Goal: Task Accomplishment & Management: Use online tool/utility

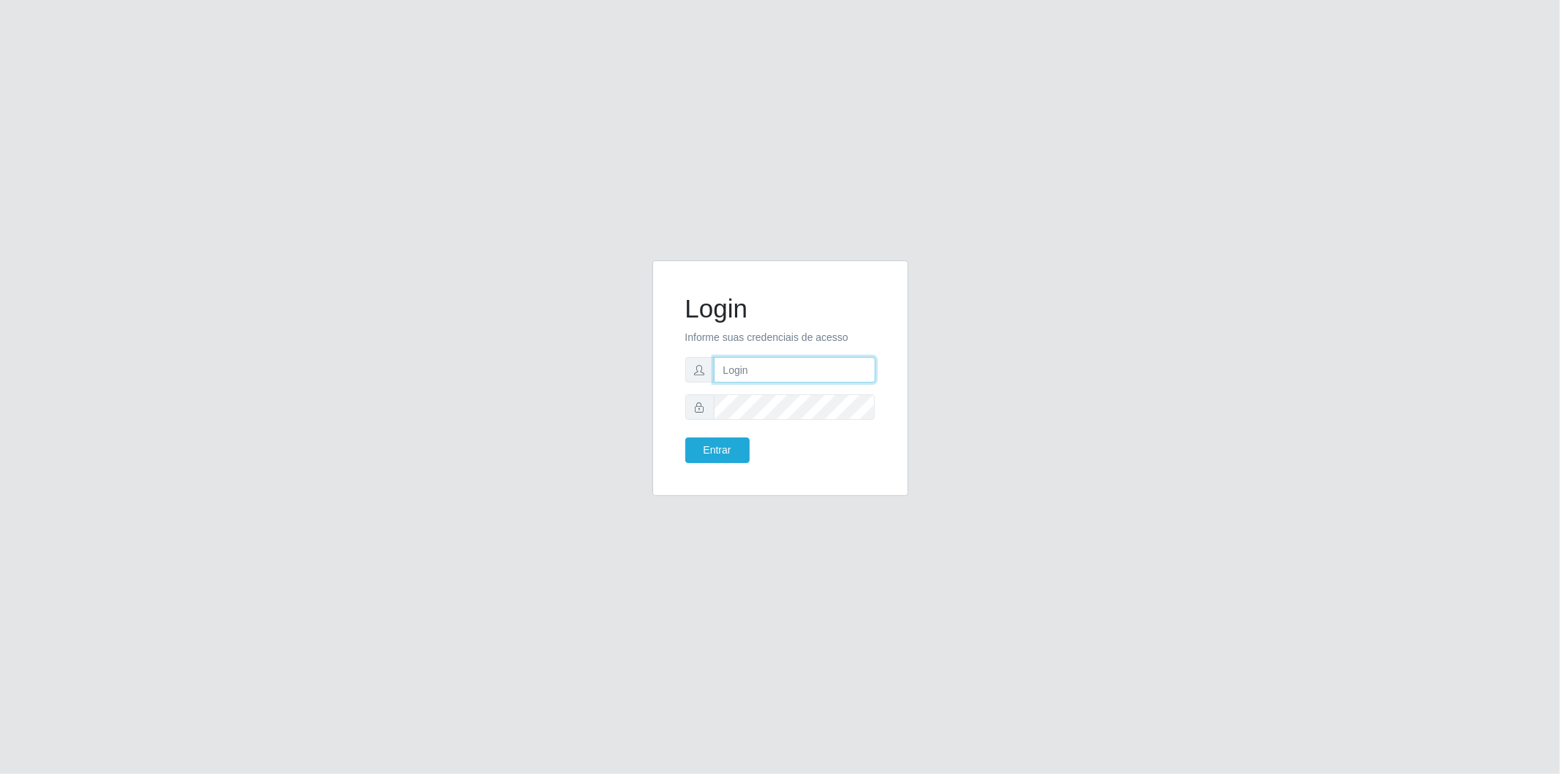
click at [780, 363] on input "text" at bounding box center [795, 370] width 162 height 26
type input "cristiane.sousa@sougrc.com"
click at [685, 437] on button "Entrar" at bounding box center [717, 450] width 64 height 26
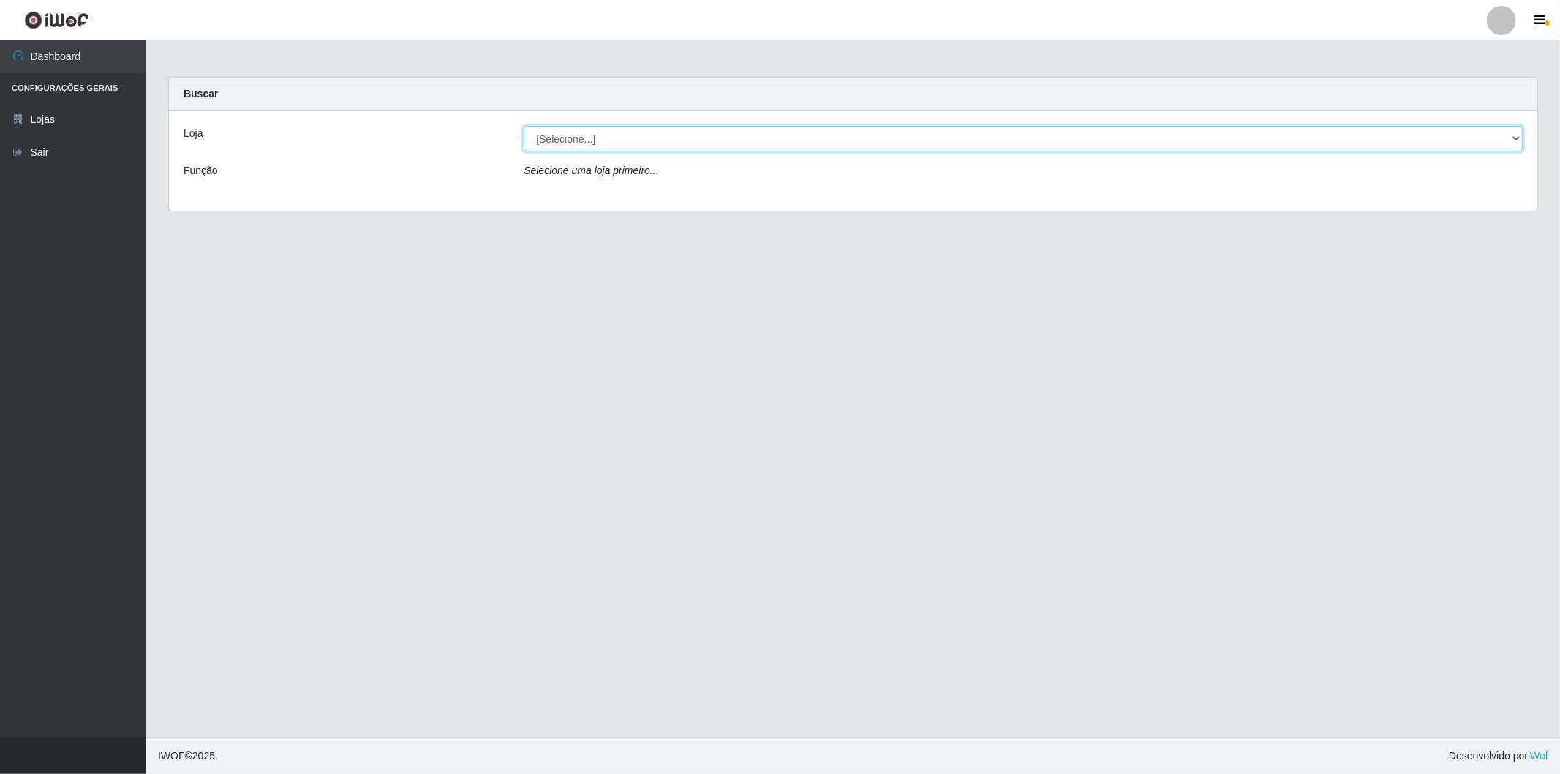
click at [631, 146] on select "[Selecione...] BomQueSó Agreste - Loja 2" at bounding box center [1023, 139] width 999 height 26
select select "214"
click at [524, 126] on select "[Selecione...] BomQueSó Agreste - Loja 2" at bounding box center [1023, 139] width 999 height 26
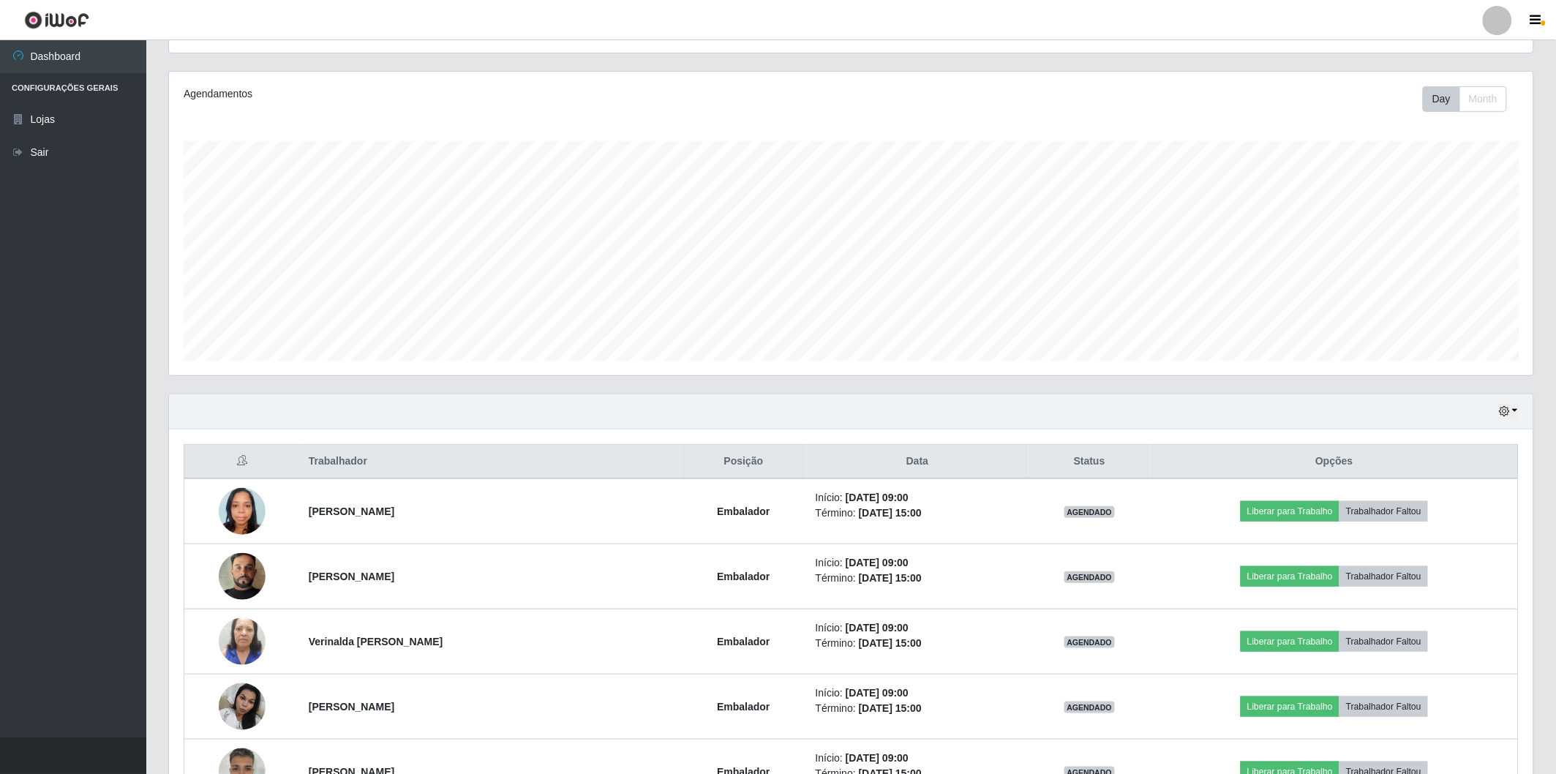
scroll to position [325, 0]
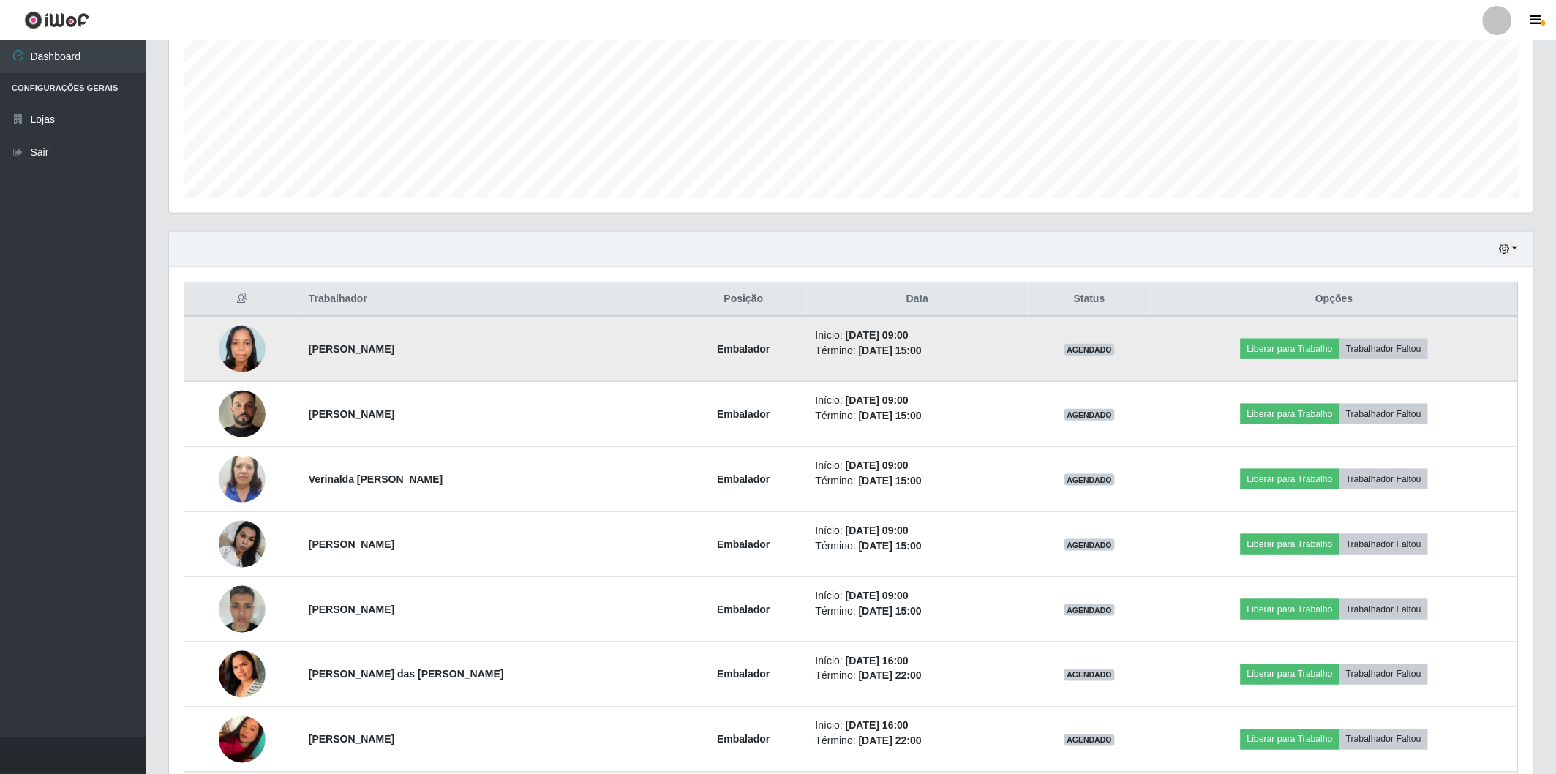
click at [240, 346] on img at bounding box center [242, 348] width 47 height 62
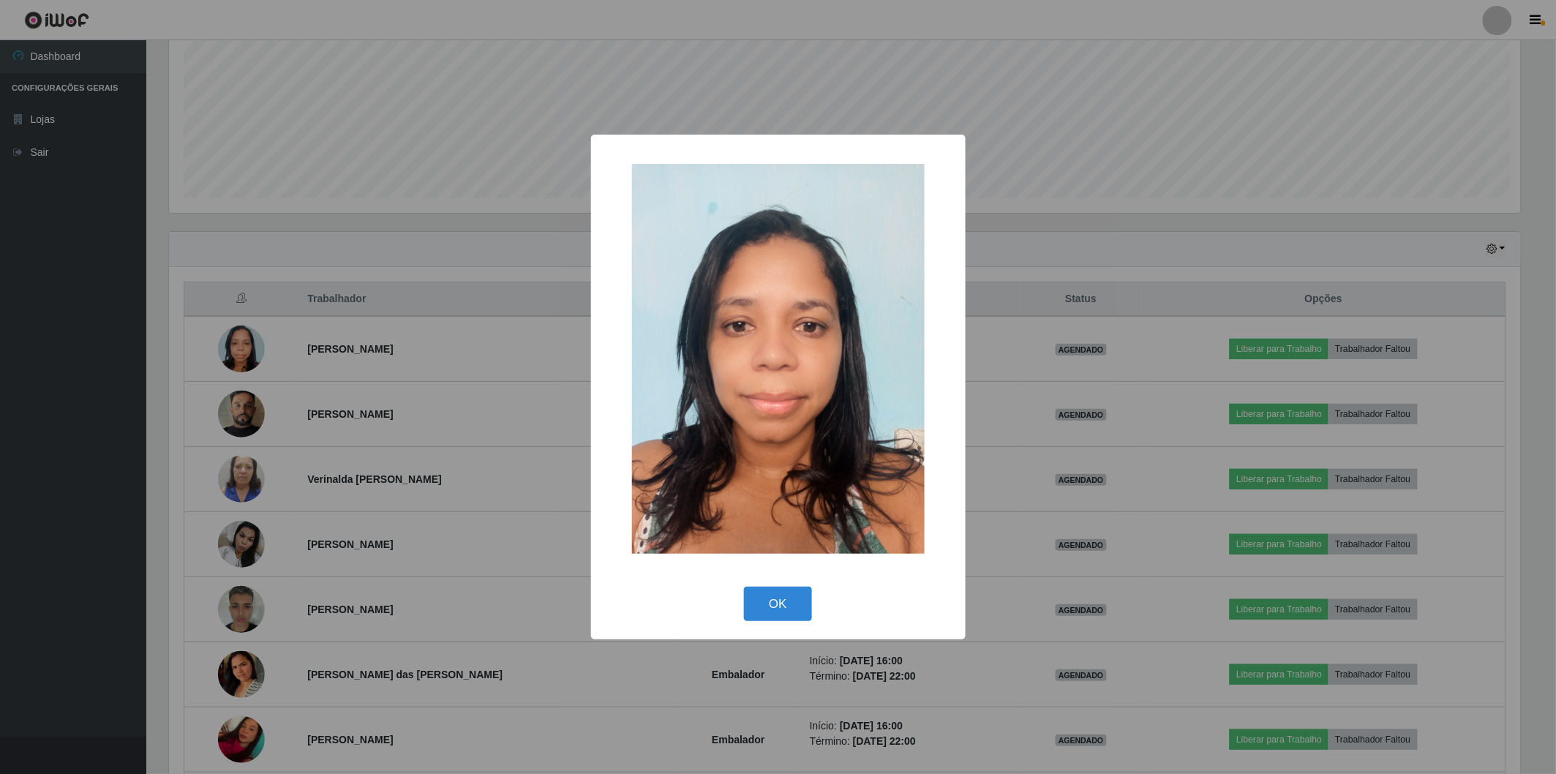
scroll to position [303, 1355]
click at [330, 268] on div "× OK Cancel" at bounding box center [780, 387] width 1560 height 774
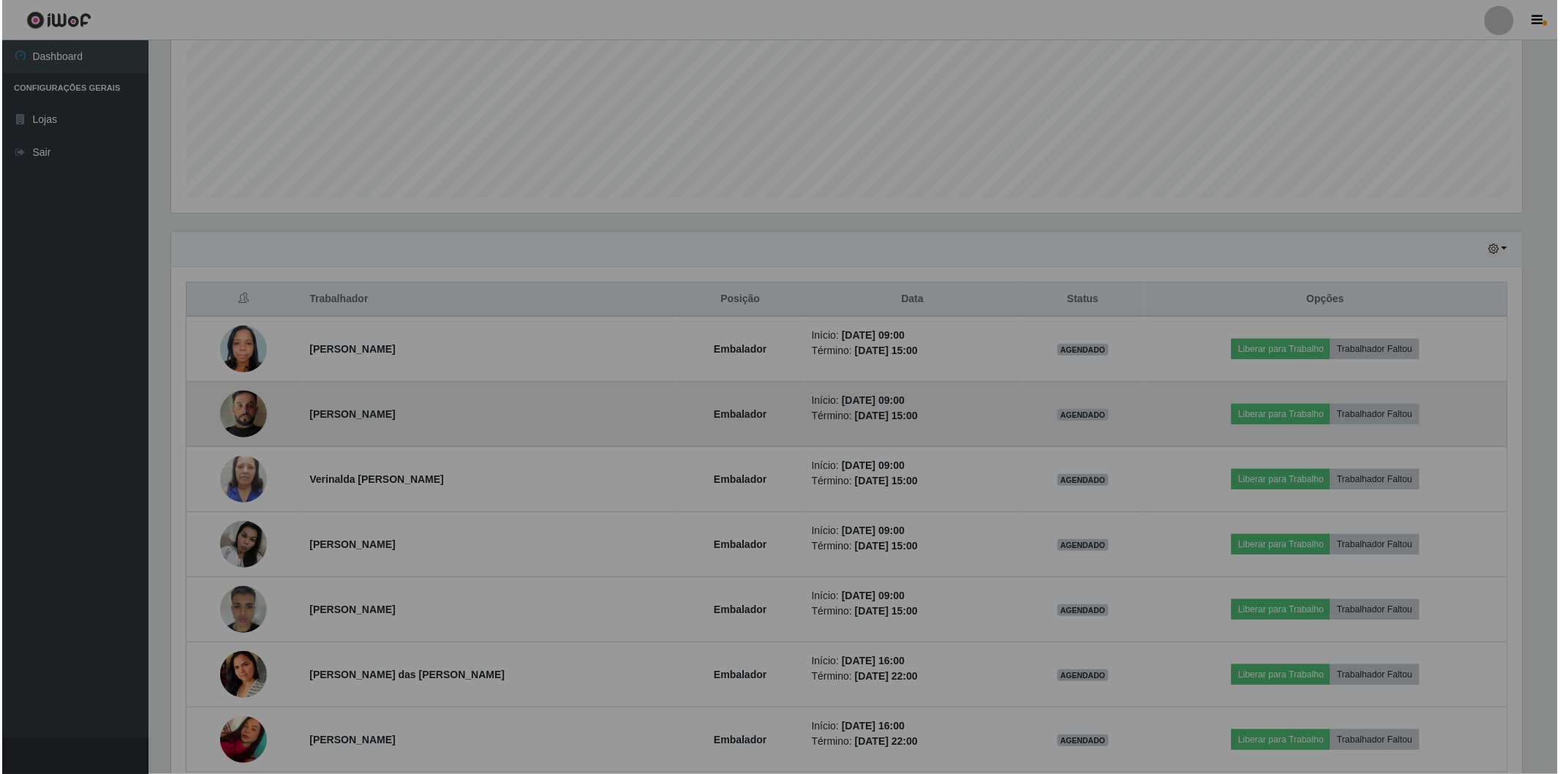
scroll to position [303, 1364]
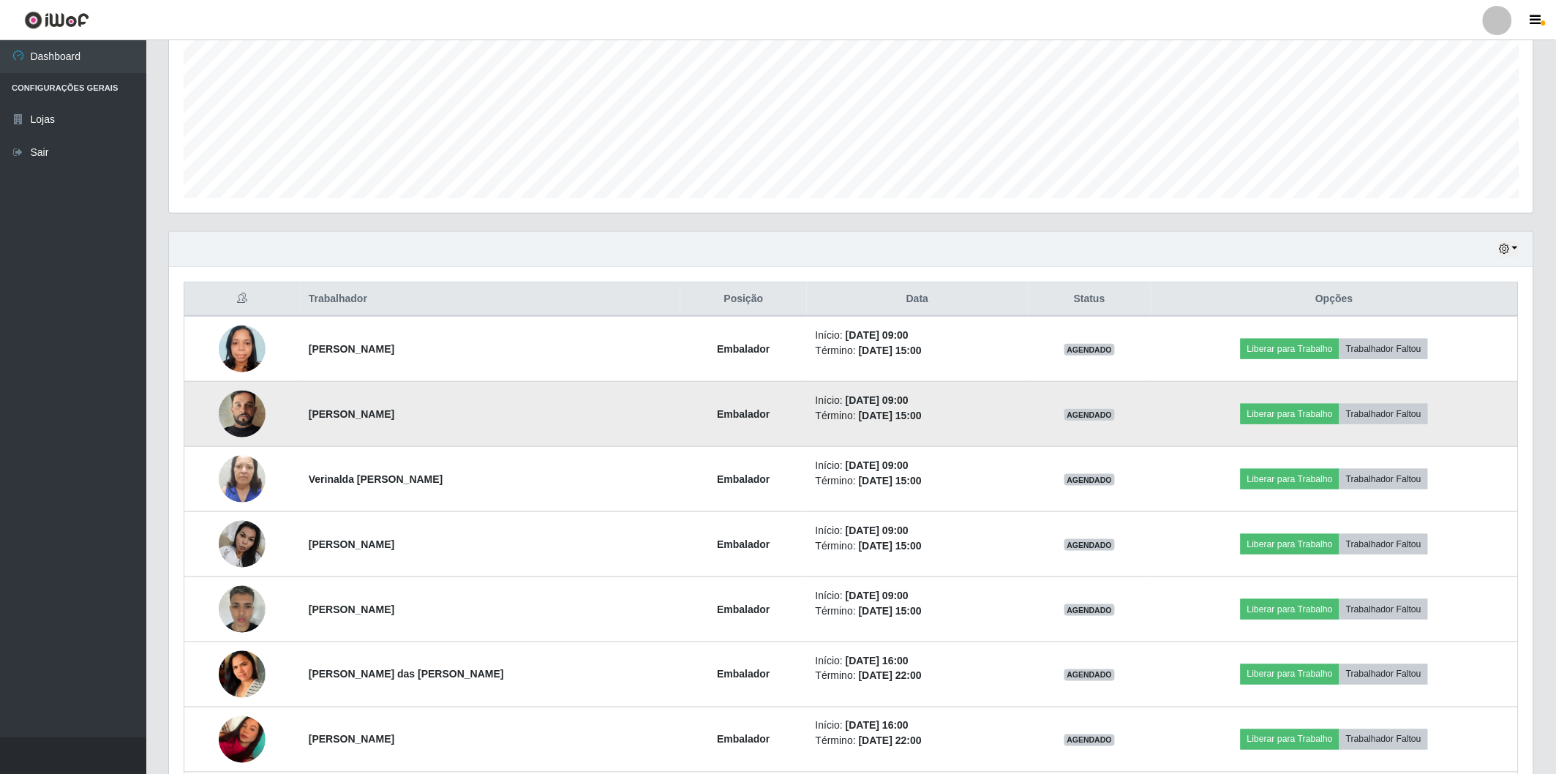
click at [237, 417] on img at bounding box center [242, 413] width 47 height 83
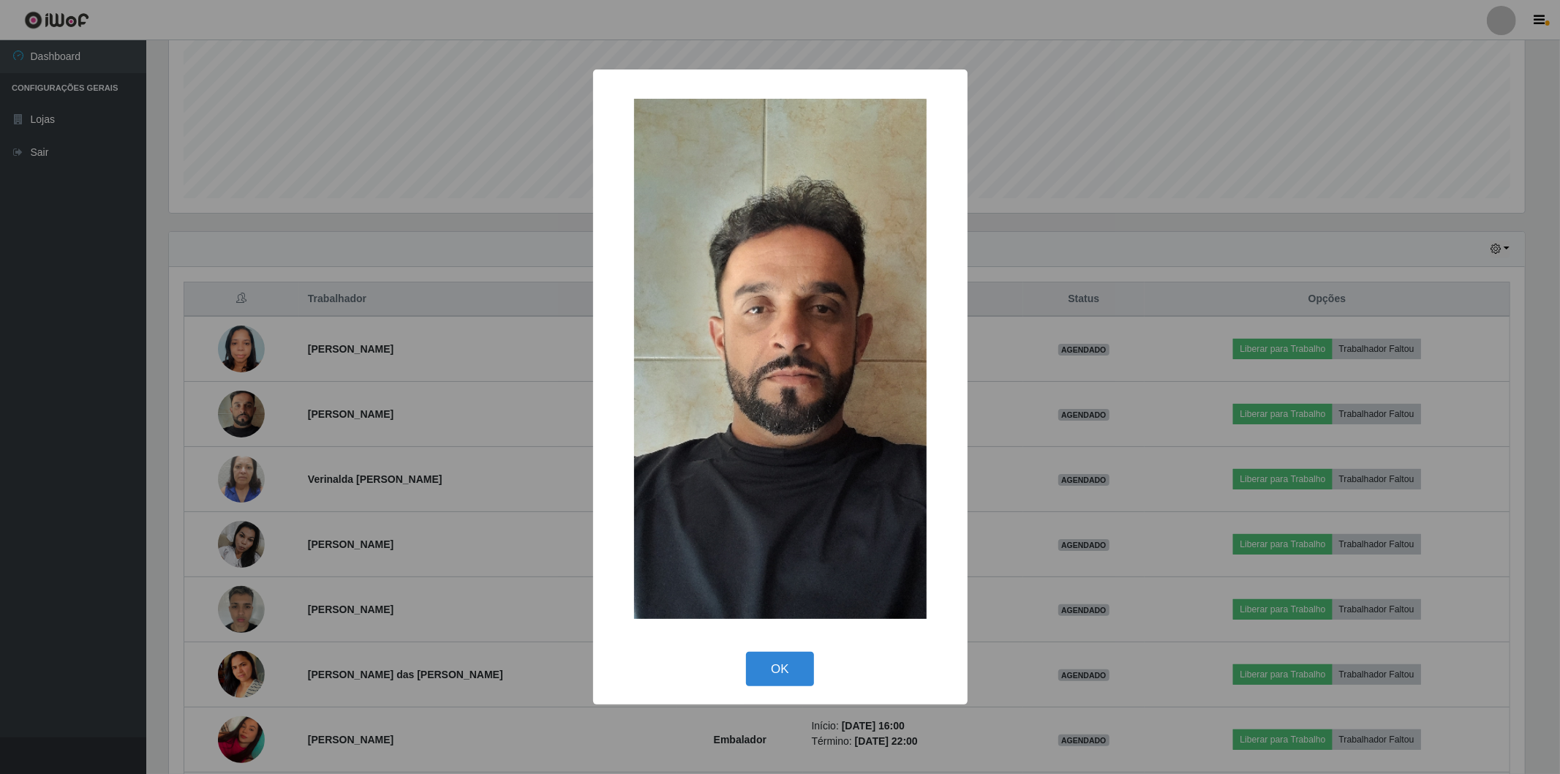
click at [380, 315] on div "× OK Cancel" at bounding box center [780, 387] width 1560 height 774
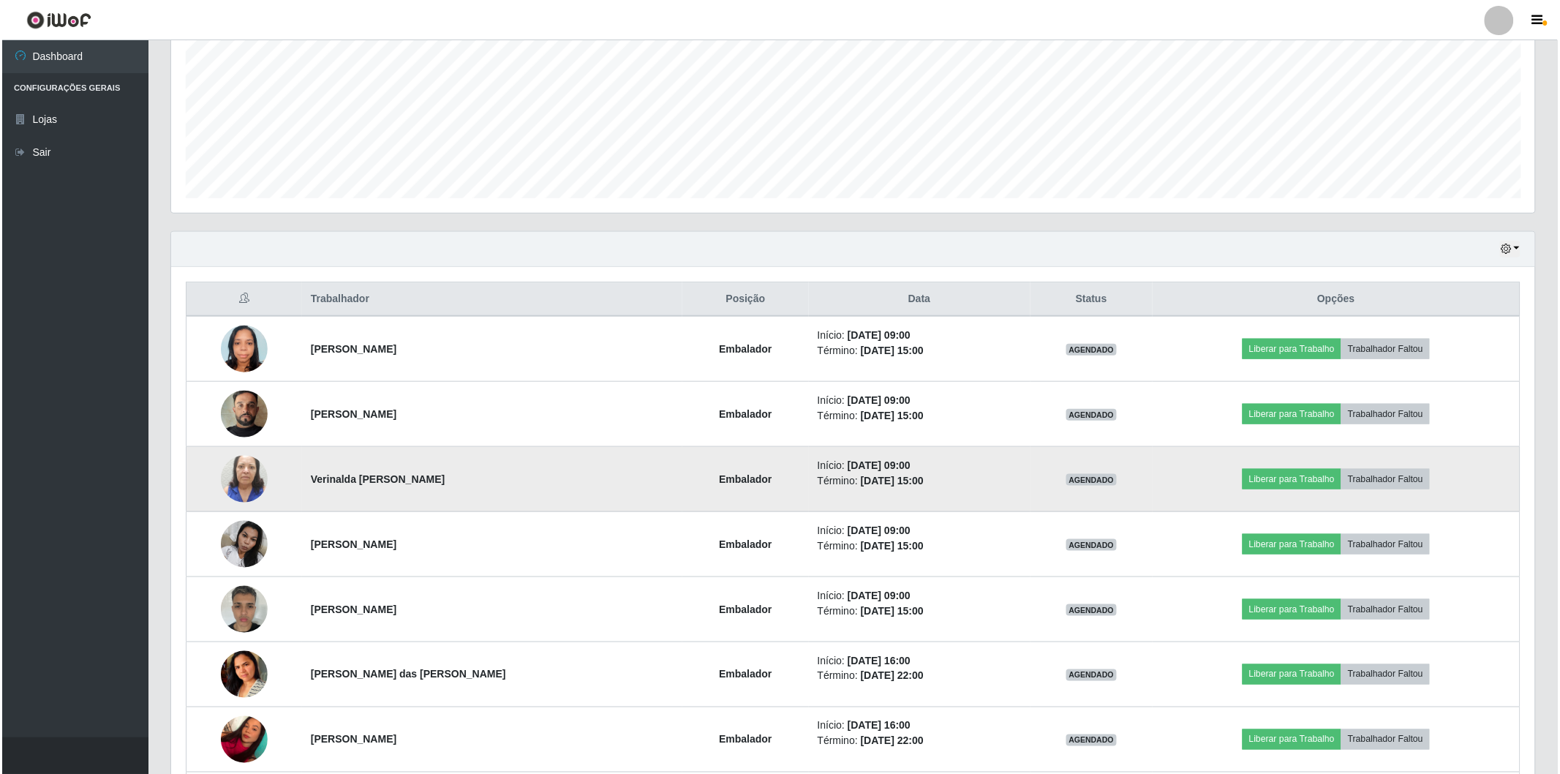
scroll to position [303, 1364]
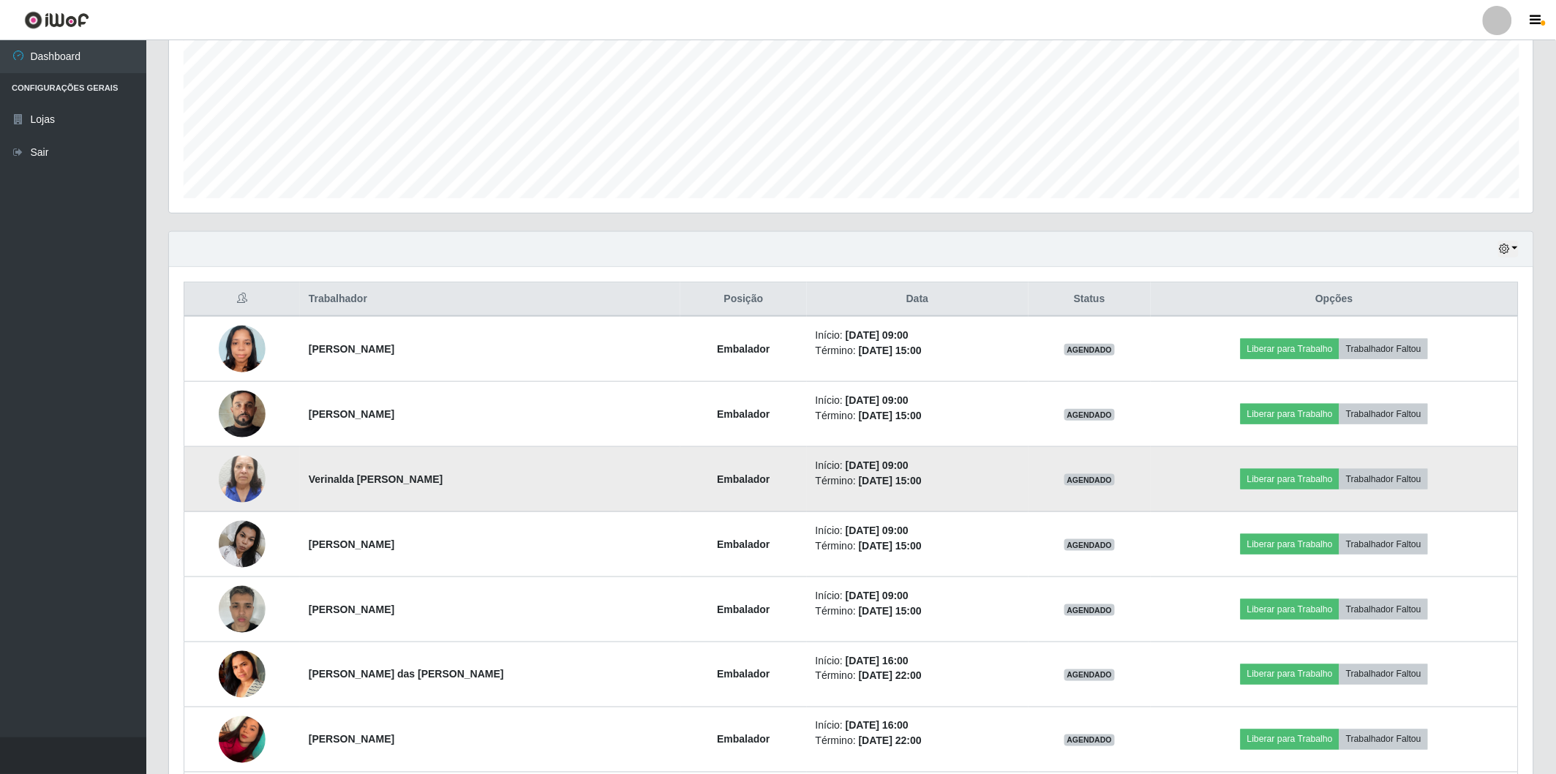
click at [241, 472] on img at bounding box center [242, 478] width 47 height 83
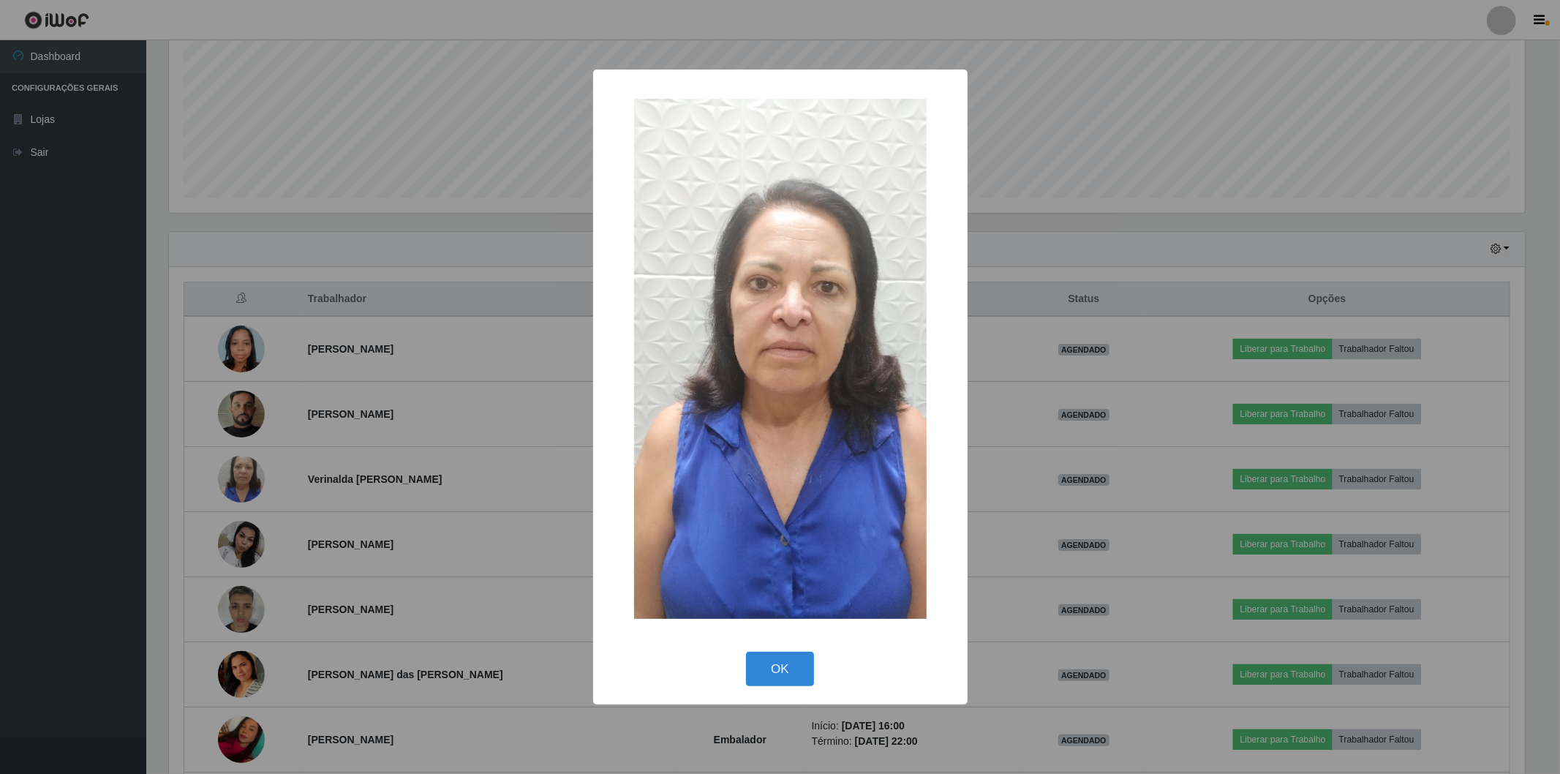
click at [459, 373] on div "× OK Cancel" at bounding box center [780, 387] width 1560 height 774
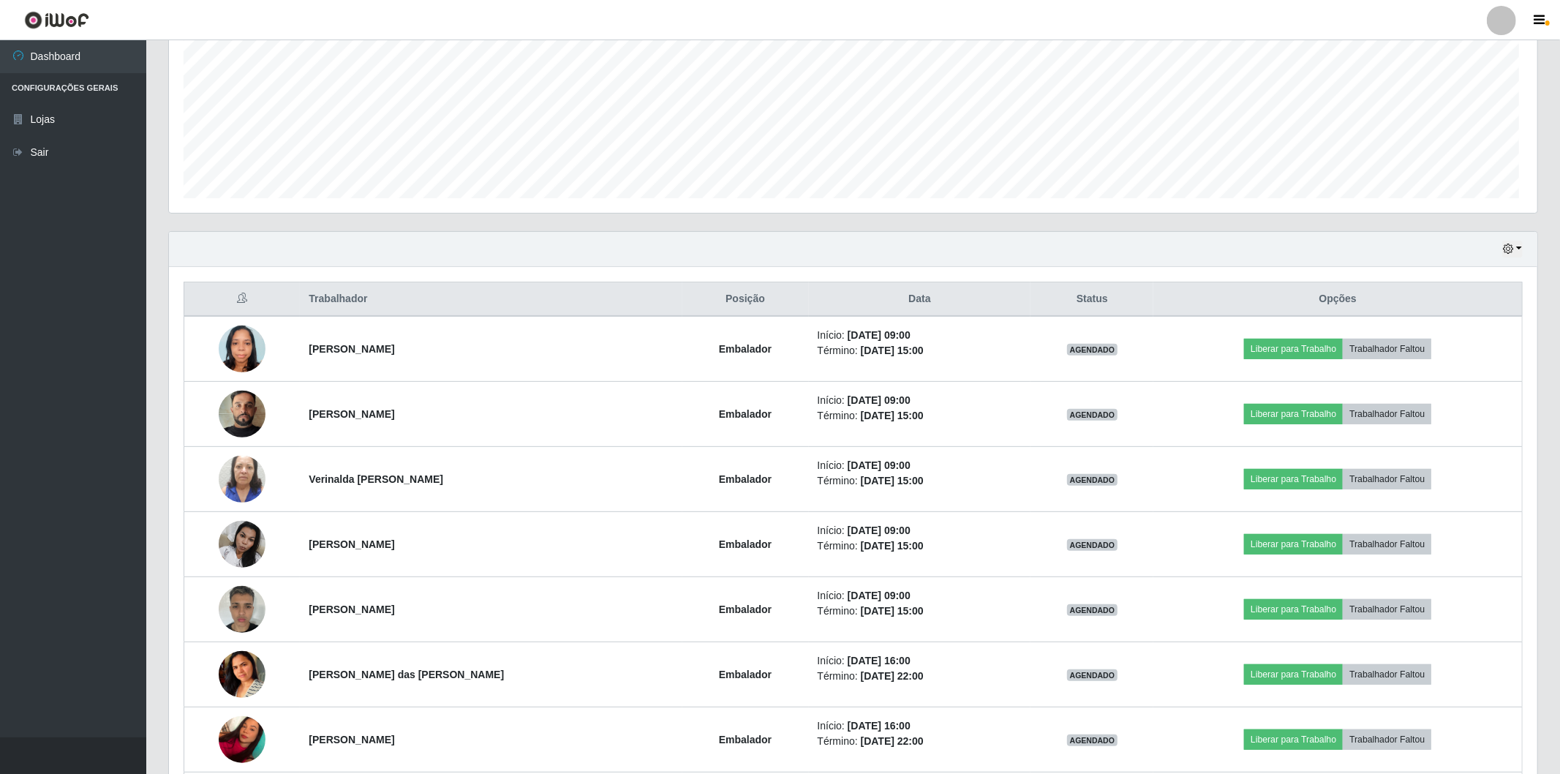
scroll to position [303, 1364]
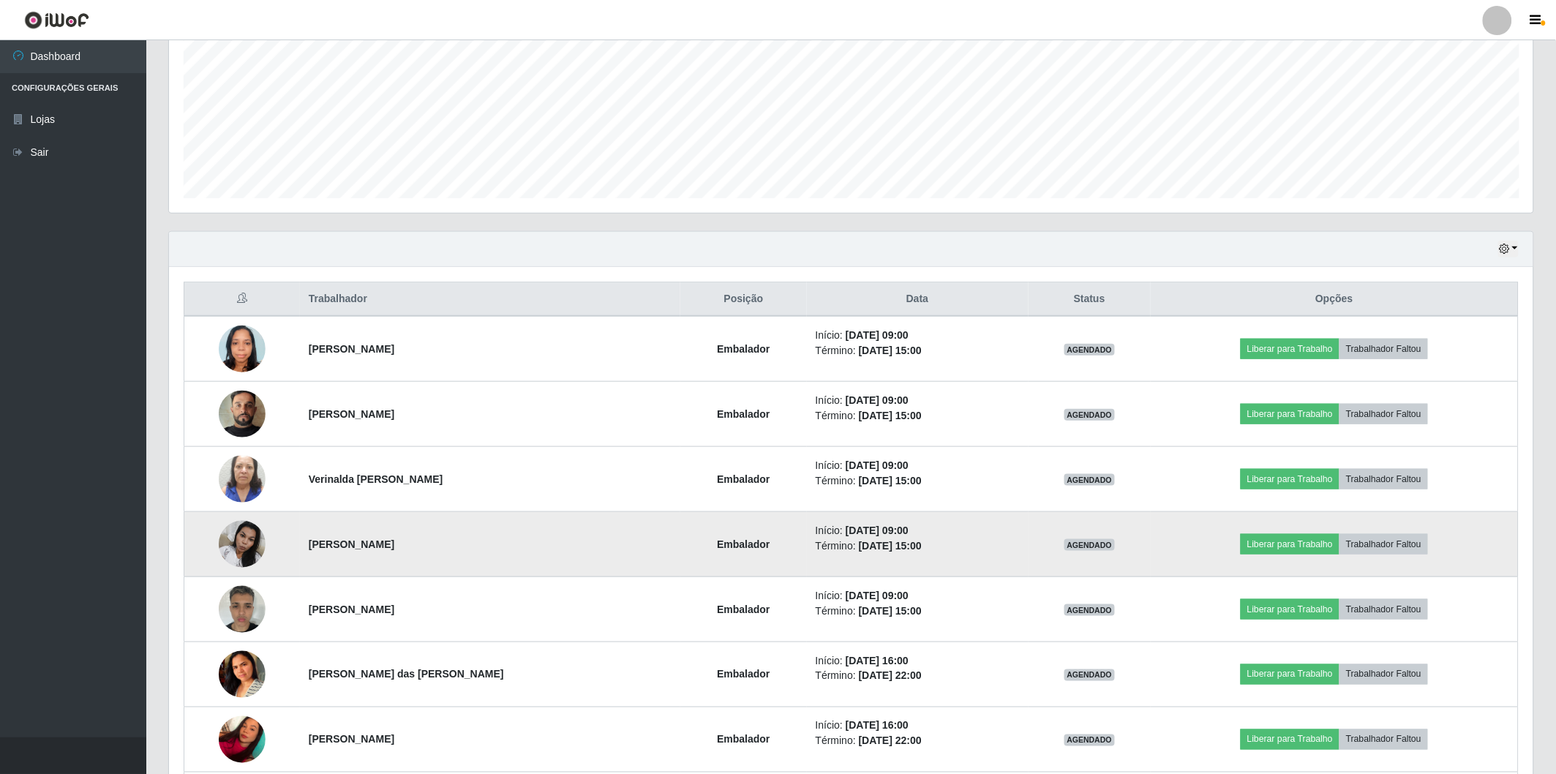
click at [247, 554] on img at bounding box center [242, 544] width 47 height 62
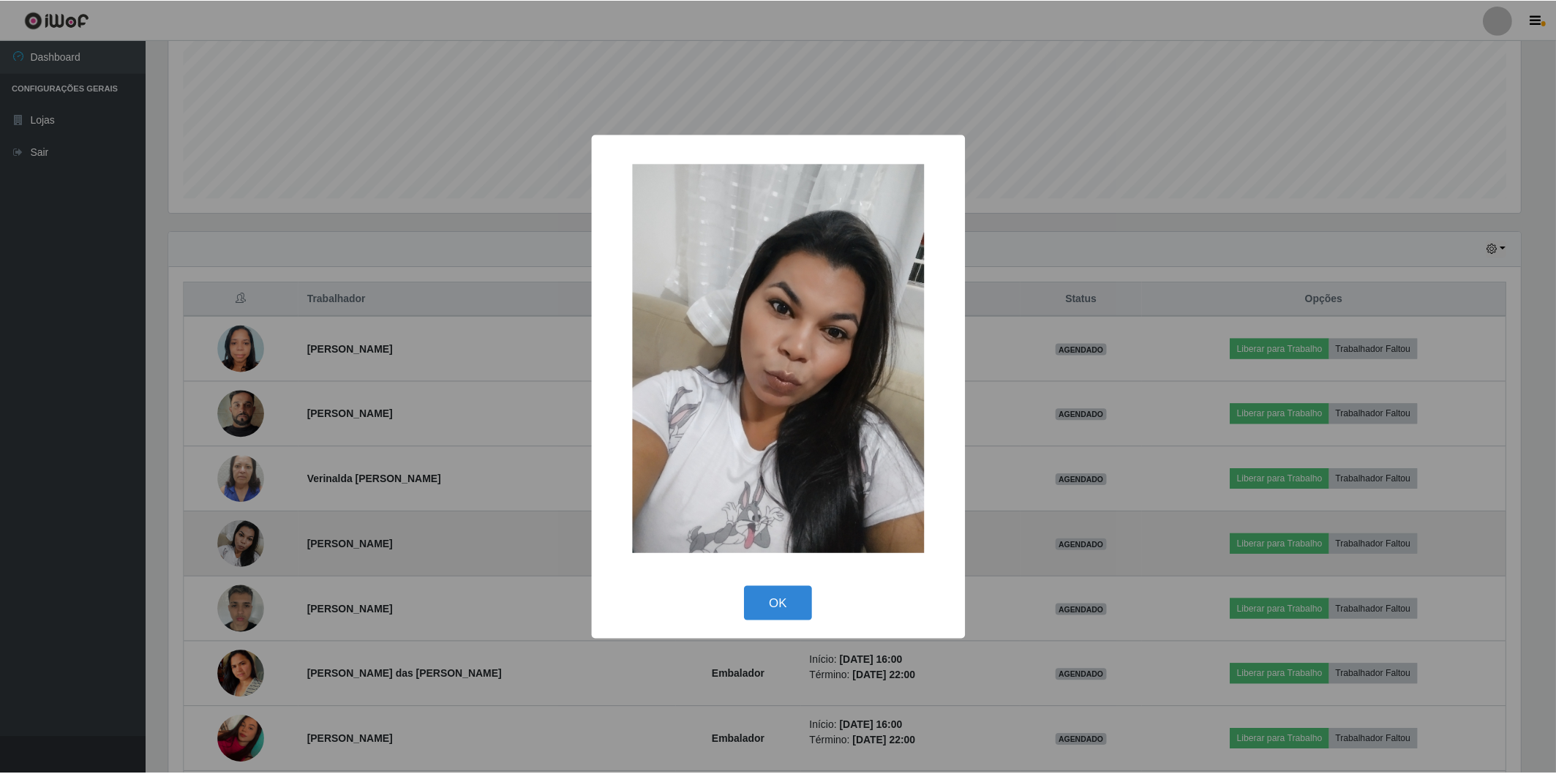
scroll to position [303, 1355]
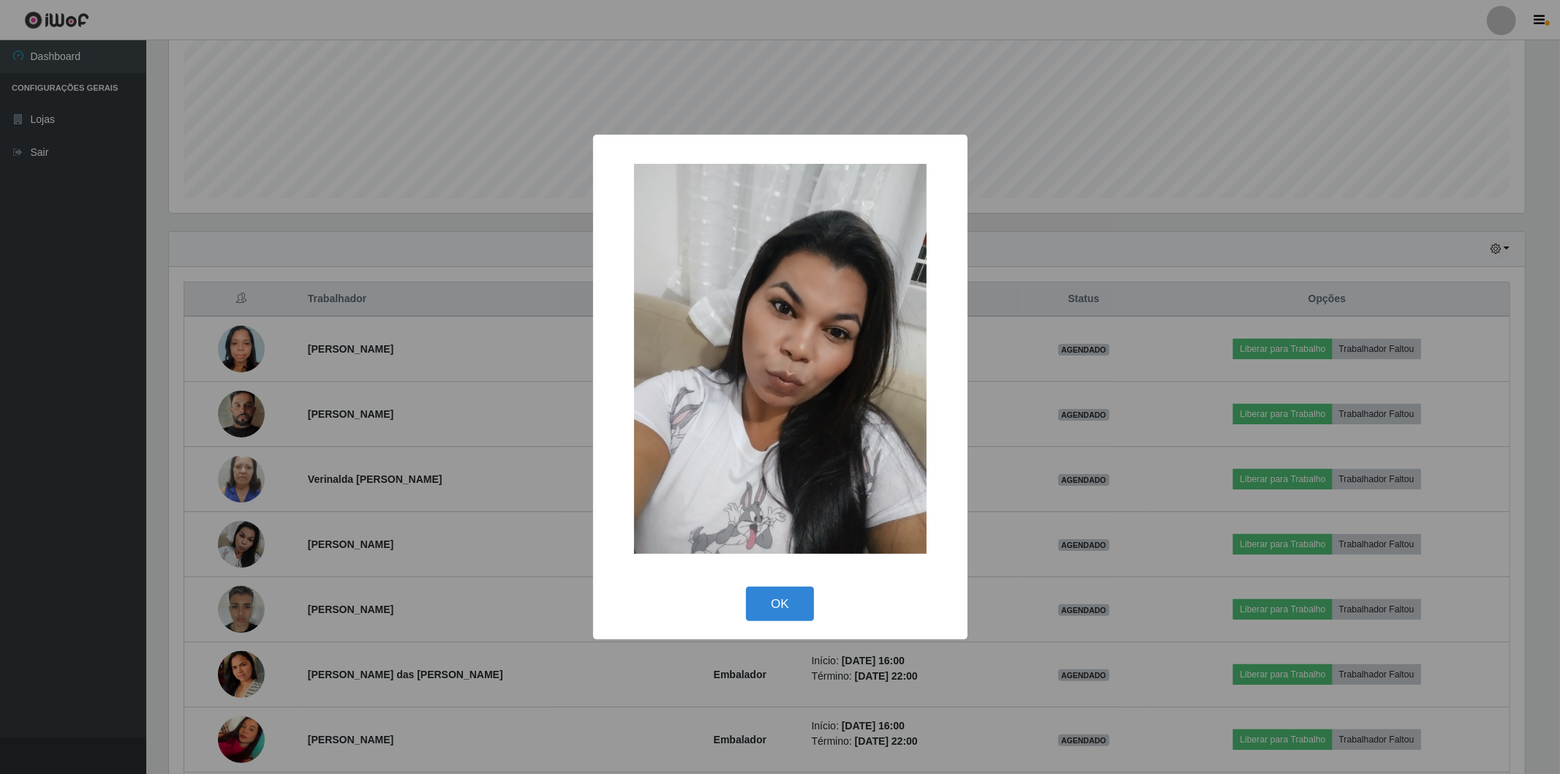
click at [421, 464] on div "× OK Cancel" at bounding box center [780, 387] width 1560 height 774
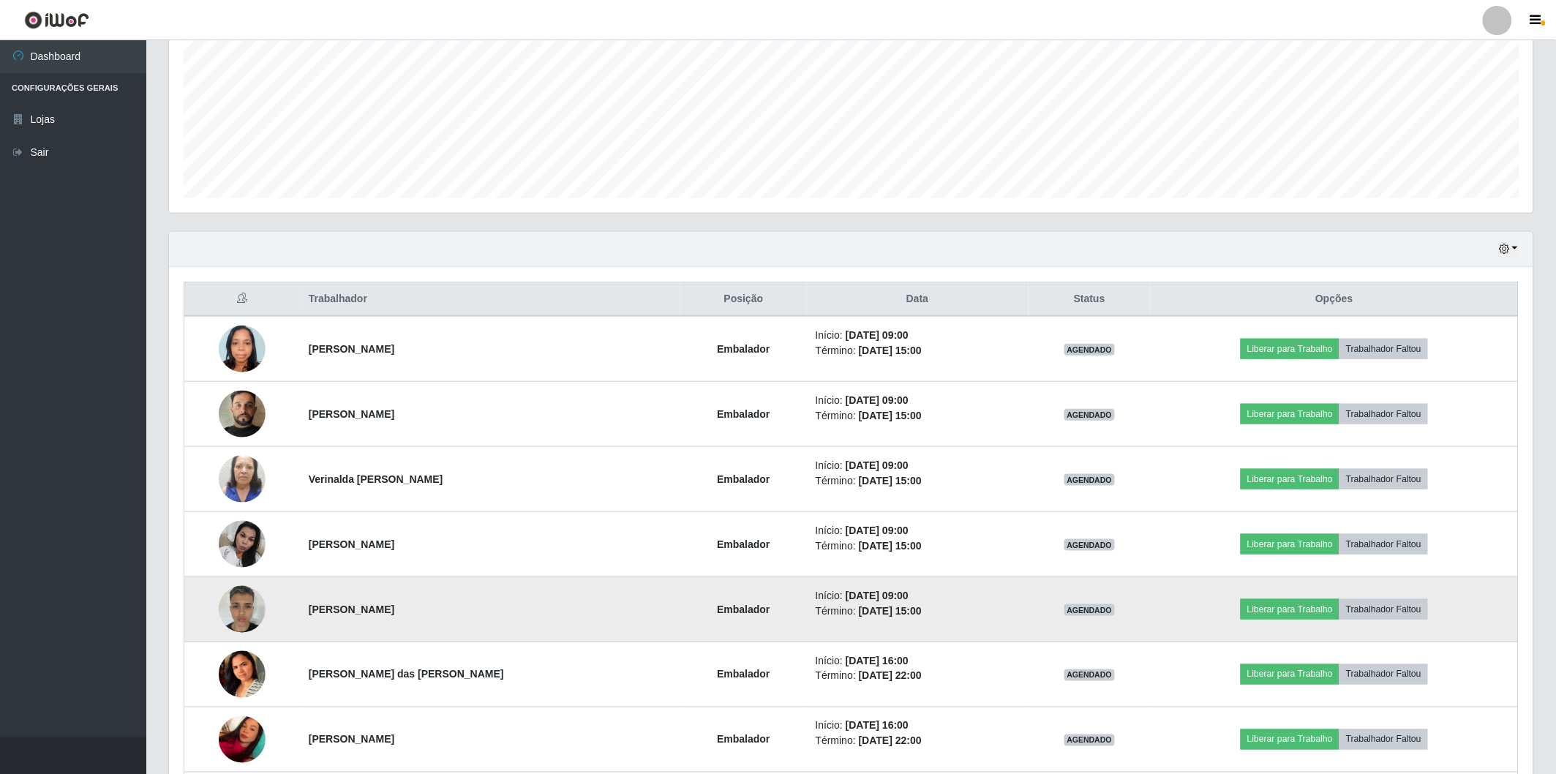
scroll to position [303, 1364]
click at [238, 613] on img at bounding box center [242, 609] width 47 height 62
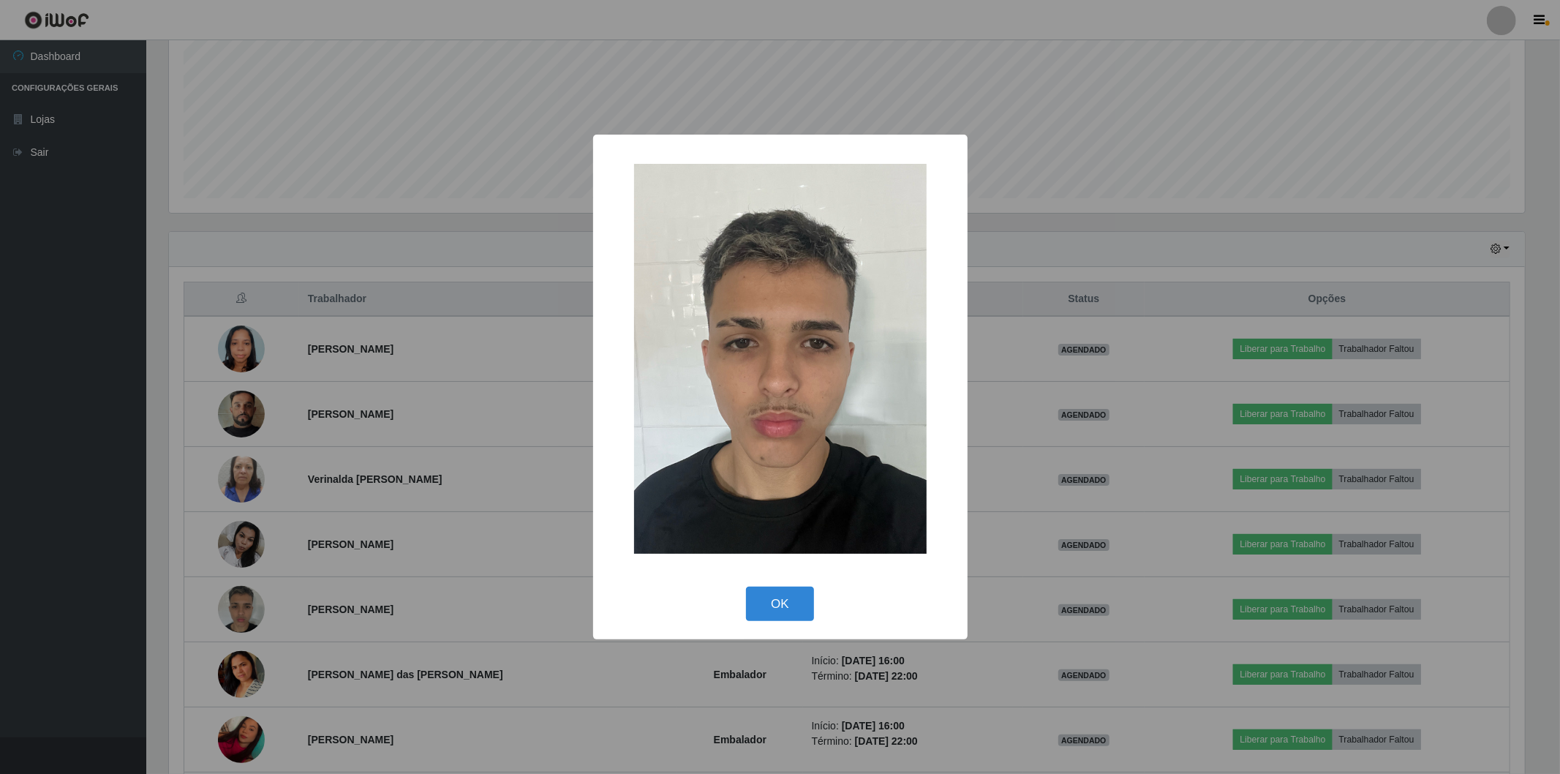
click at [525, 407] on div "× OK Cancel" at bounding box center [780, 387] width 1560 height 774
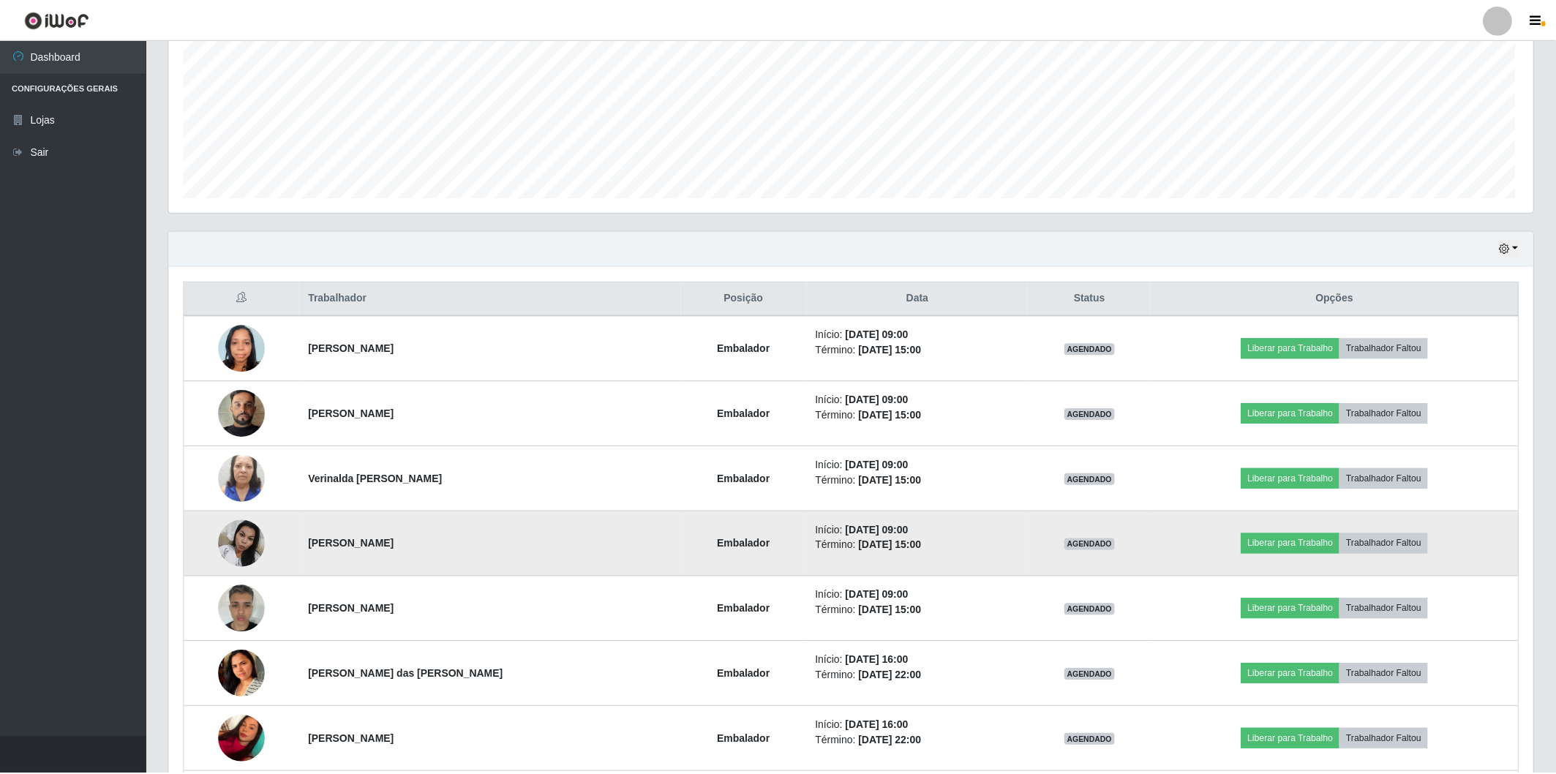
scroll to position [303, 1364]
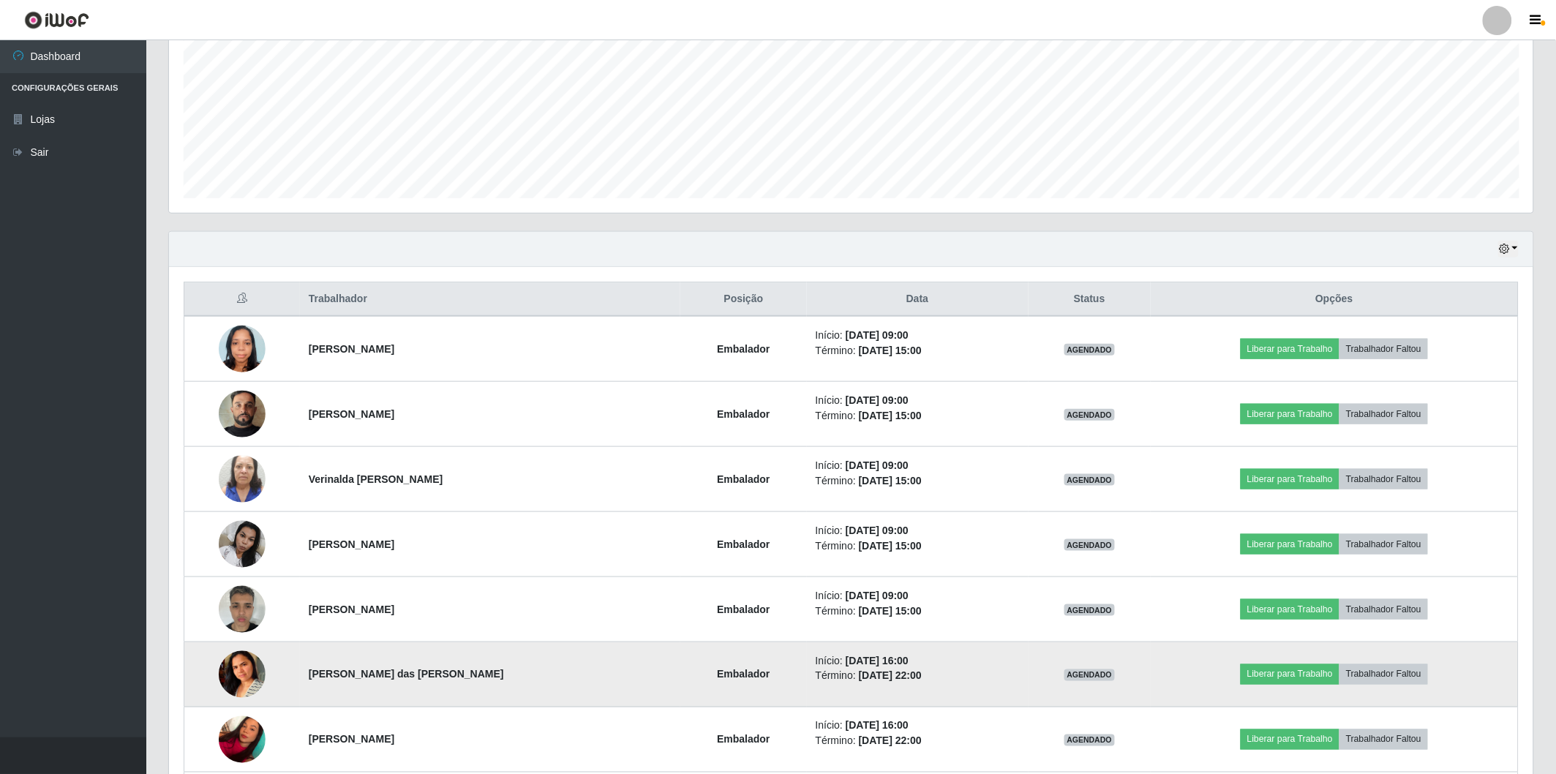
click at [235, 683] on img at bounding box center [242, 673] width 47 height 91
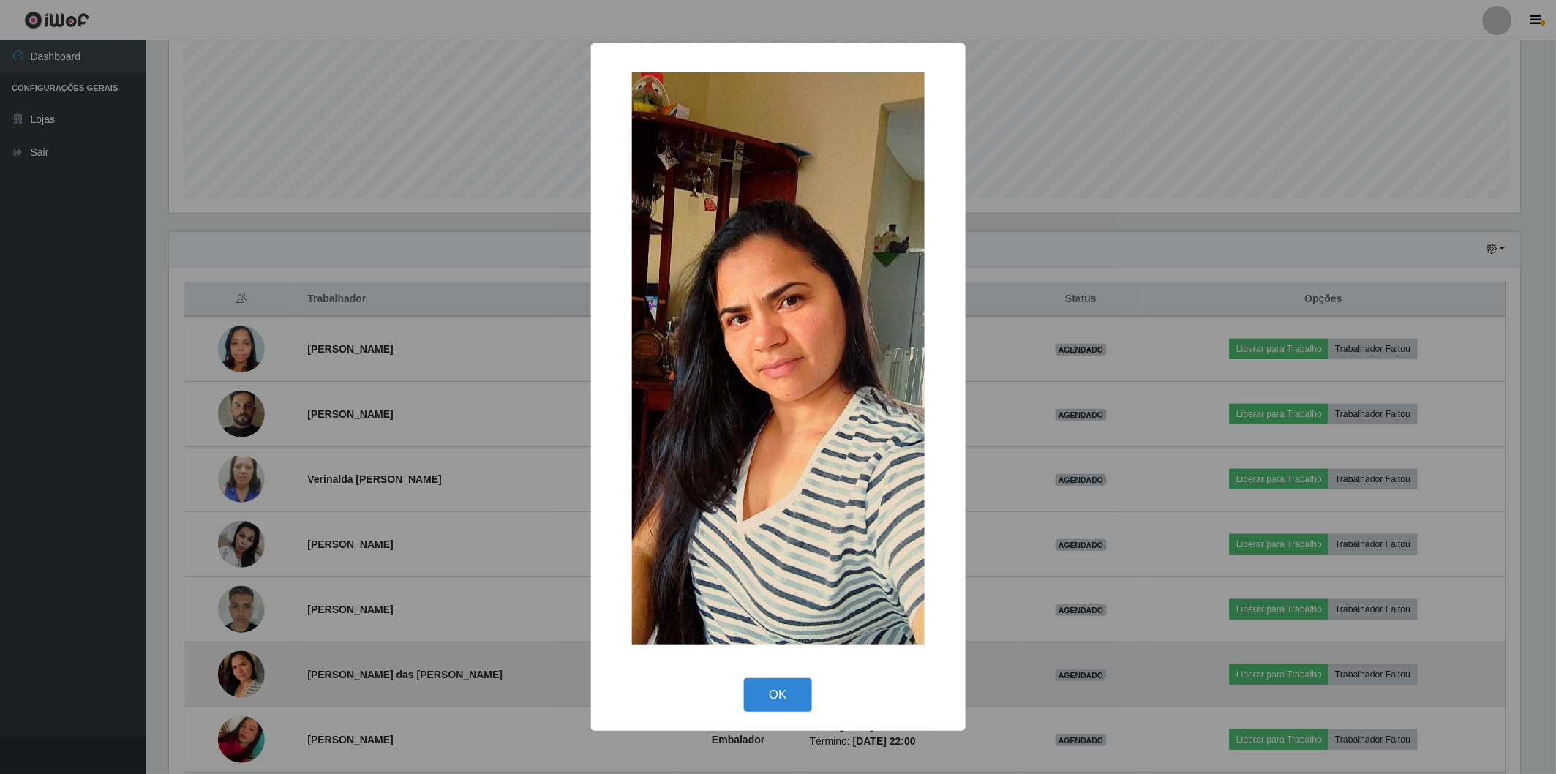
scroll to position [303, 1355]
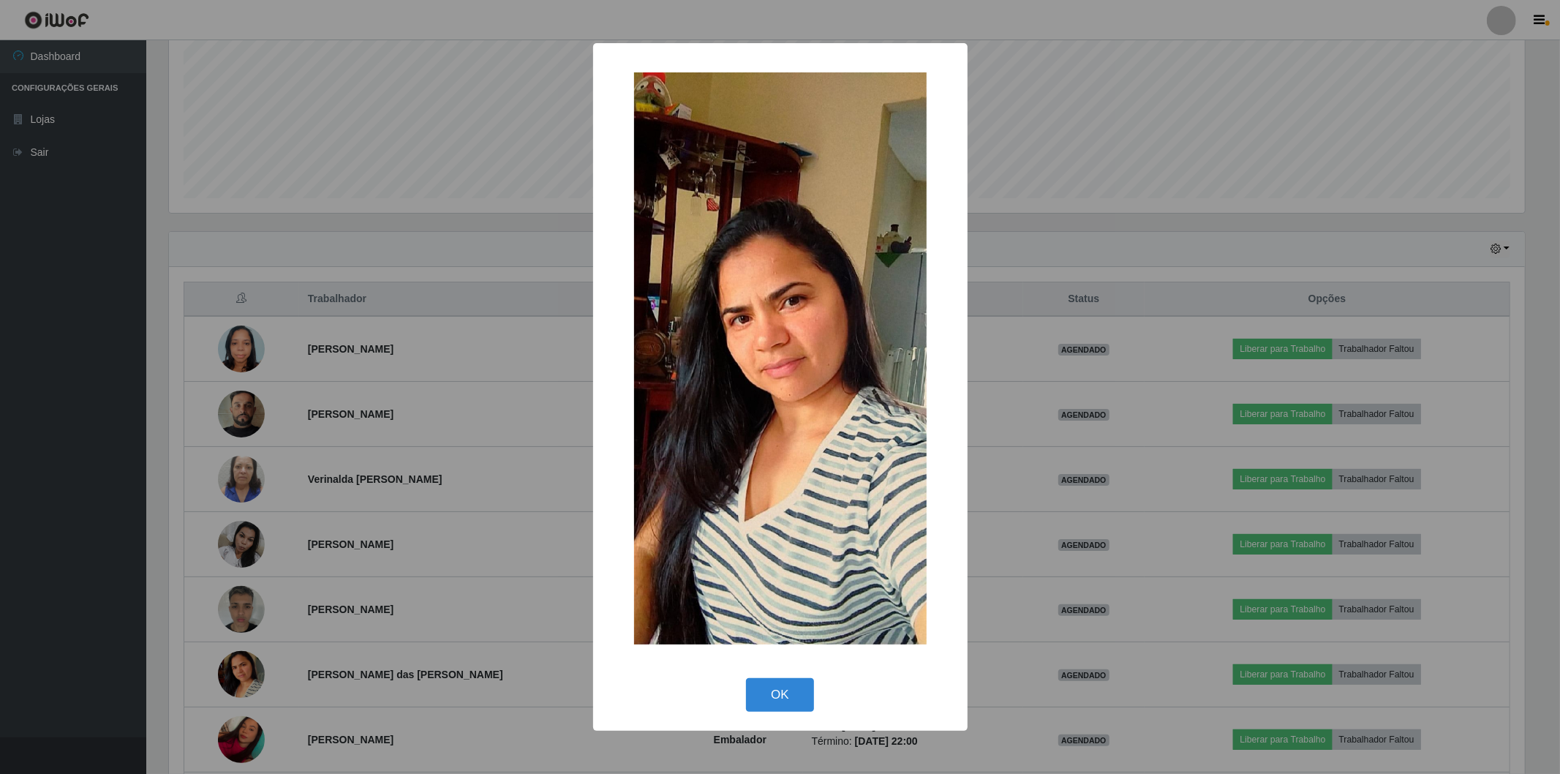
click at [233, 511] on div "× OK Cancel" at bounding box center [780, 387] width 1560 height 774
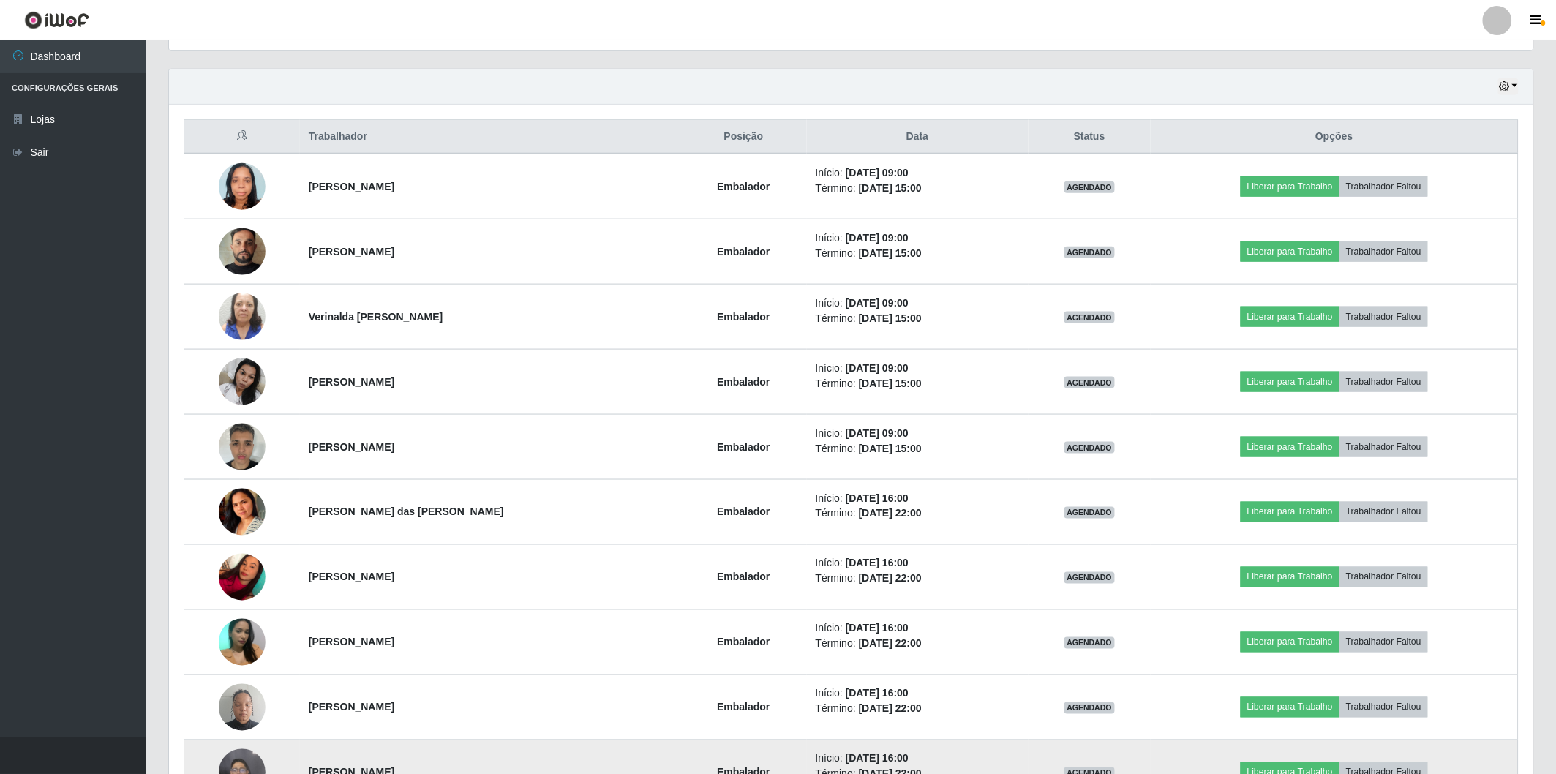
scroll to position [588, 0]
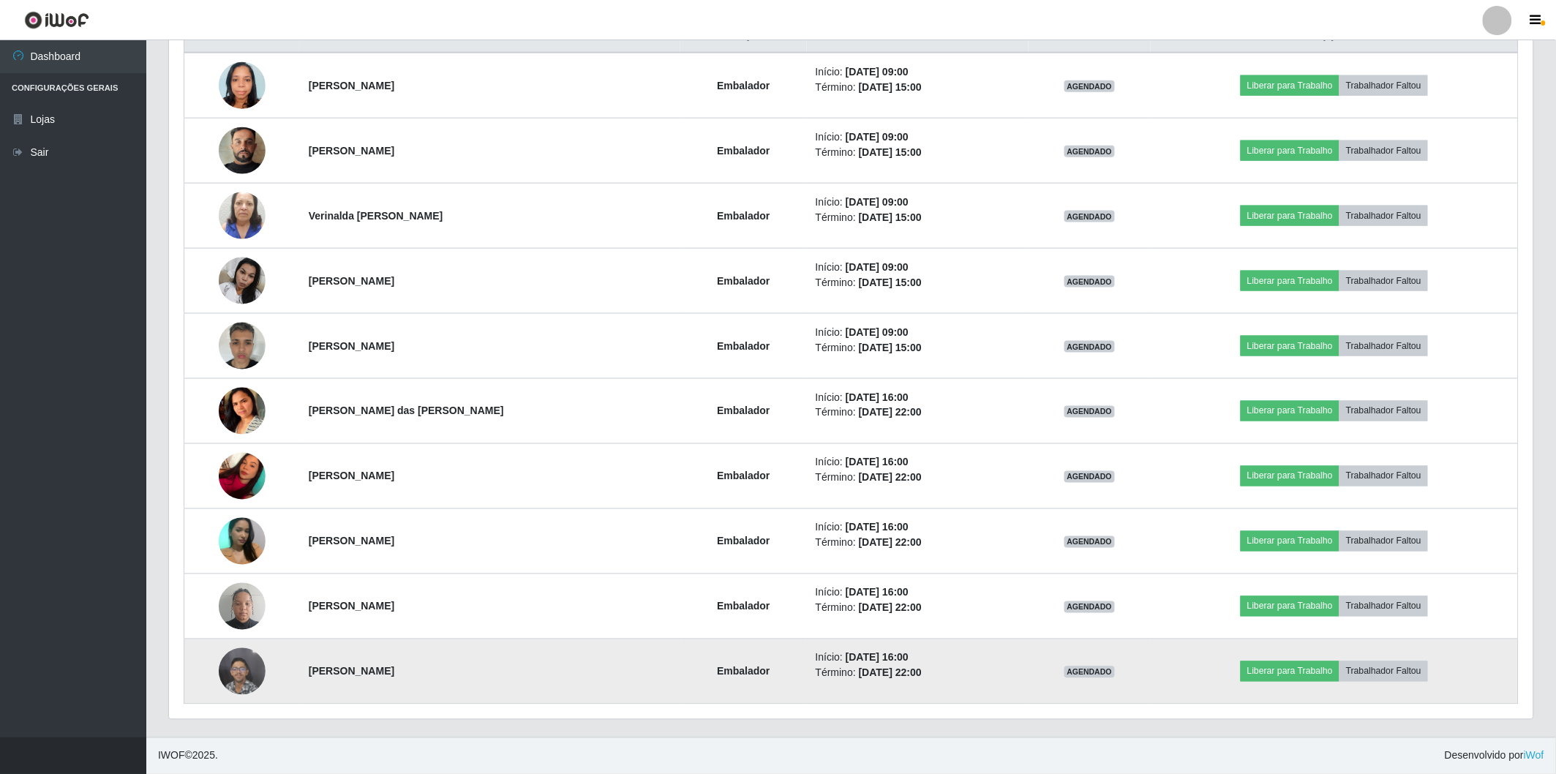
click at [239, 668] on img at bounding box center [242, 671] width 47 height 62
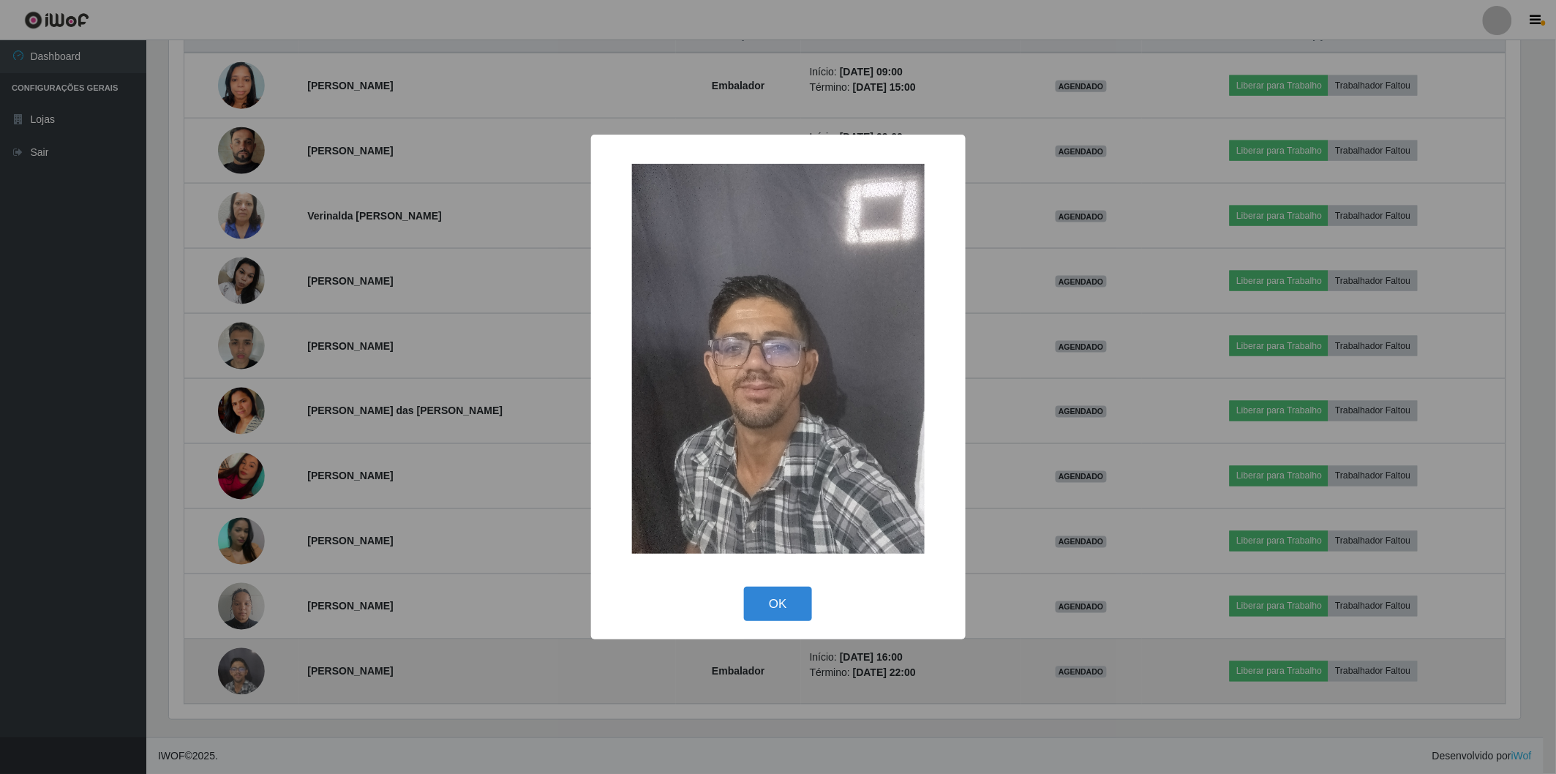
scroll to position [303, 1355]
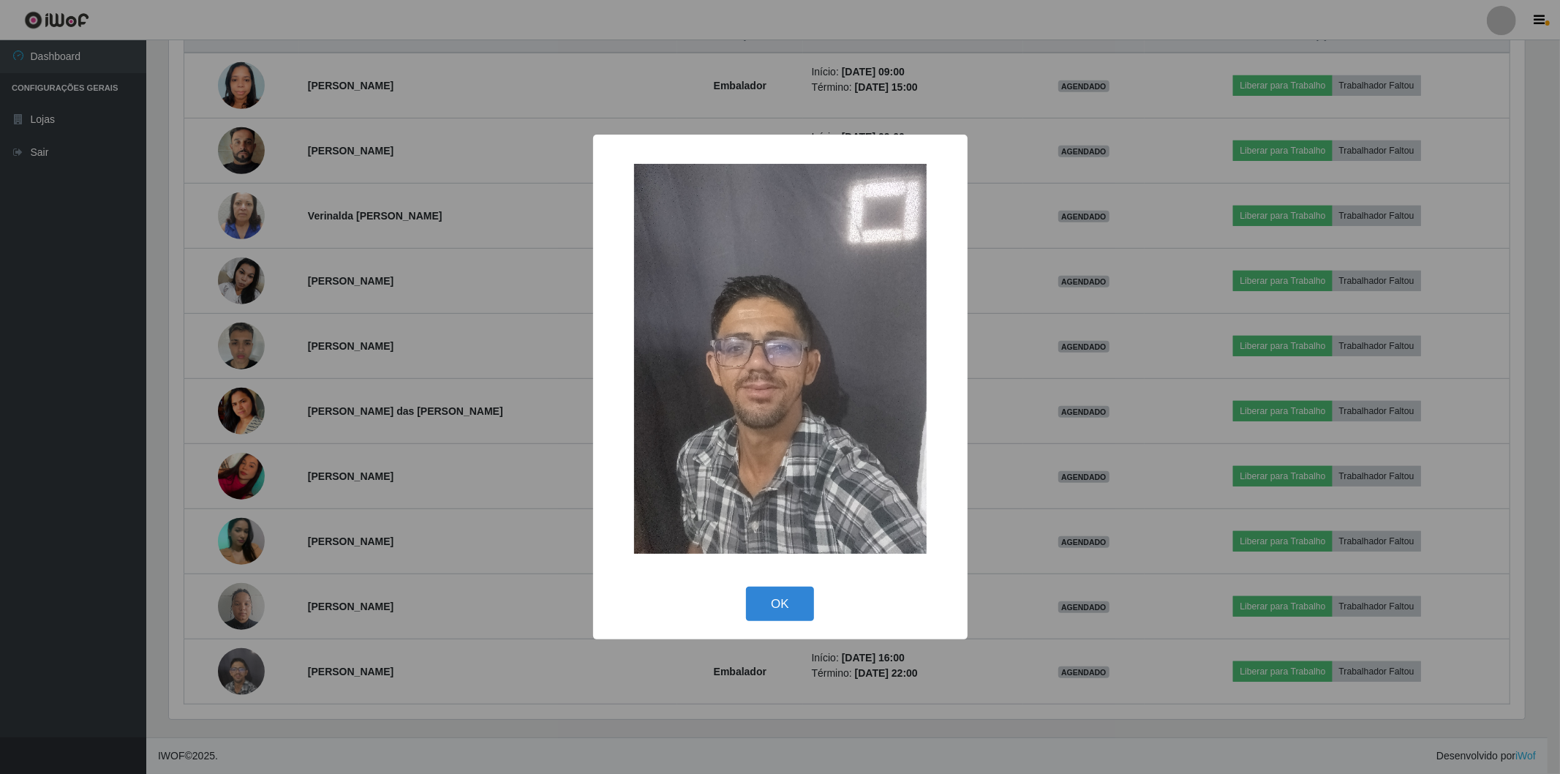
click at [200, 520] on div "× OK Cancel" at bounding box center [780, 387] width 1560 height 774
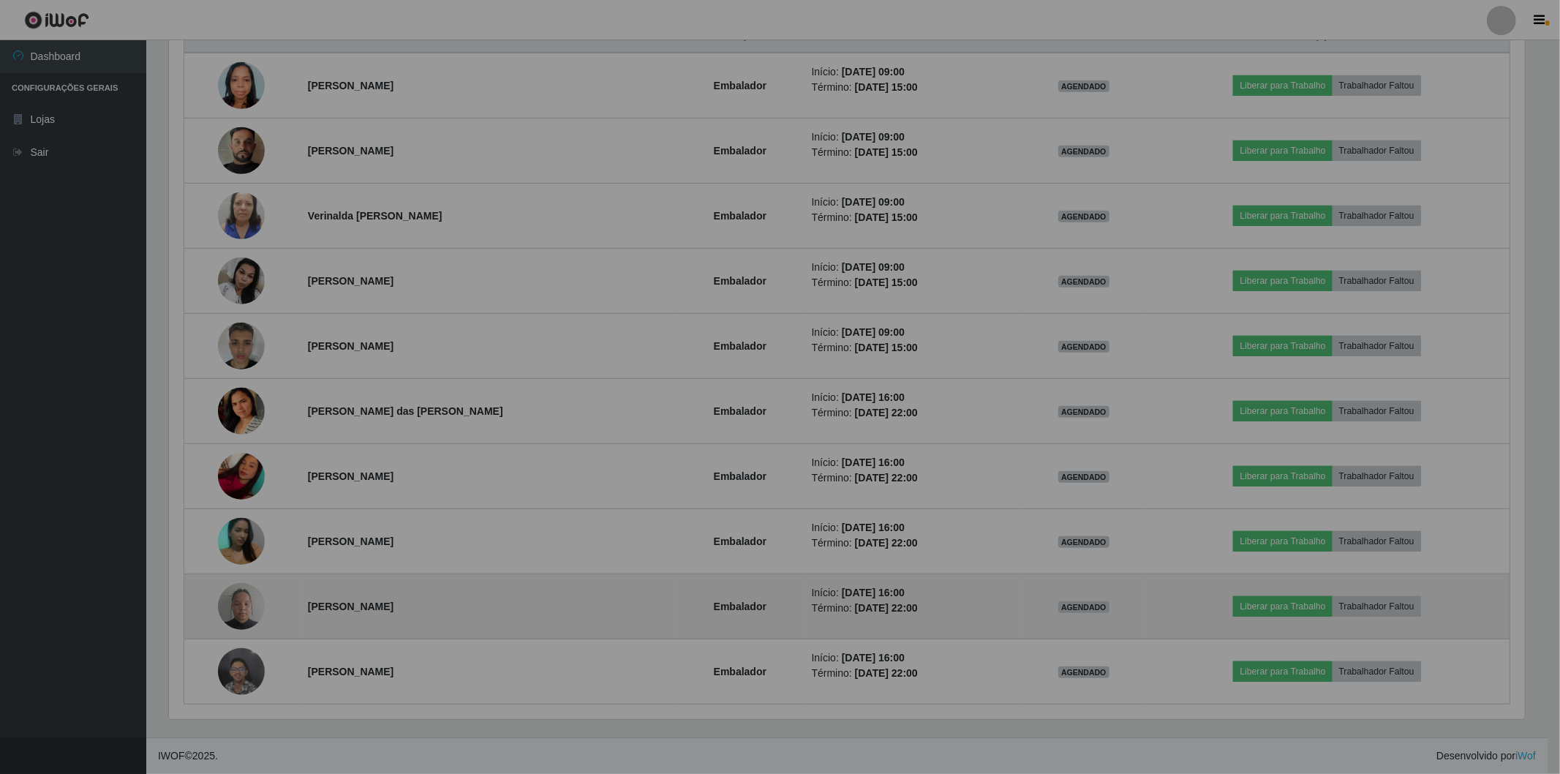
scroll to position [0, 0]
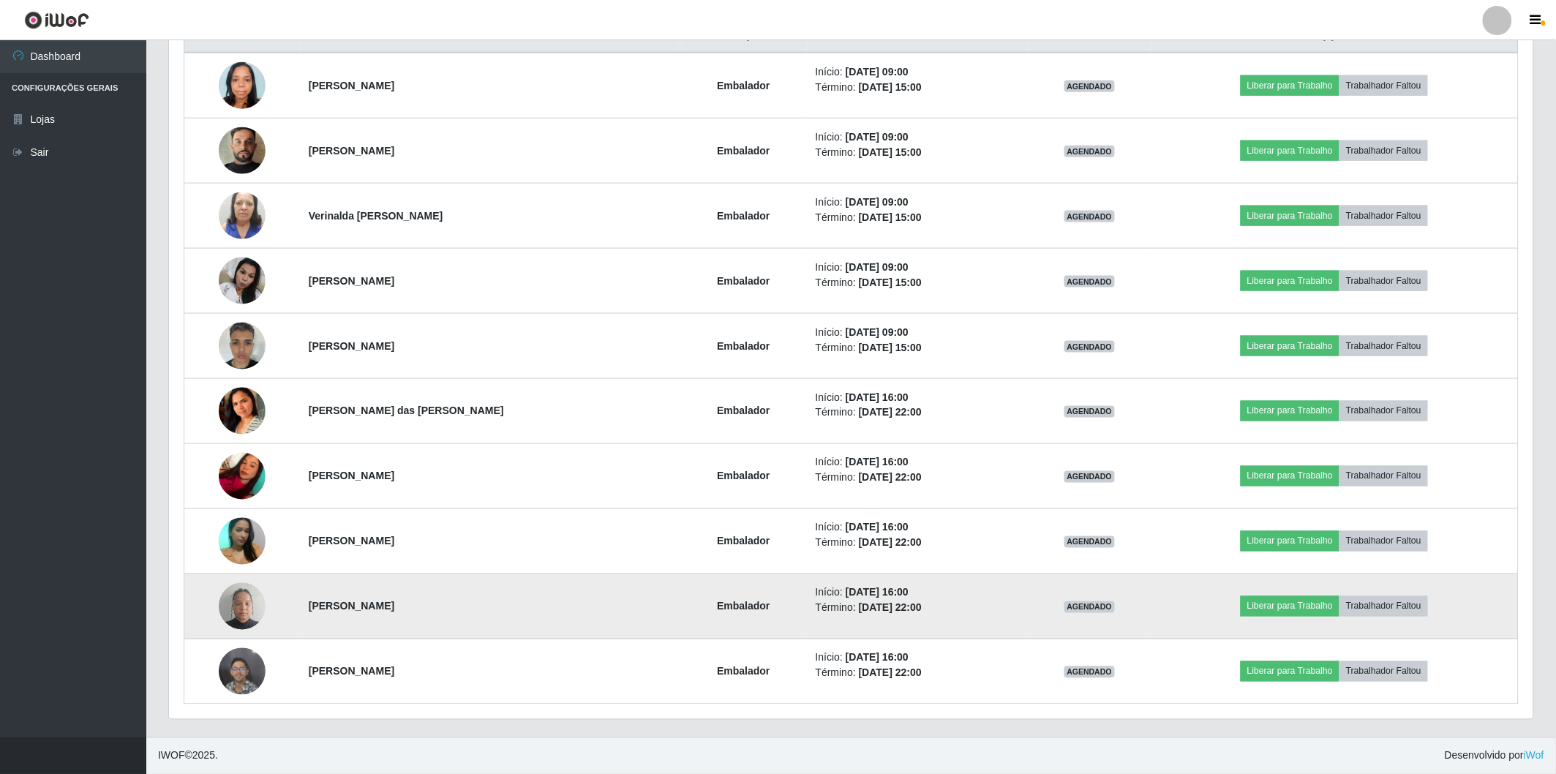
click at [238, 609] on img at bounding box center [242, 606] width 47 height 62
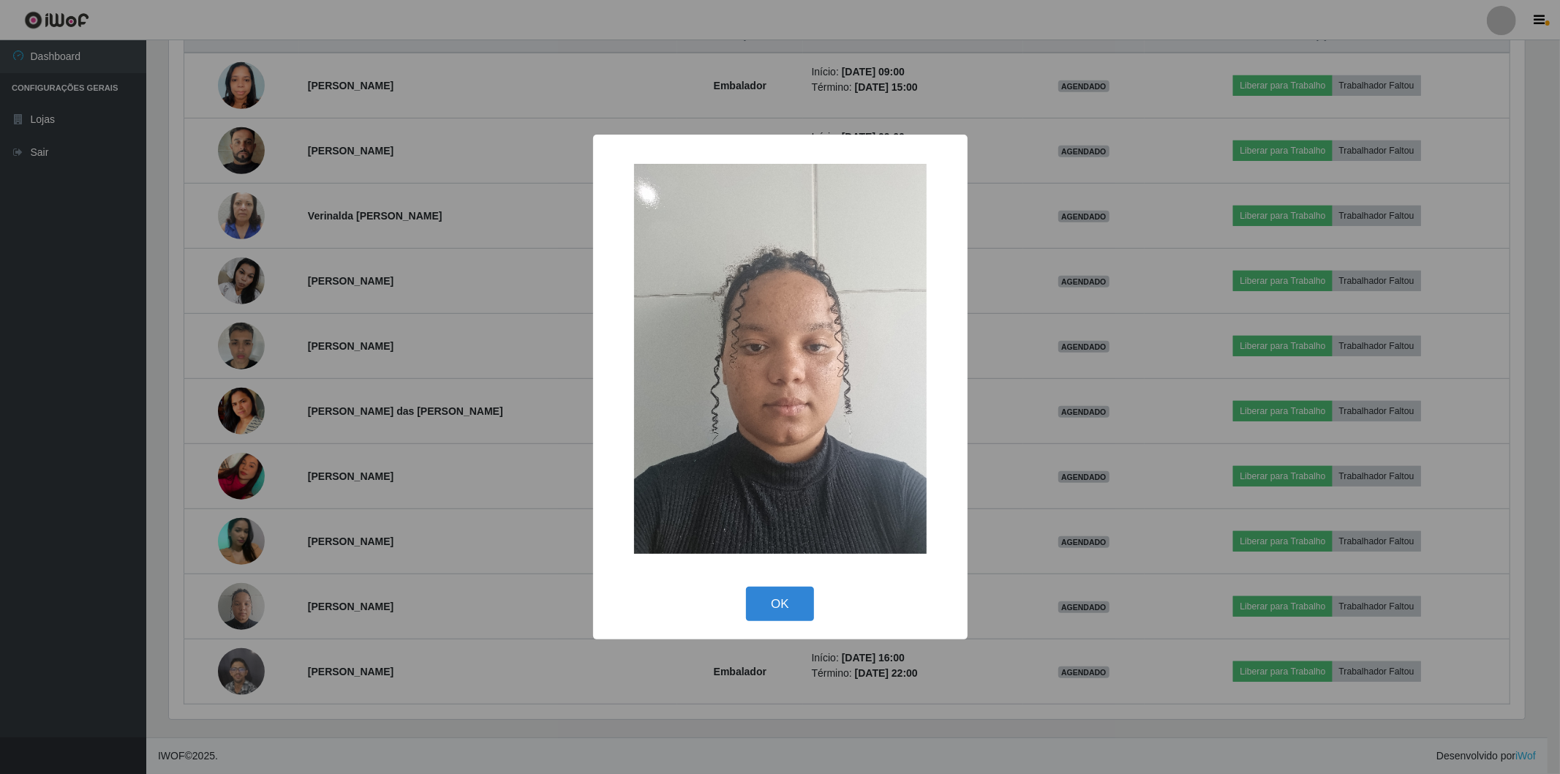
click at [478, 484] on div "× OK Cancel" at bounding box center [780, 387] width 1560 height 774
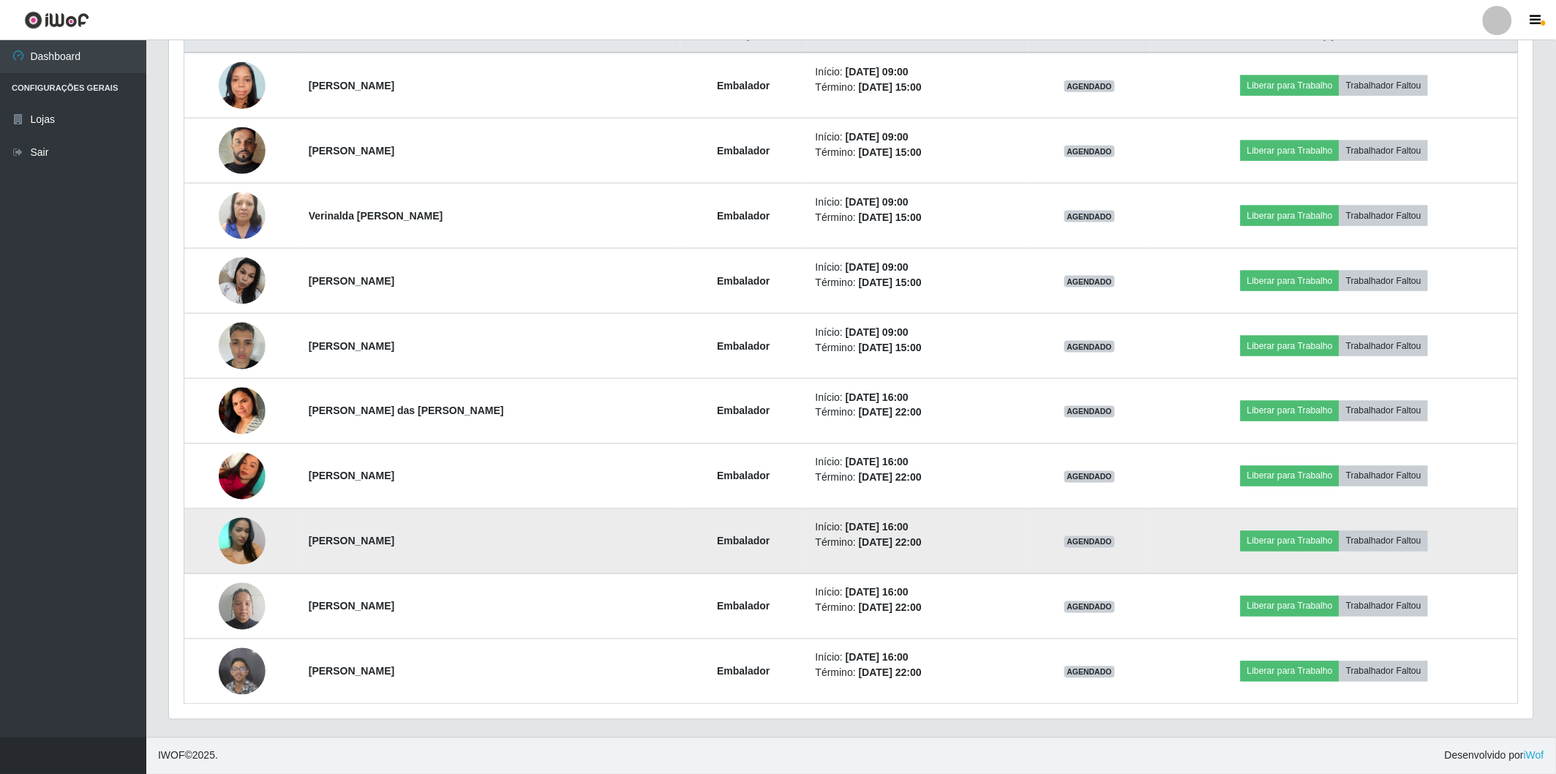
click at [238, 552] on img at bounding box center [242, 541] width 47 height 62
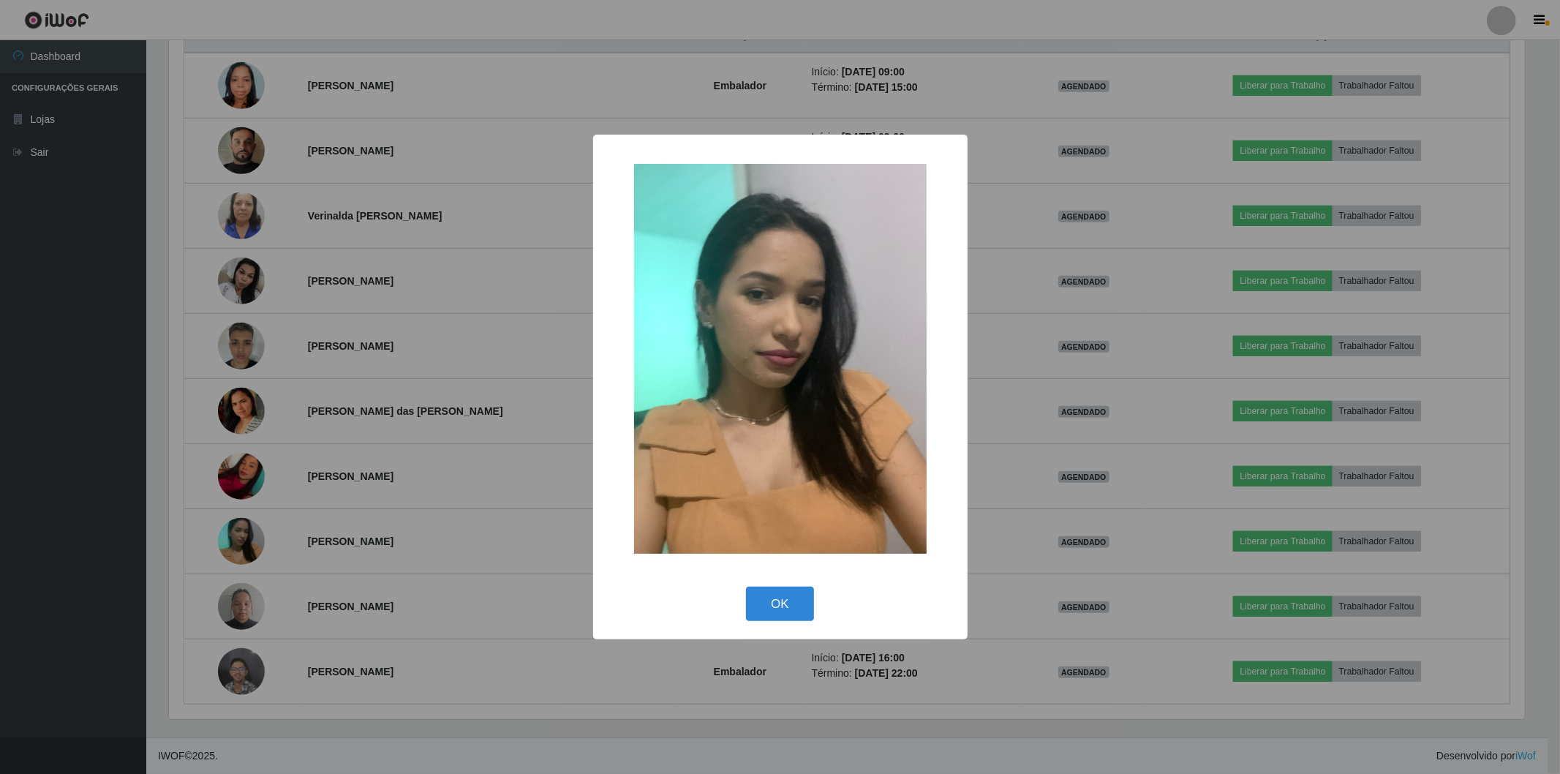
click at [437, 506] on div "× OK Cancel" at bounding box center [780, 387] width 1560 height 774
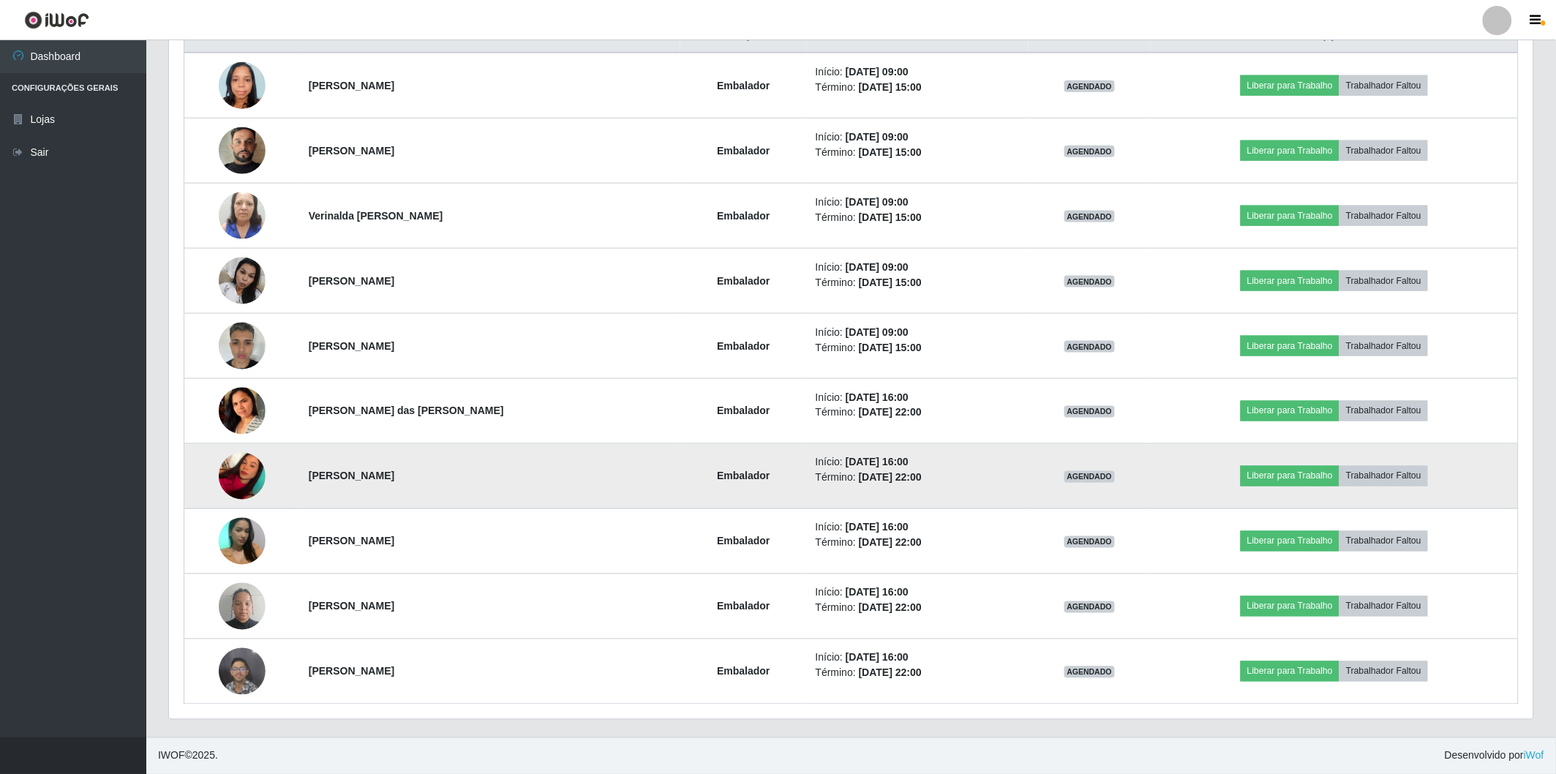
click at [222, 481] on img at bounding box center [242, 476] width 47 height 62
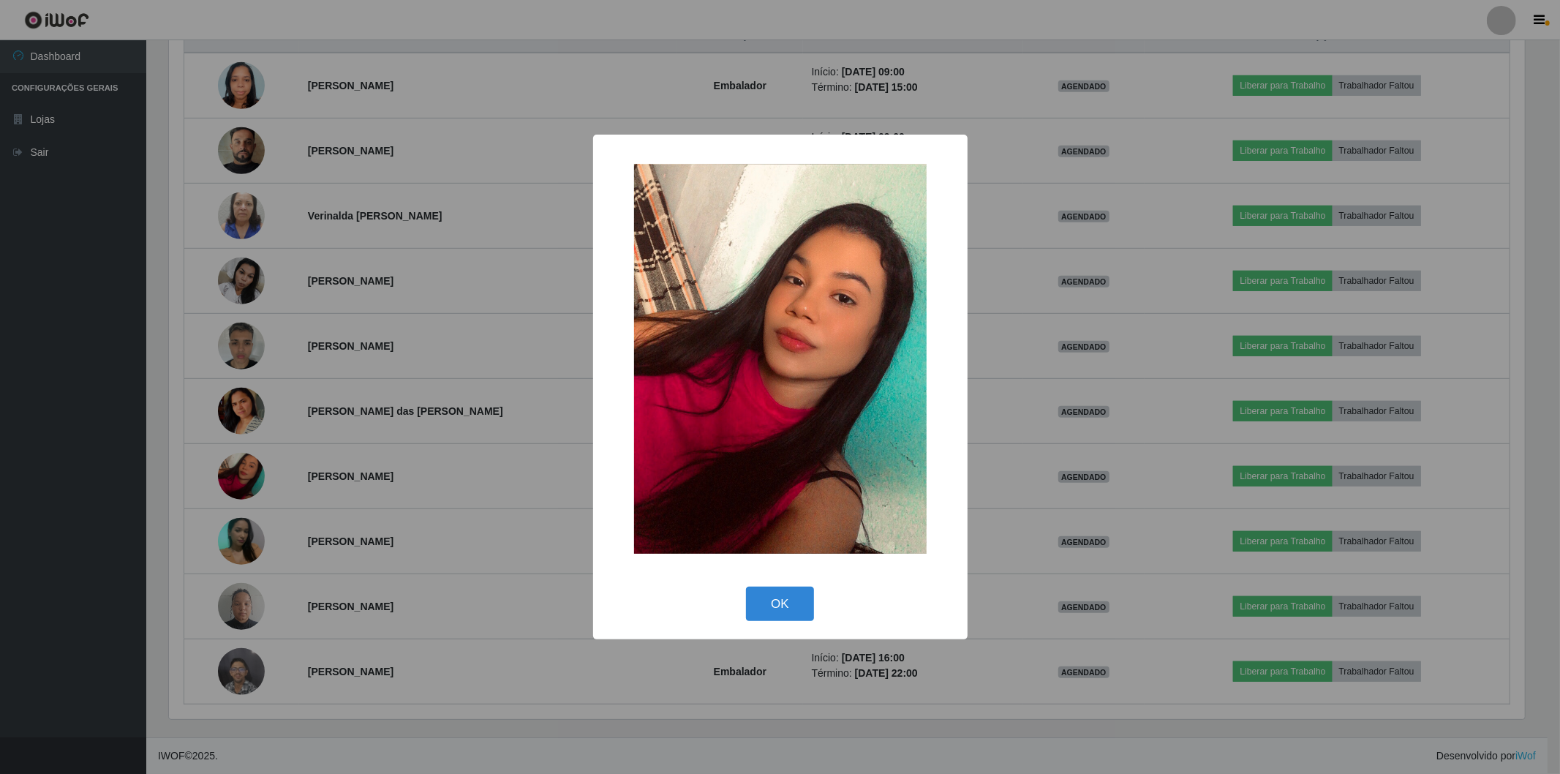
click at [315, 421] on div "× OK Cancel" at bounding box center [780, 387] width 1560 height 774
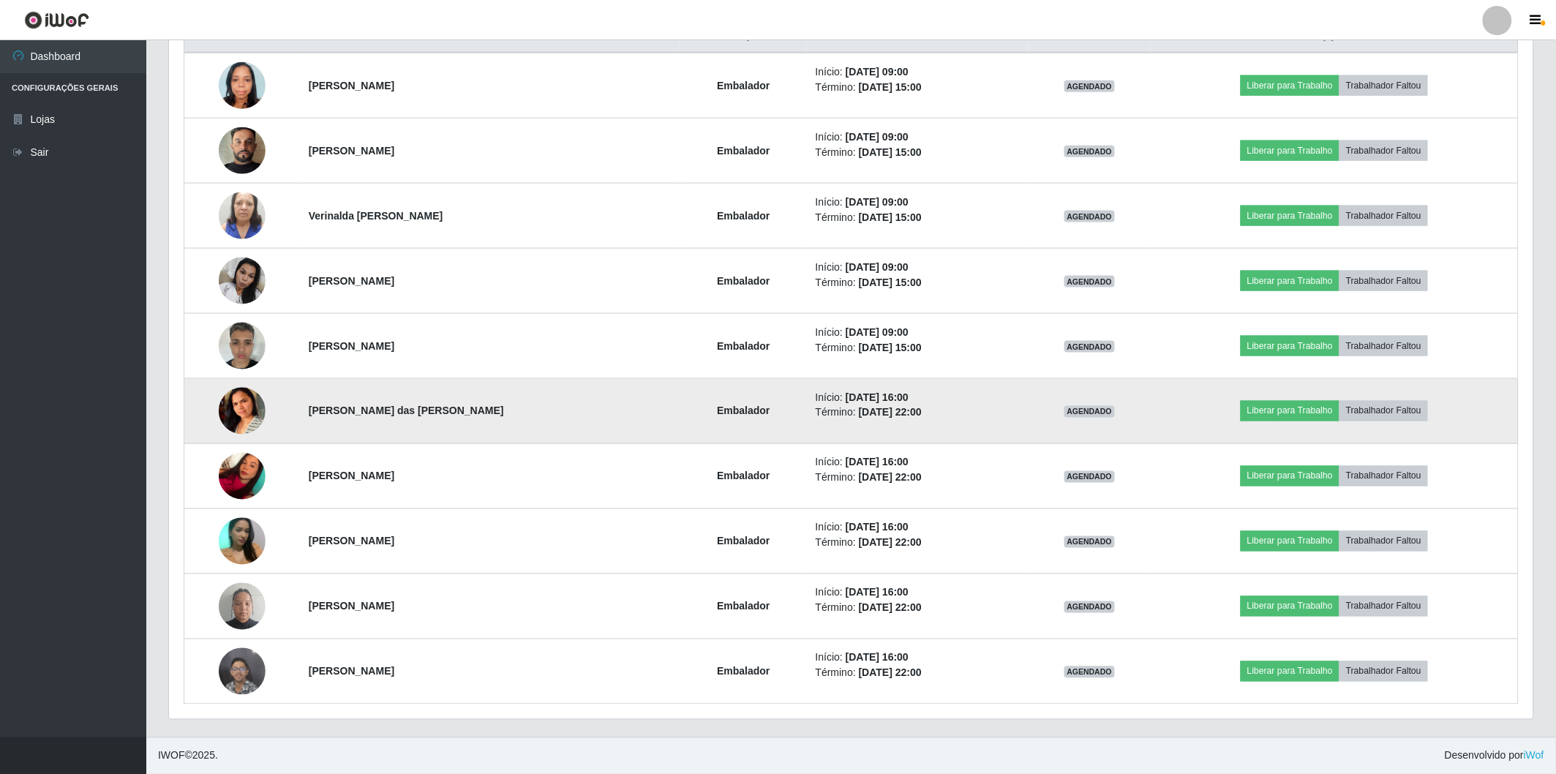
click at [241, 403] on img at bounding box center [242, 410] width 47 height 91
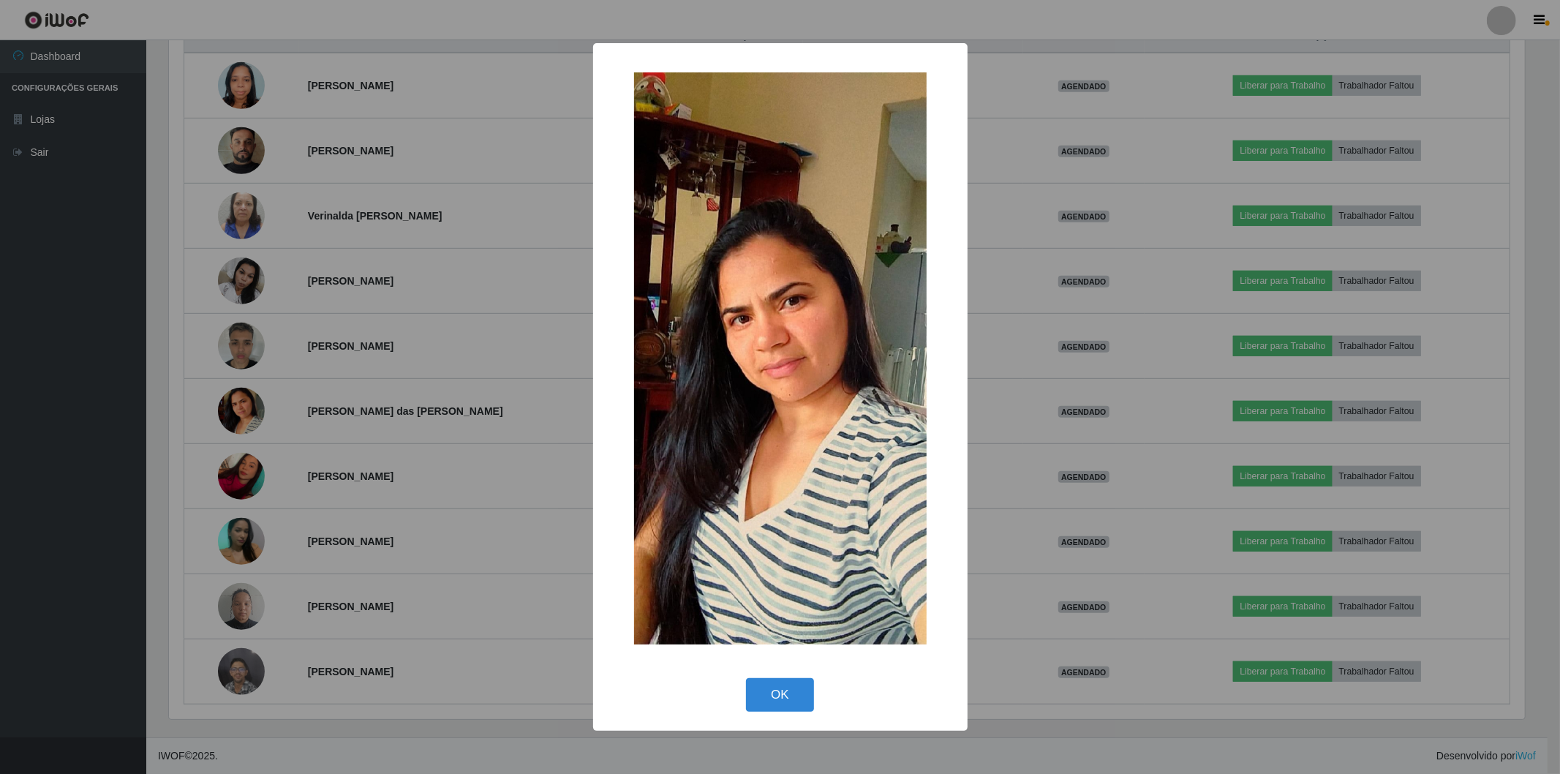
click at [339, 407] on div "× OK Cancel" at bounding box center [780, 387] width 1560 height 774
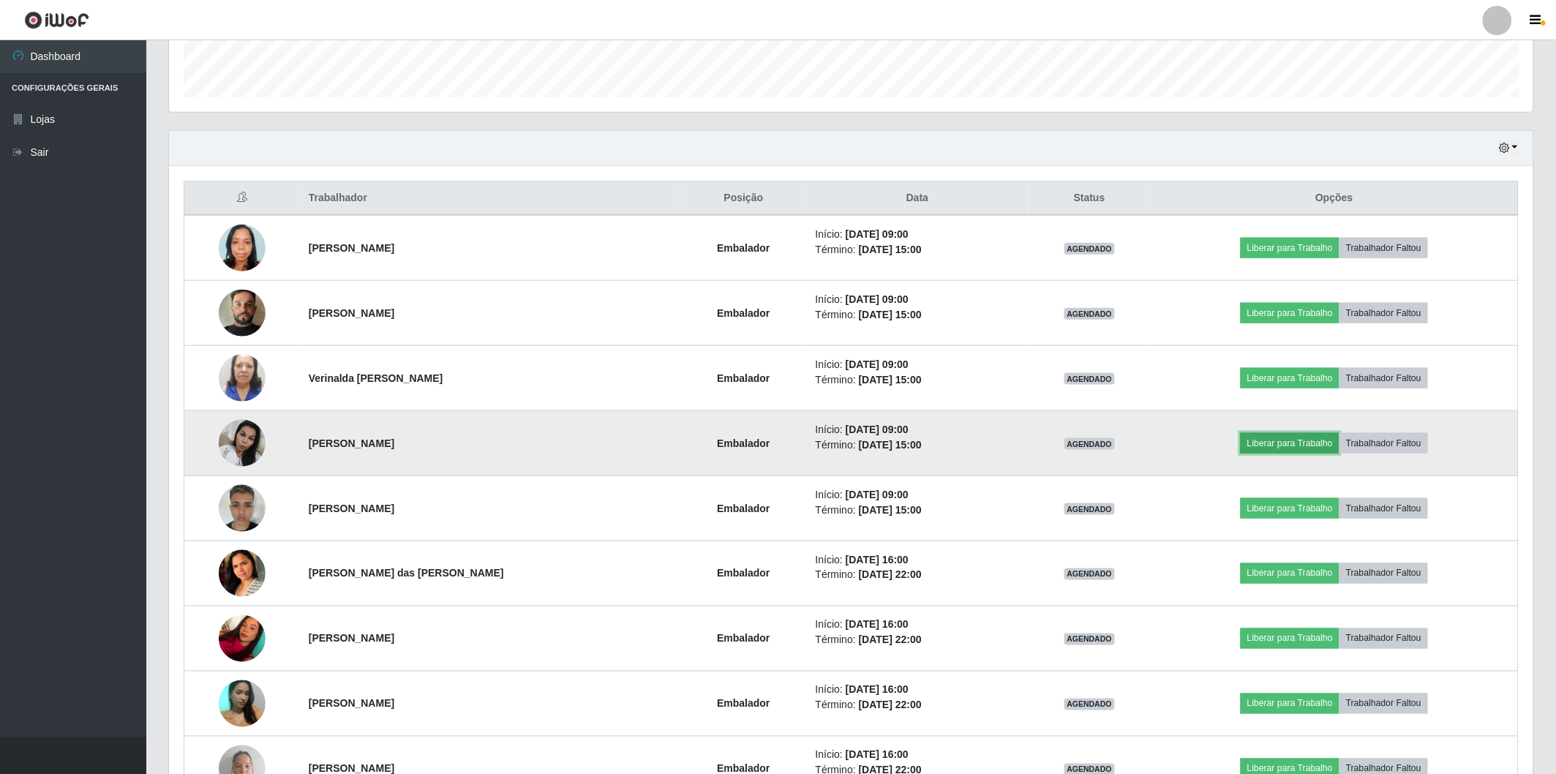
click at [1263, 450] on button "Liberar para Trabalho" at bounding box center [1290, 443] width 99 height 20
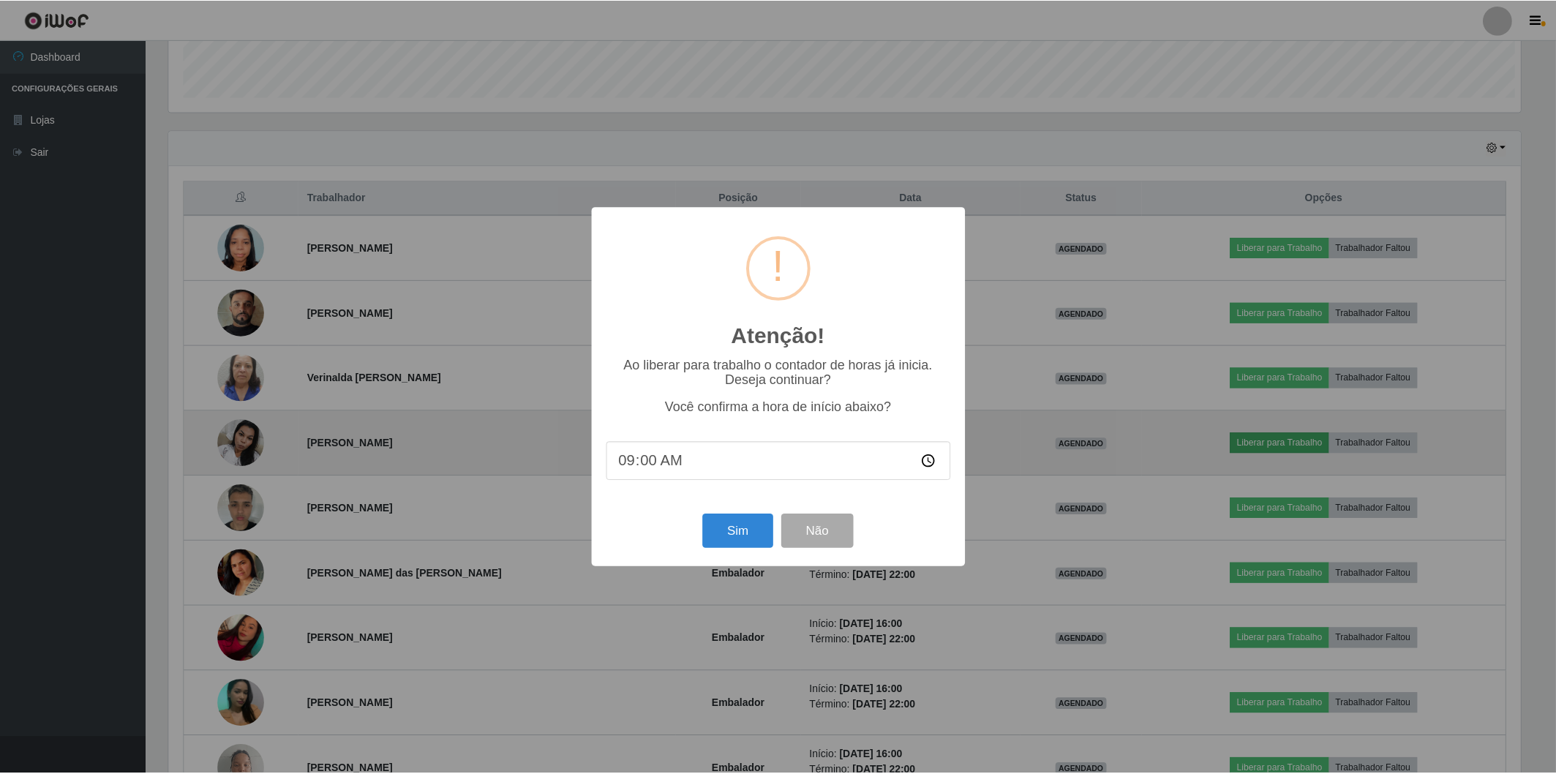
scroll to position [303, 1355]
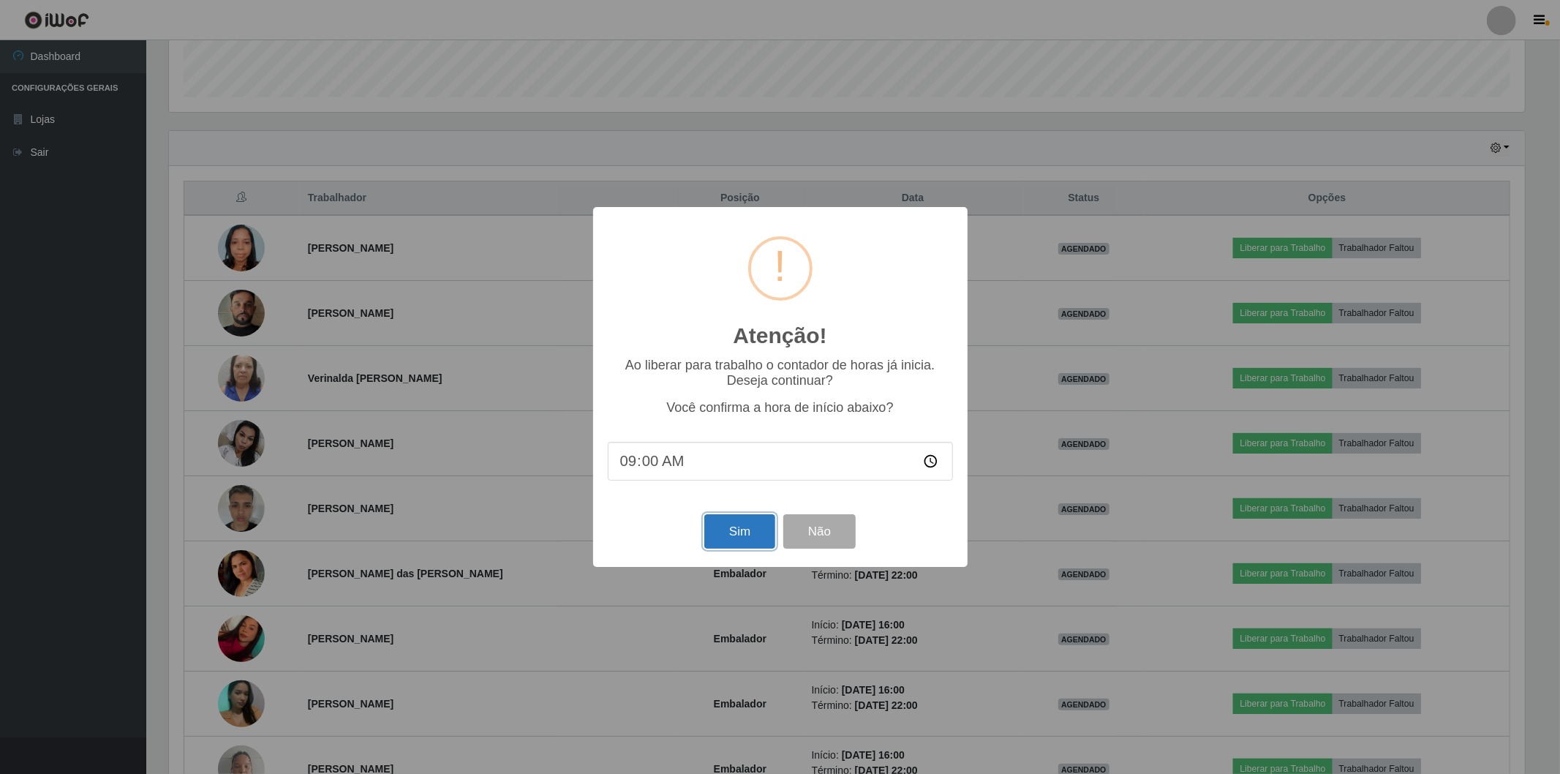
click at [740, 543] on button "Sim" at bounding box center [739, 531] width 71 height 34
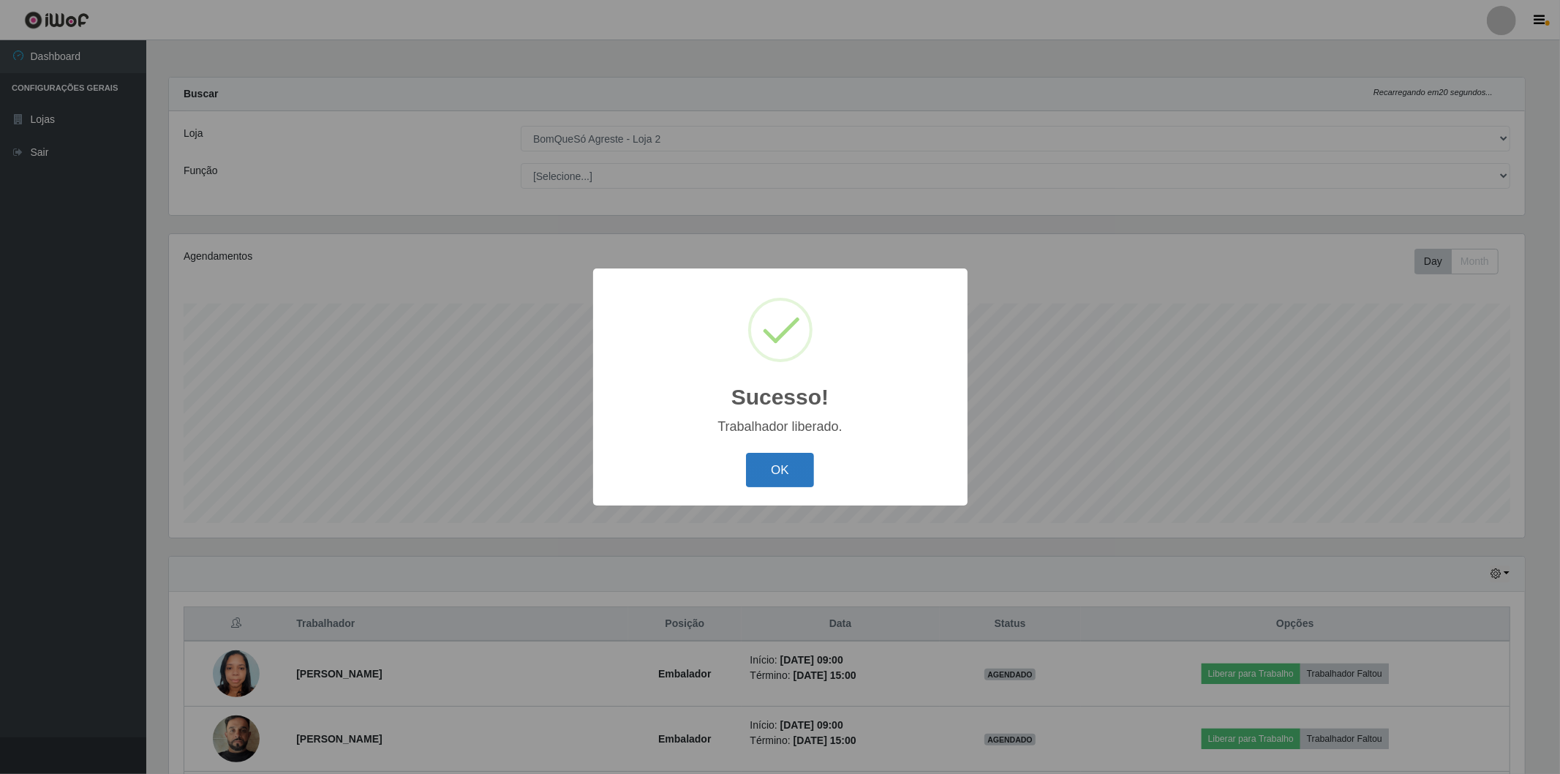
click at [791, 469] on button "OK" at bounding box center [780, 470] width 68 height 34
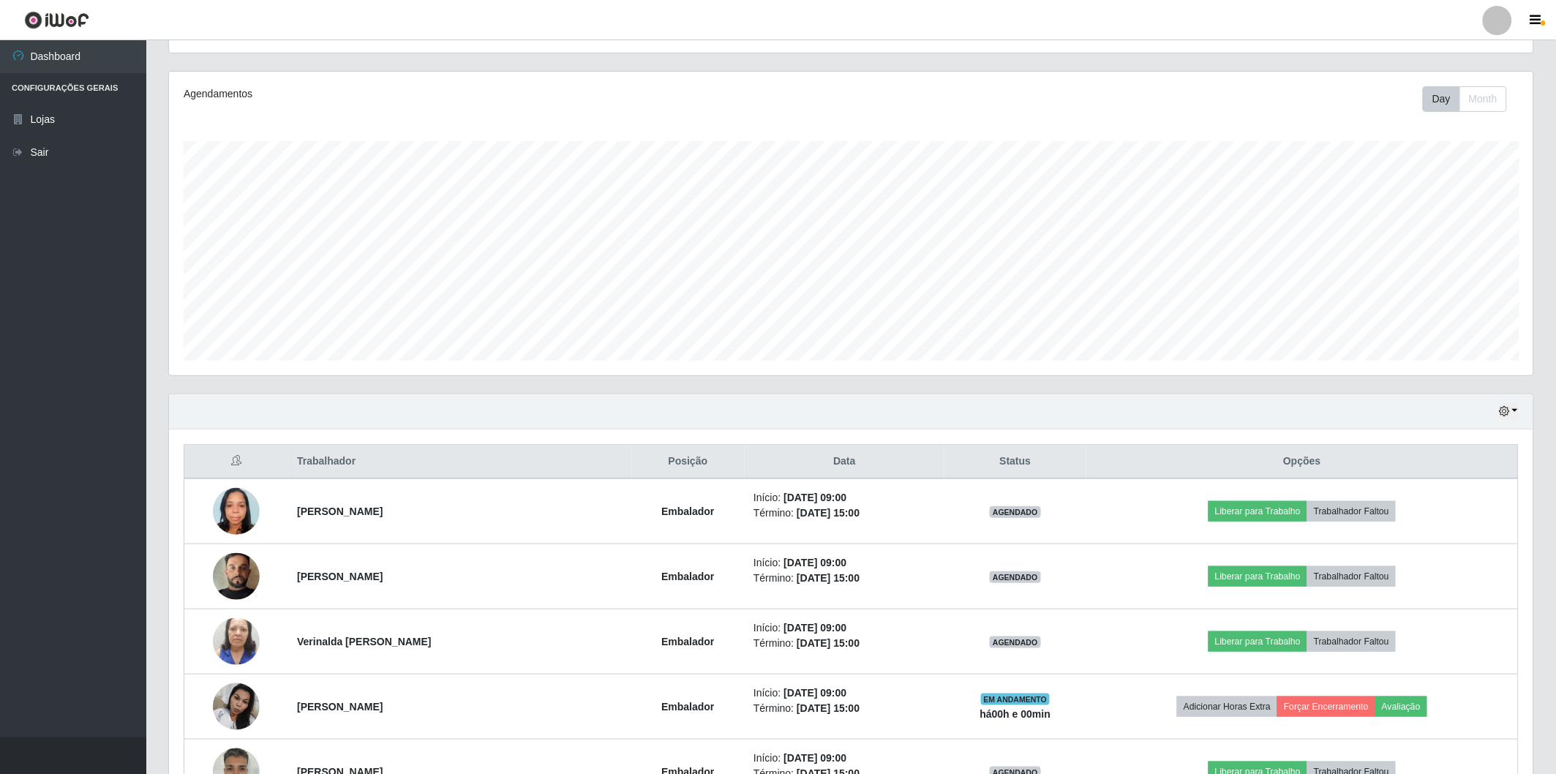
scroll to position [244, 0]
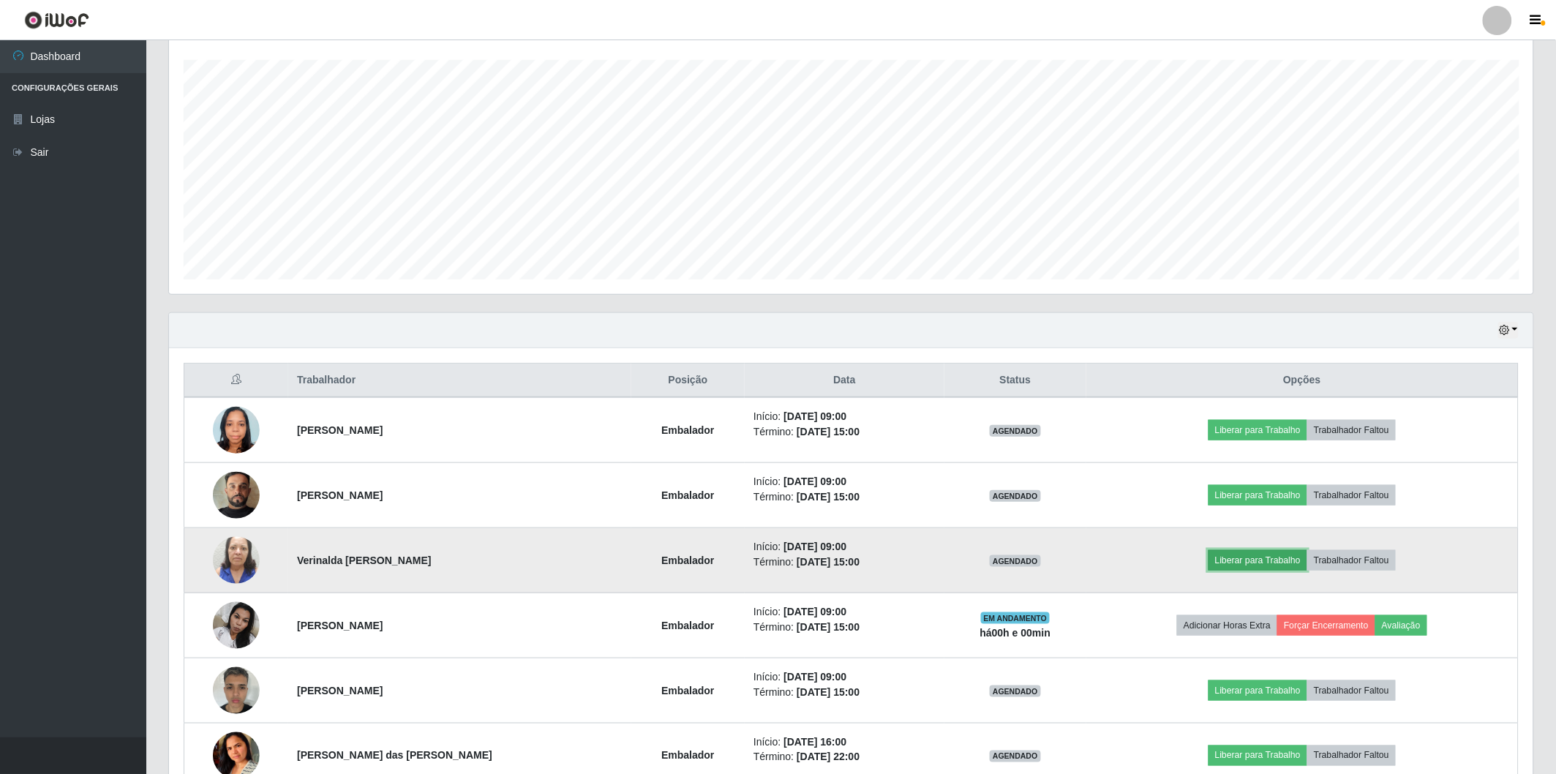
click at [1215, 560] on button "Liberar para Trabalho" at bounding box center [1257, 560] width 99 height 20
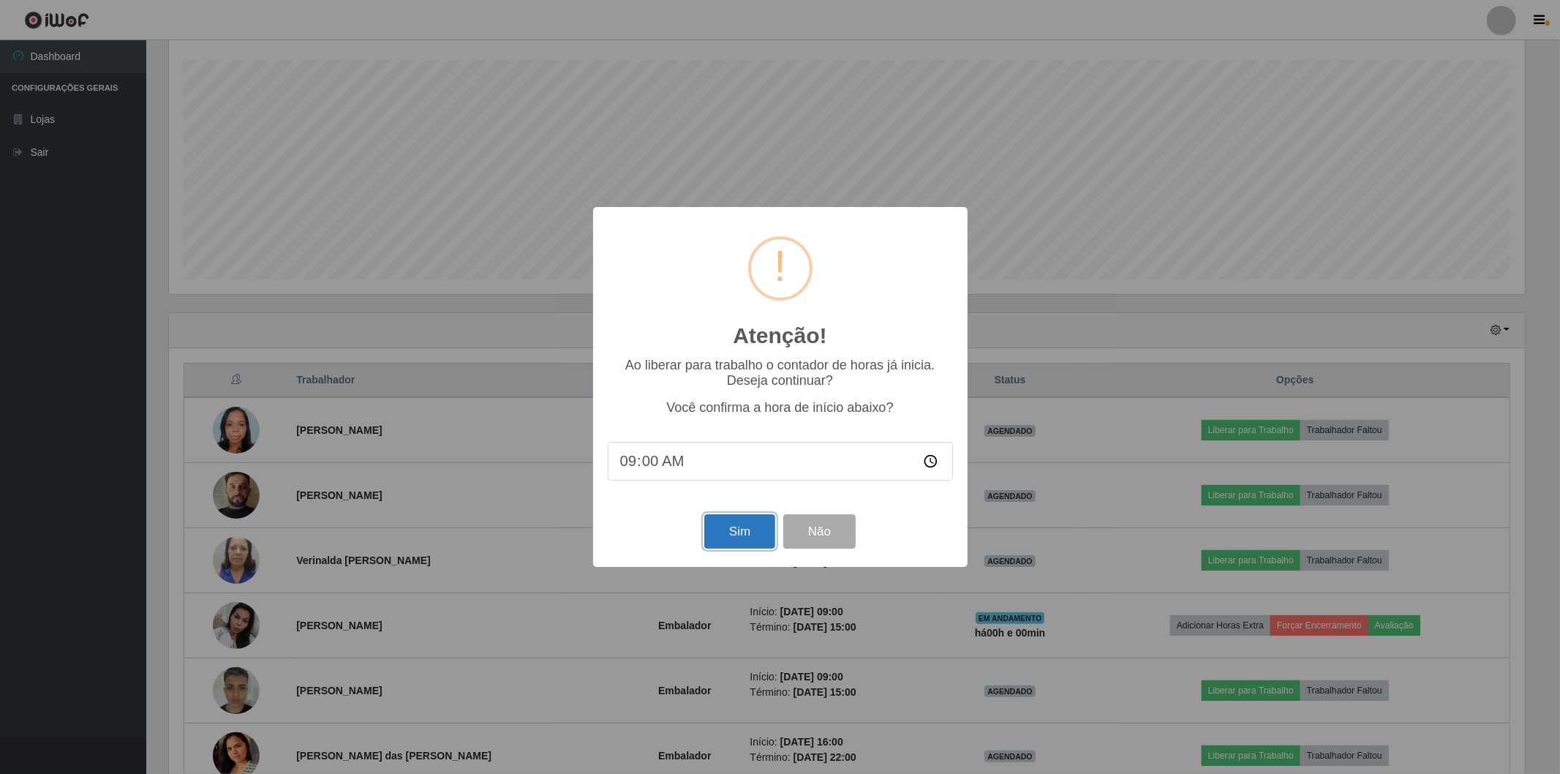
click at [740, 518] on button "Sim" at bounding box center [739, 531] width 71 height 34
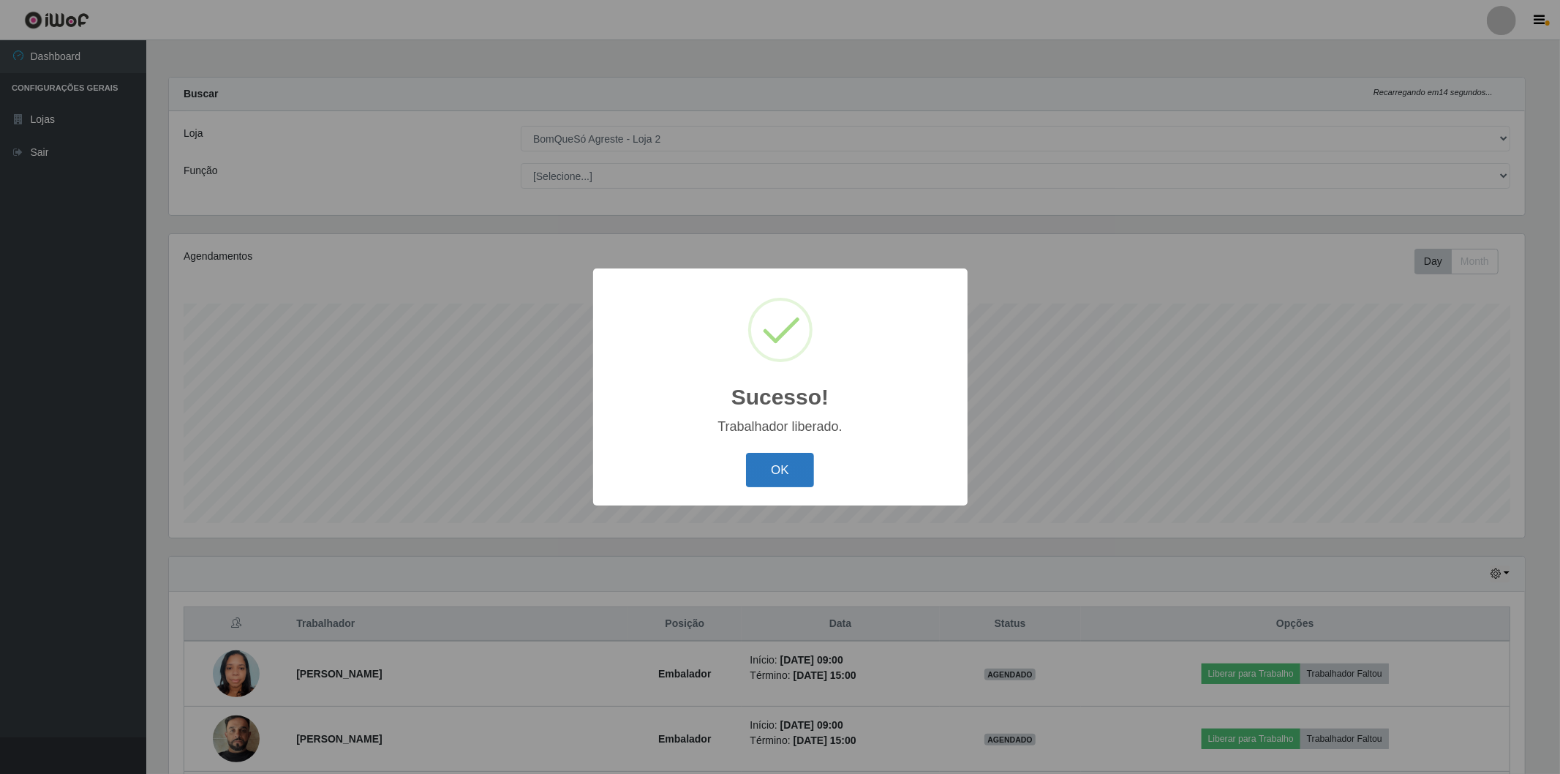
click at [796, 459] on button "OK" at bounding box center [780, 470] width 68 height 34
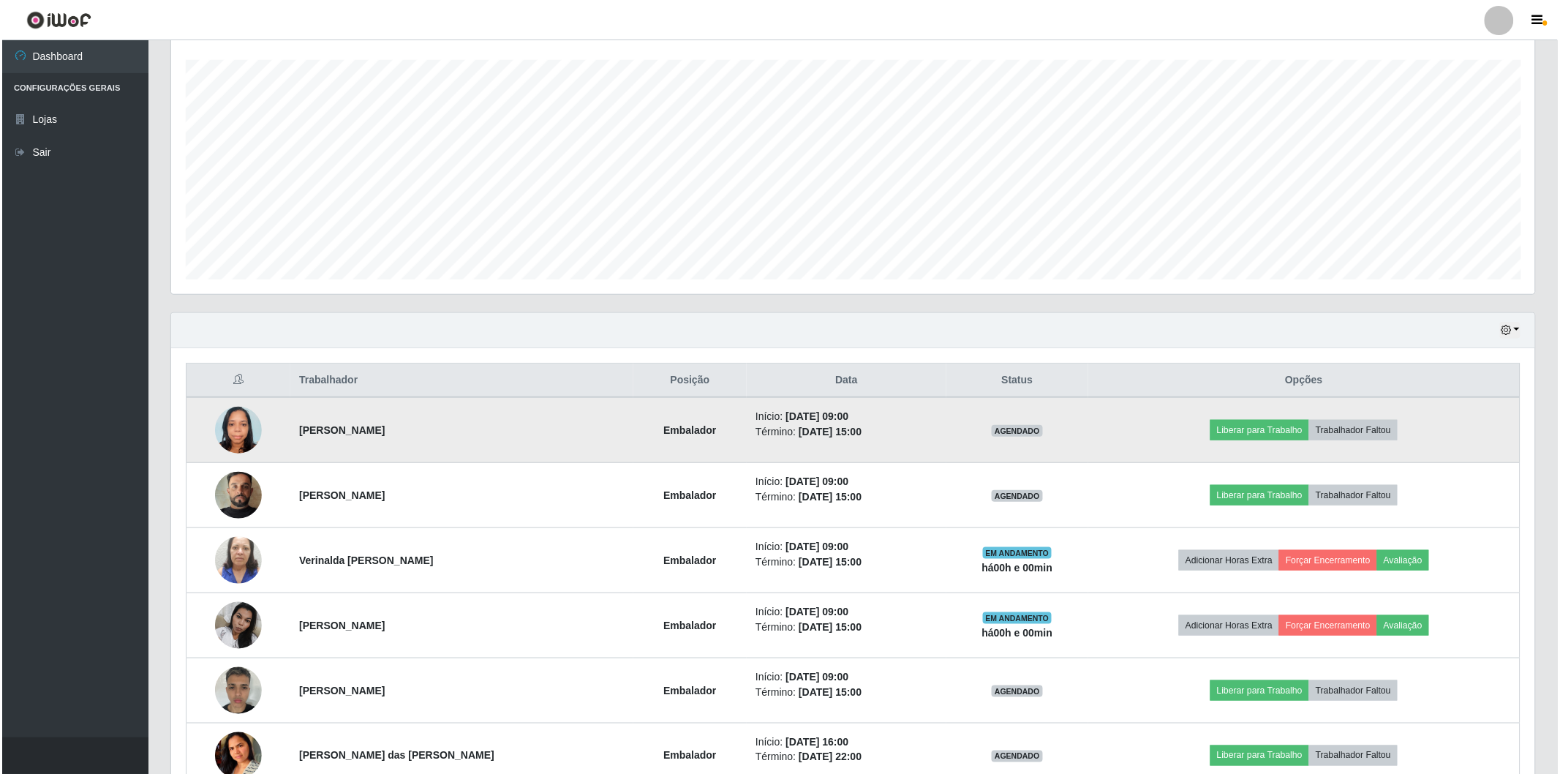
scroll to position [325, 0]
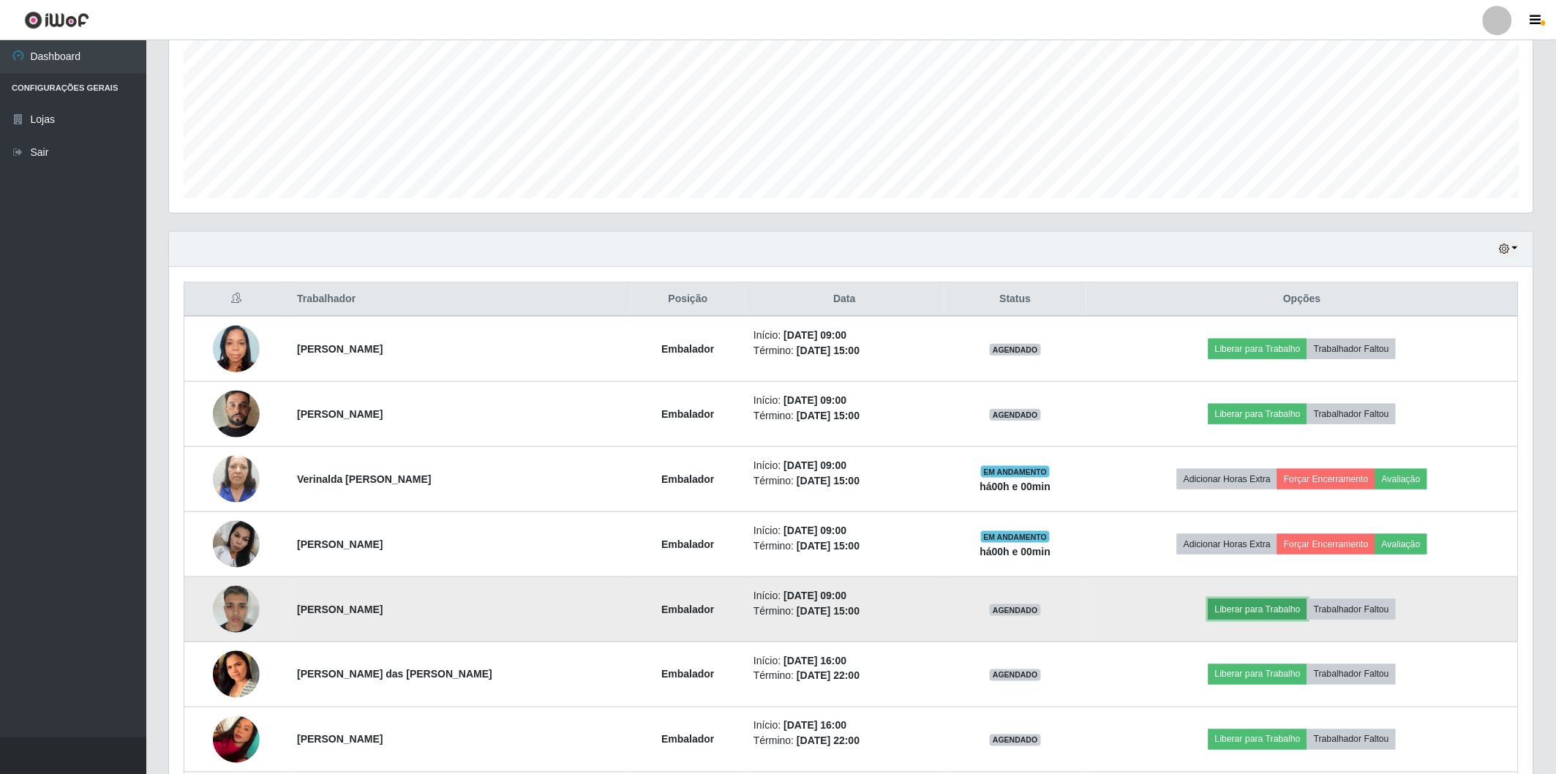
click at [1263, 618] on button "Liberar para Trabalho" at bounding box center [1257, 609] width 99 height 20
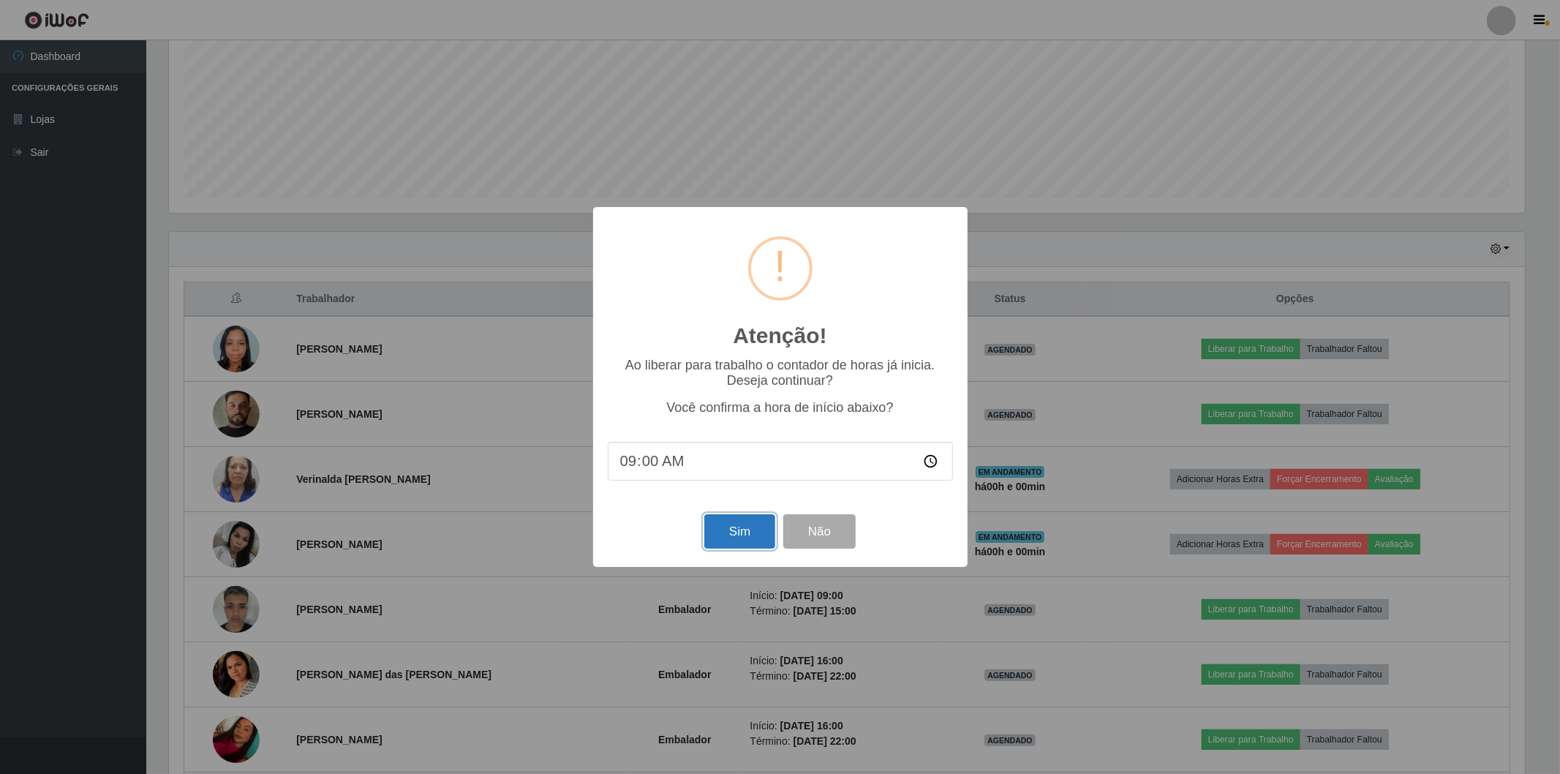
click at [739, 539] on button "Sim" at bounding box center [739, 531] width 71 height 34
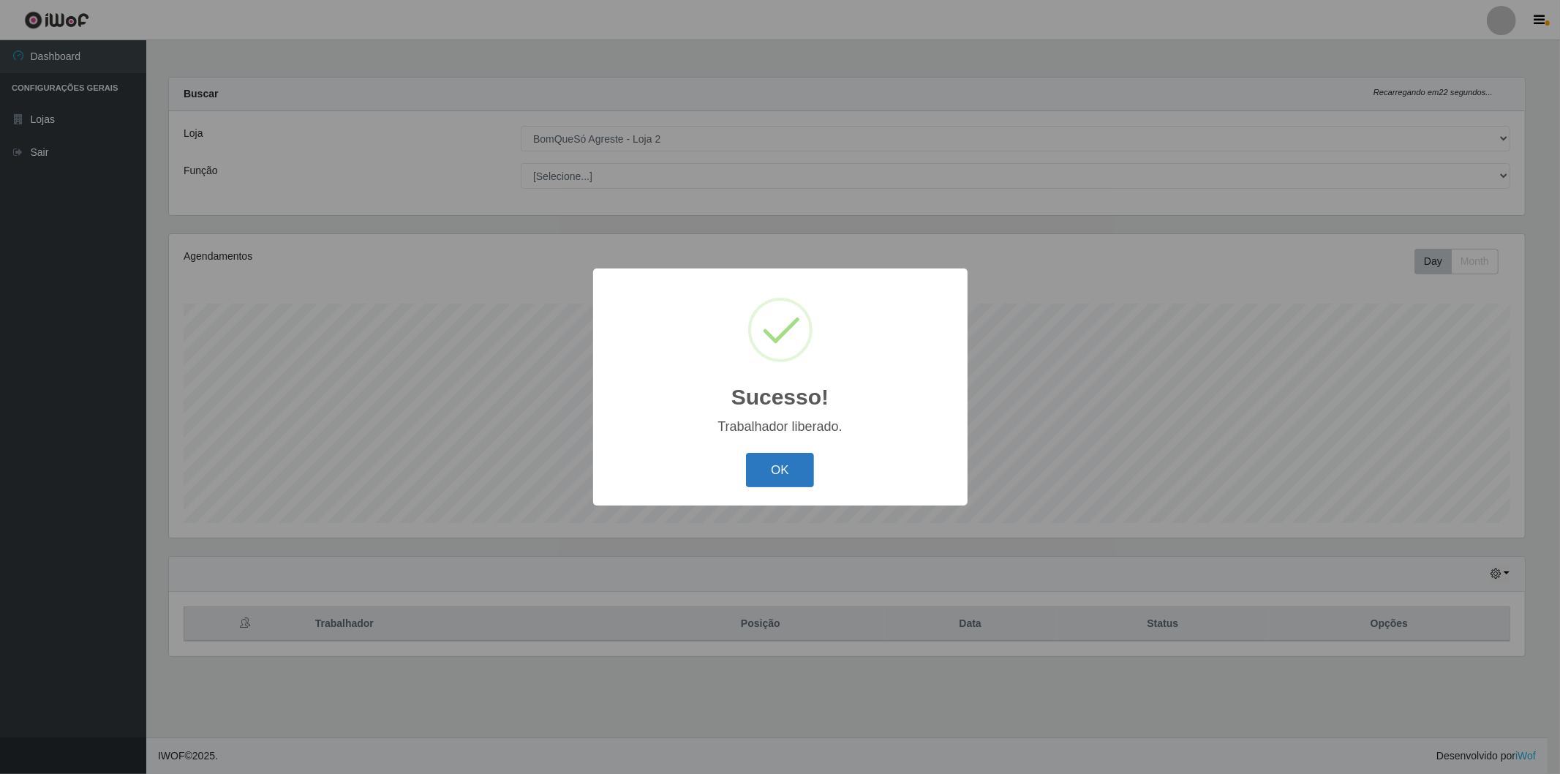
click at [792, 472] on button "OK" at bounding box center [780, 470] width 68 height 34
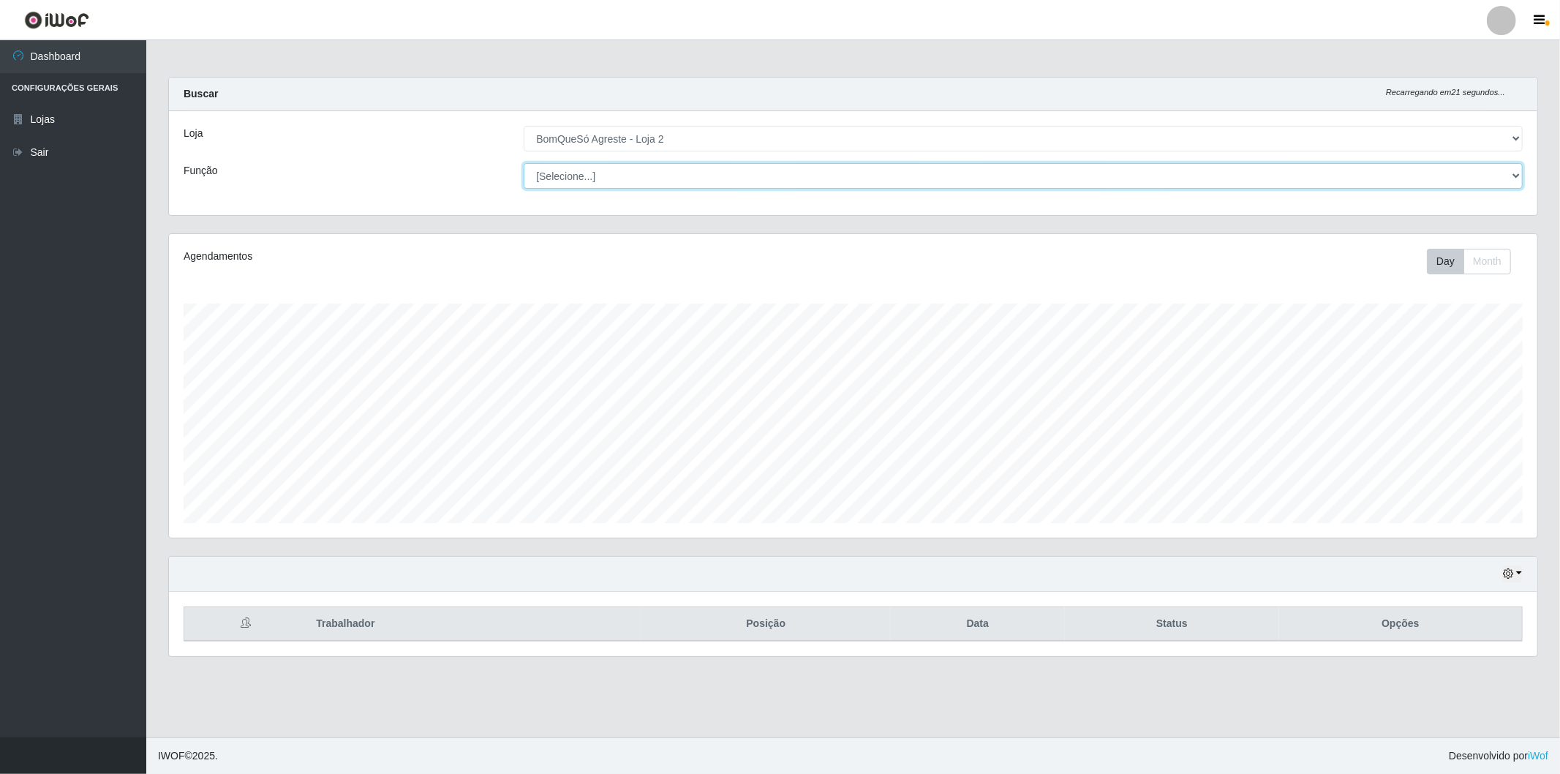
click at [690, 176] on select "[Selecione...] ASG ASG + ASG ++ Balconista Balconista + Balconista ++ Embalador…" at bounding box center [1023, 176] width 999 height 26
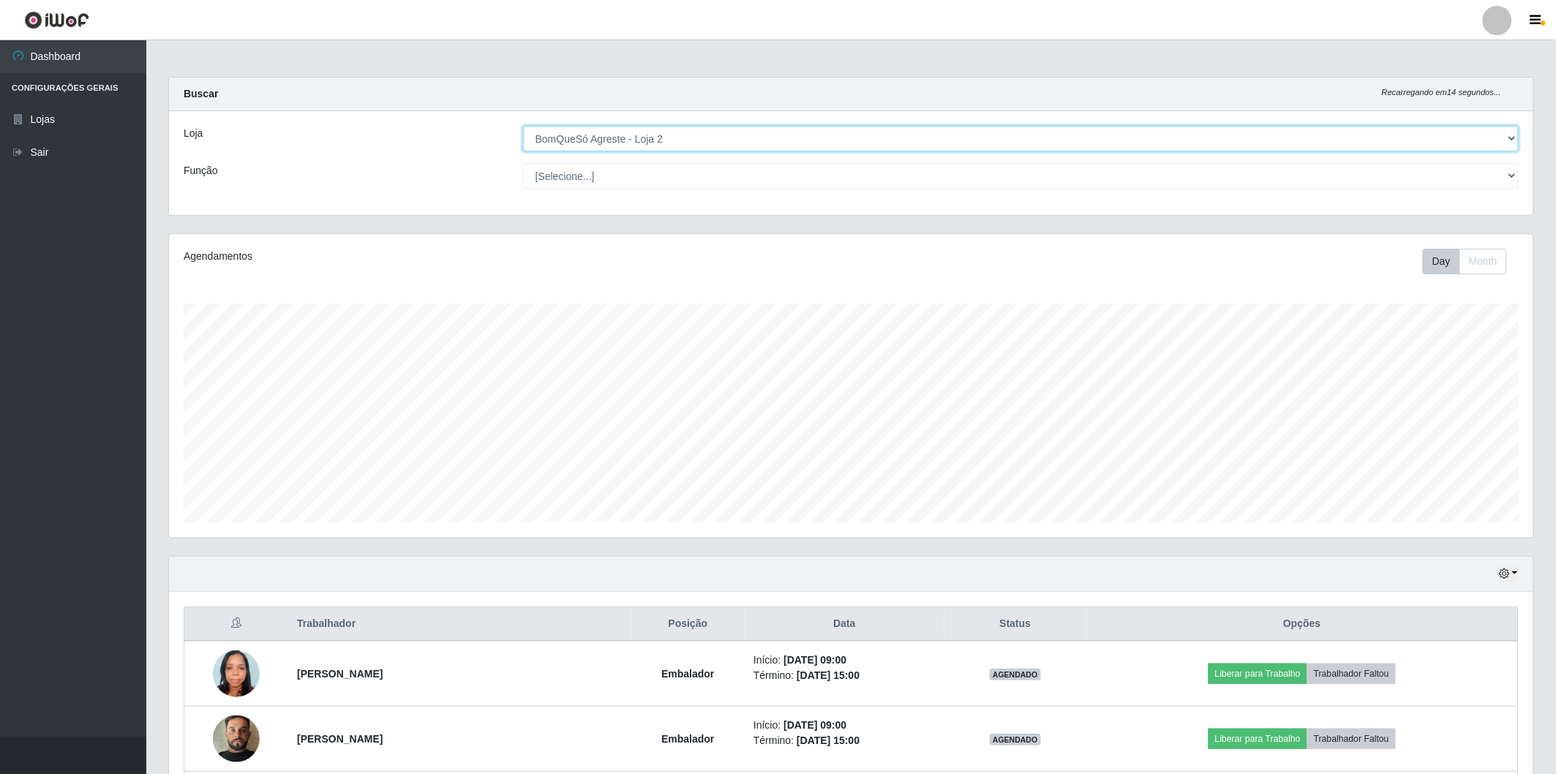
click at [728, 143] on select "[Selecione...] BomQueSó Agreste - Loja 2" at bounding box center [1021, 139] width 996 height 26
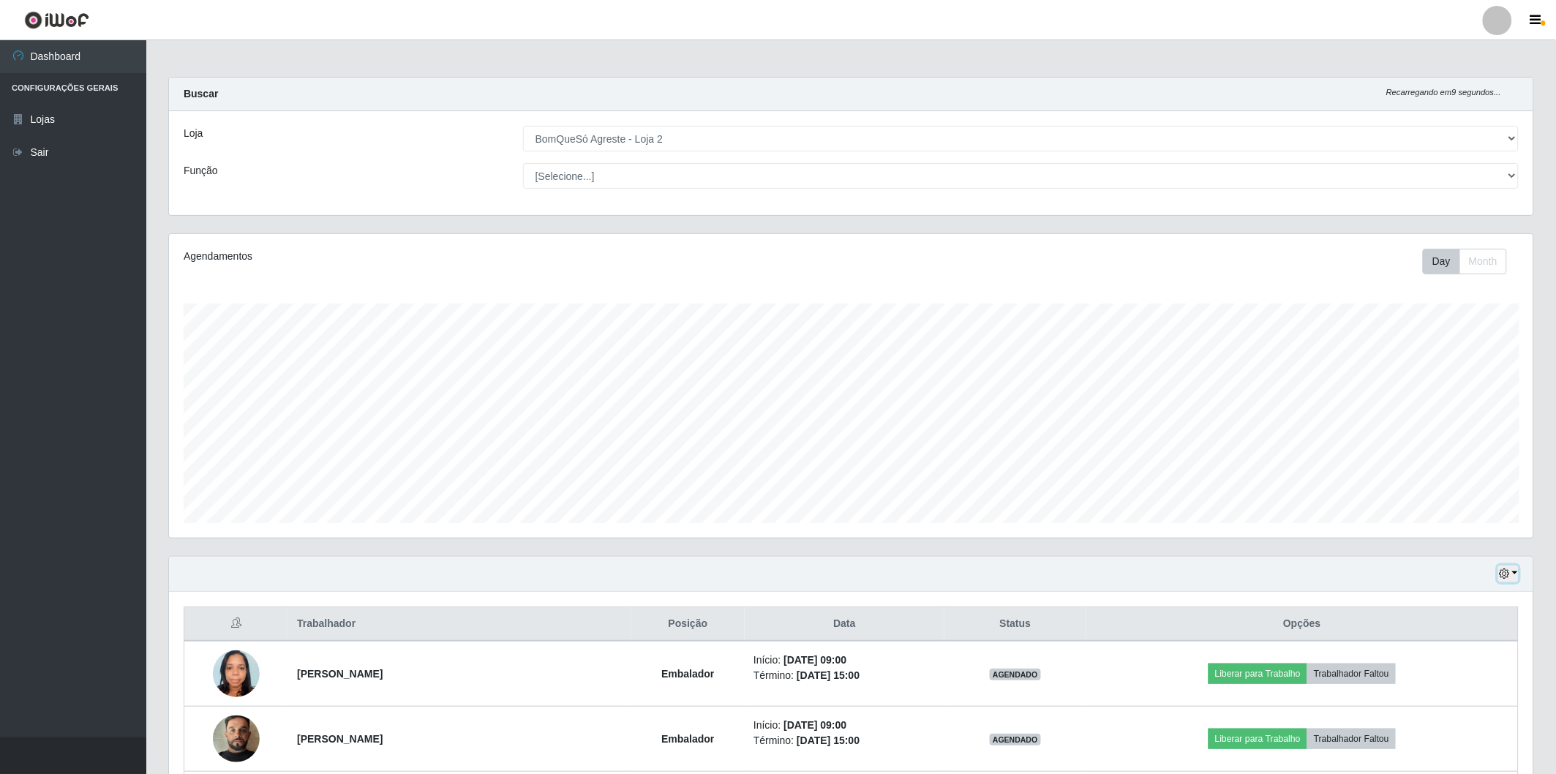
click at [1514, 576] on button "button" at bounding box center [1508, 573] width 20 height 17
click at [1475, 729] on button "Não encerrados" at bounding box center [1460, 722] width 116 height 30
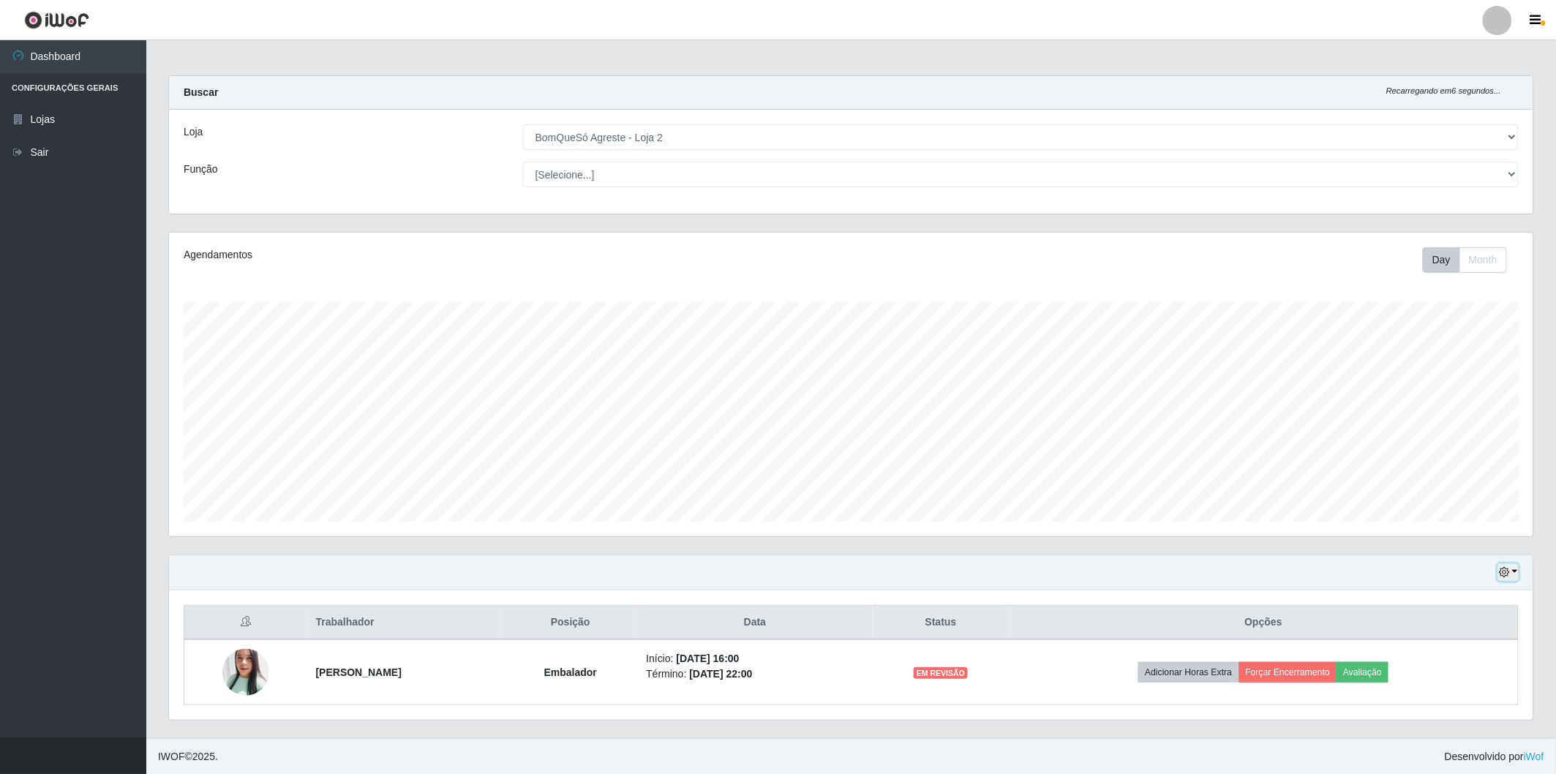
click at [1514, 576] on button "button" at bounding box center [1508, 572] width 20 height 17
click at [1464, 522] on button "1 Semana" at bounding box center [1460, 517] width 116 height 31
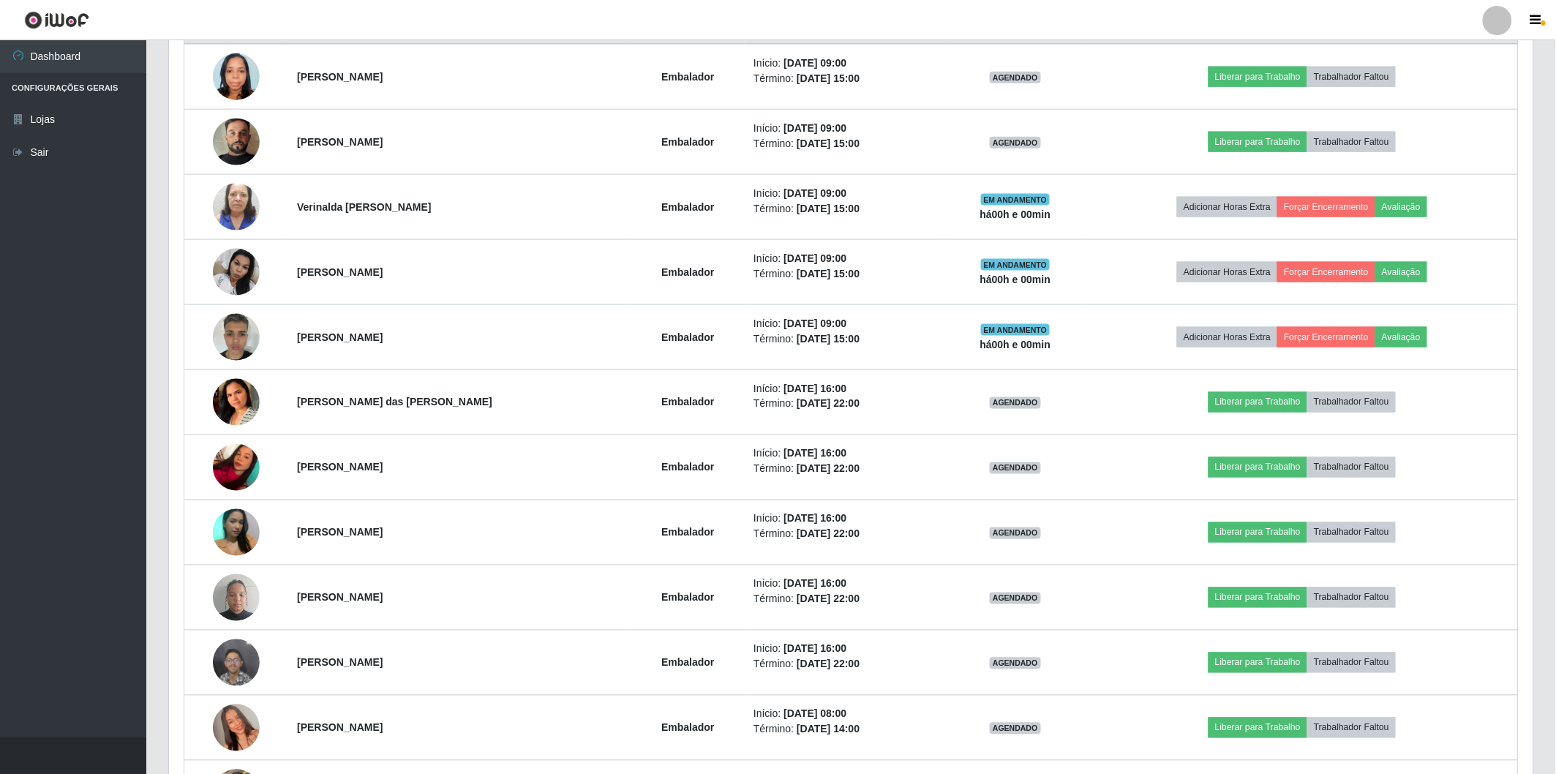
scroll to position [353, 0]
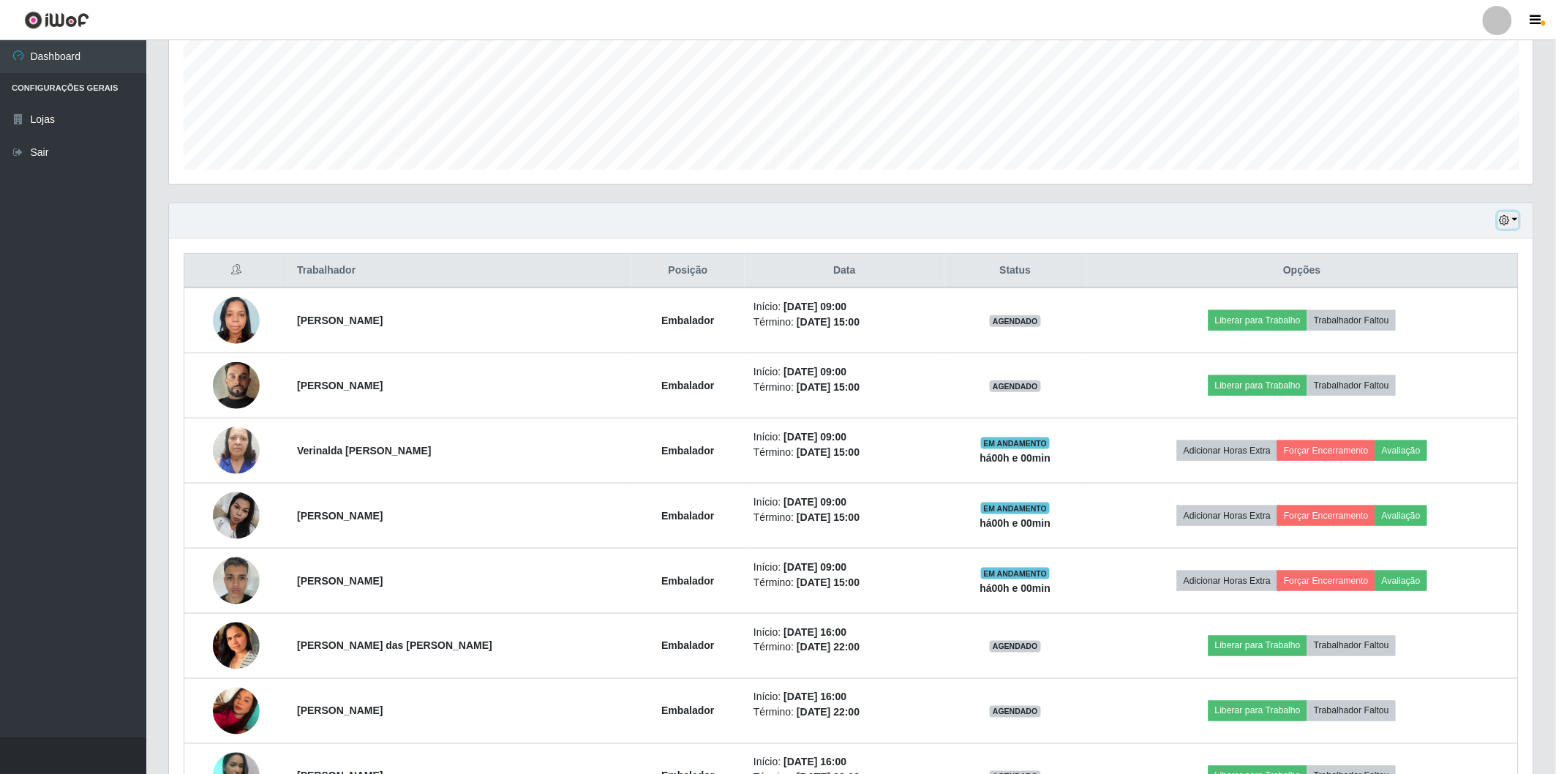
click at [1516, 218] on button "button" at bounding box center [1508, 220] width 20 height 17
click at [1449, 284] on button "1 dia" at bounding box center [1460, 277] width 116 height 31
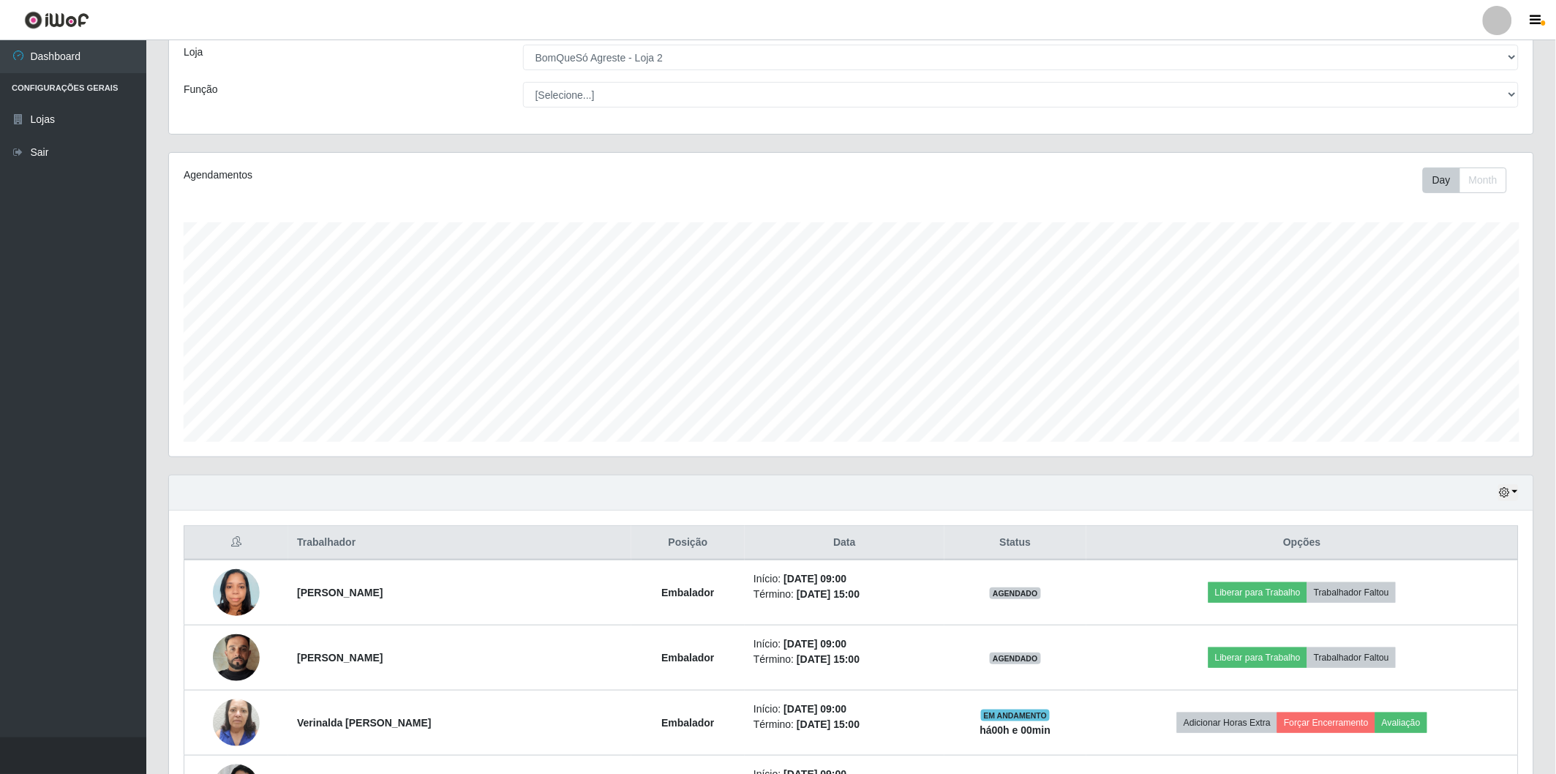
scroll to position [162, 0]
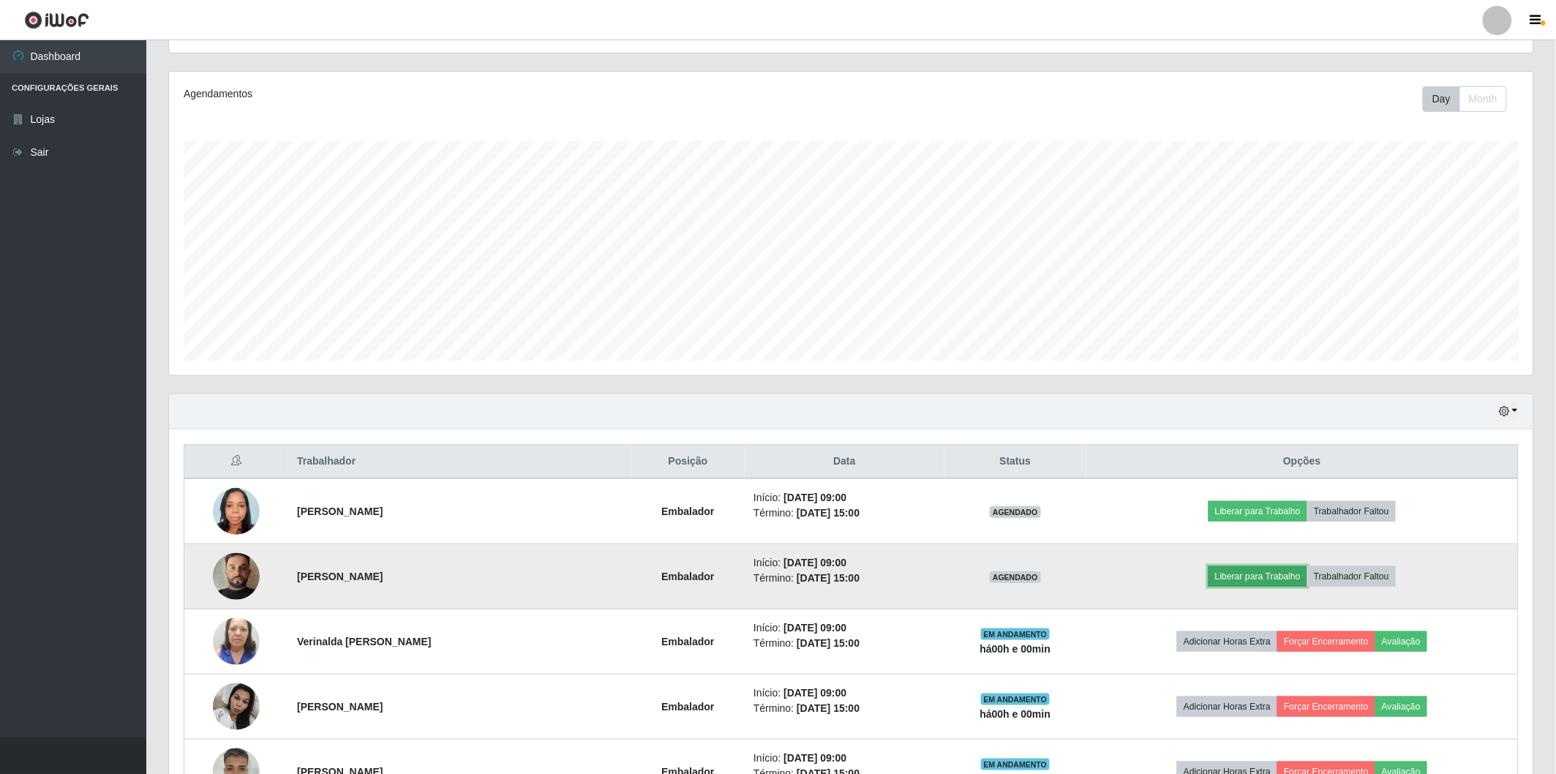
click at [1227, 578] on button "Liberar para Trabalho" at bounding box center [1257, 576] width 99 height 20
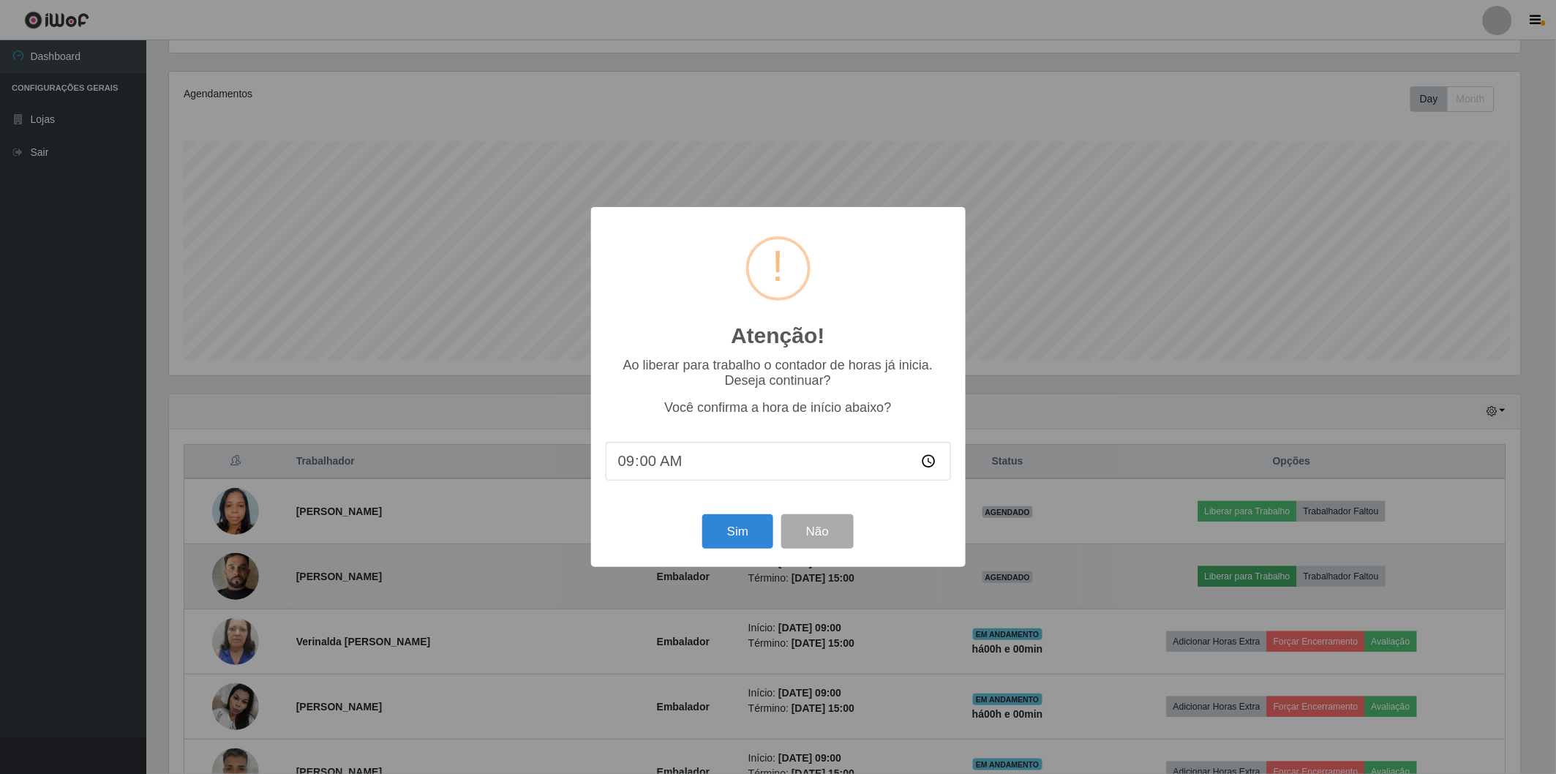
scroll to position [303, 1355]
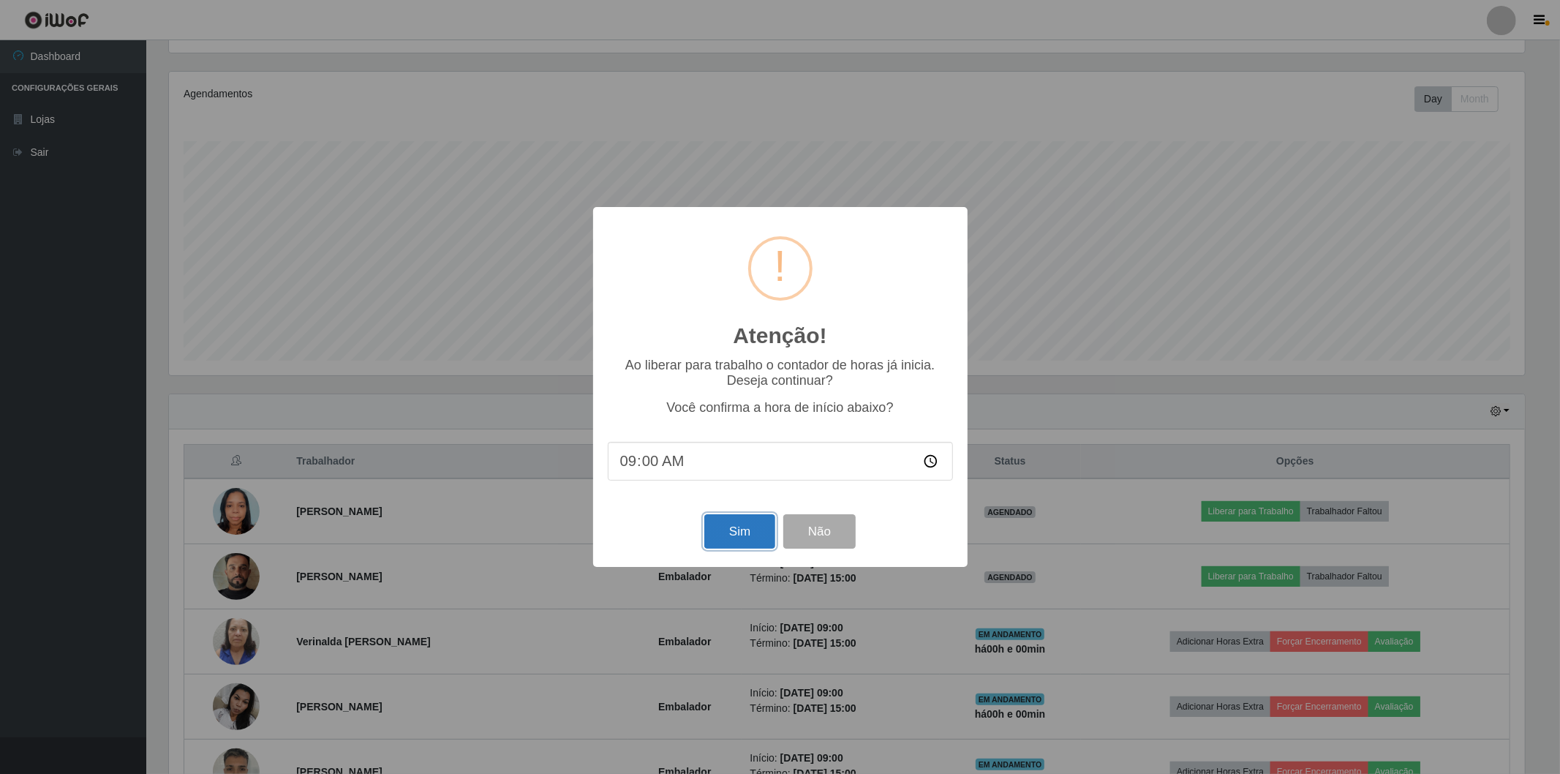
click at [723, 534] on button "Sim" at bounding box center [739, 531] width 71 height 34
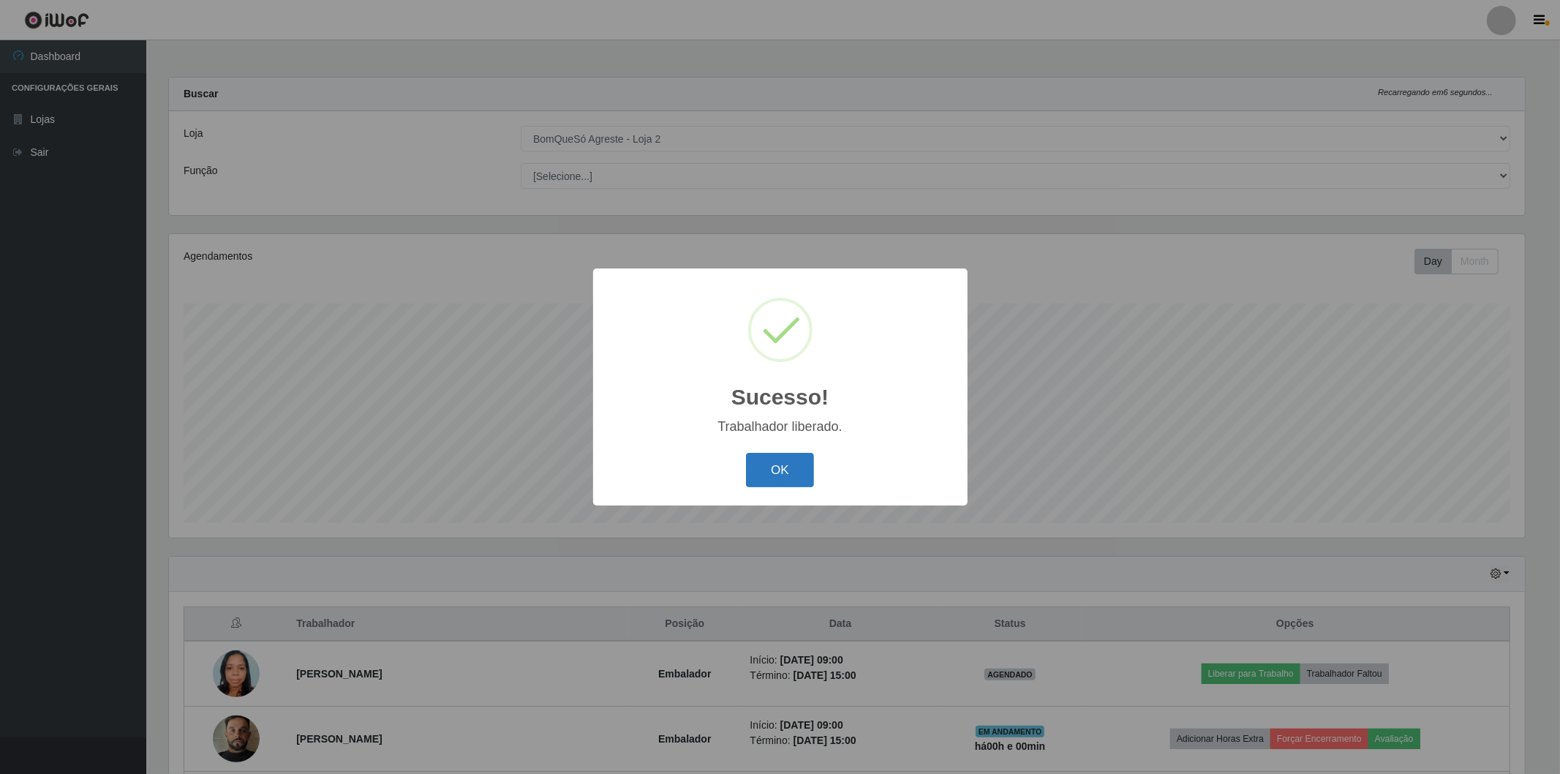
click at [772, 463] on button "OK" at bounding box center [780, 470] width 68 height 34
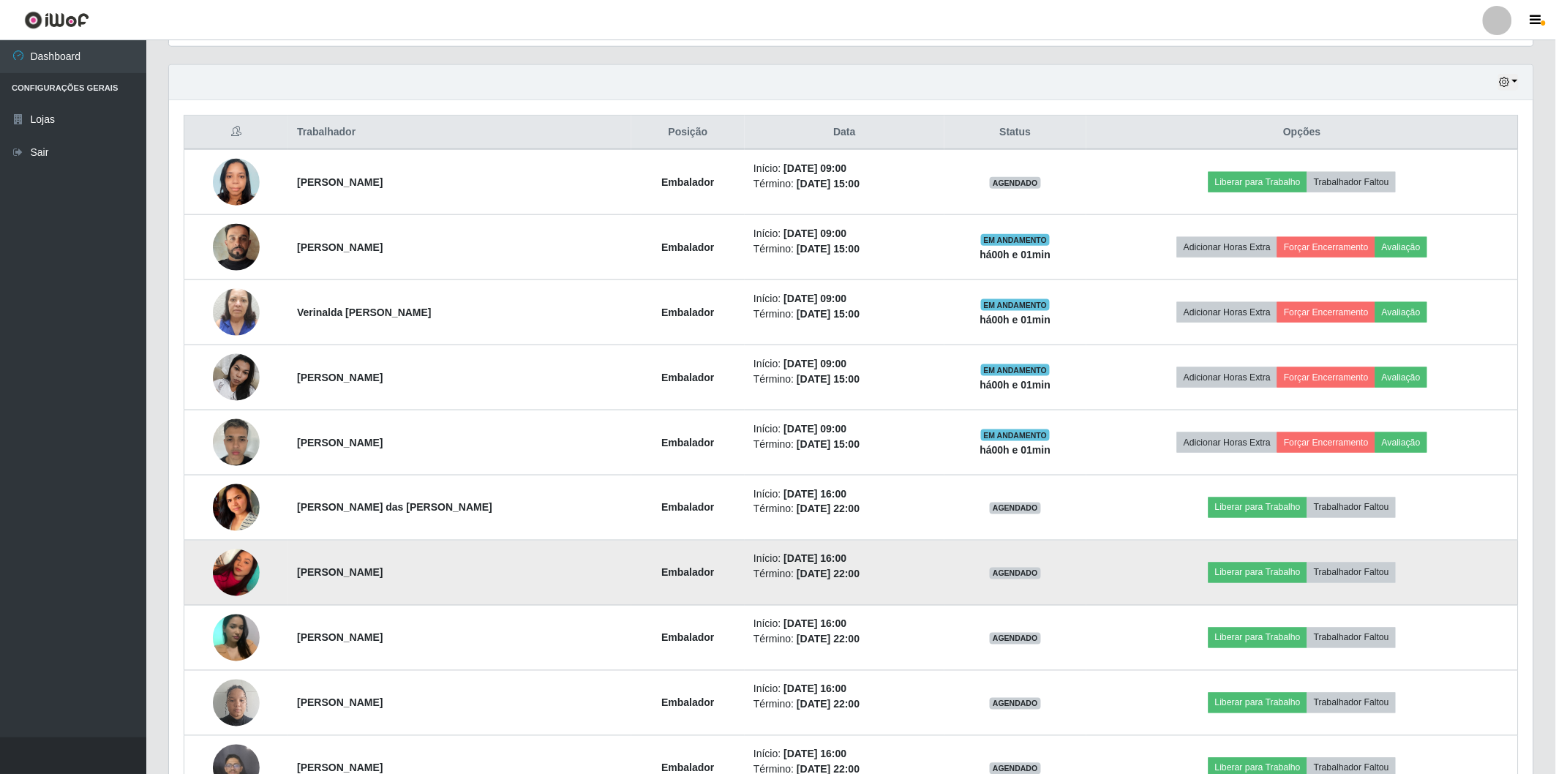
scroll to position [166, 0]
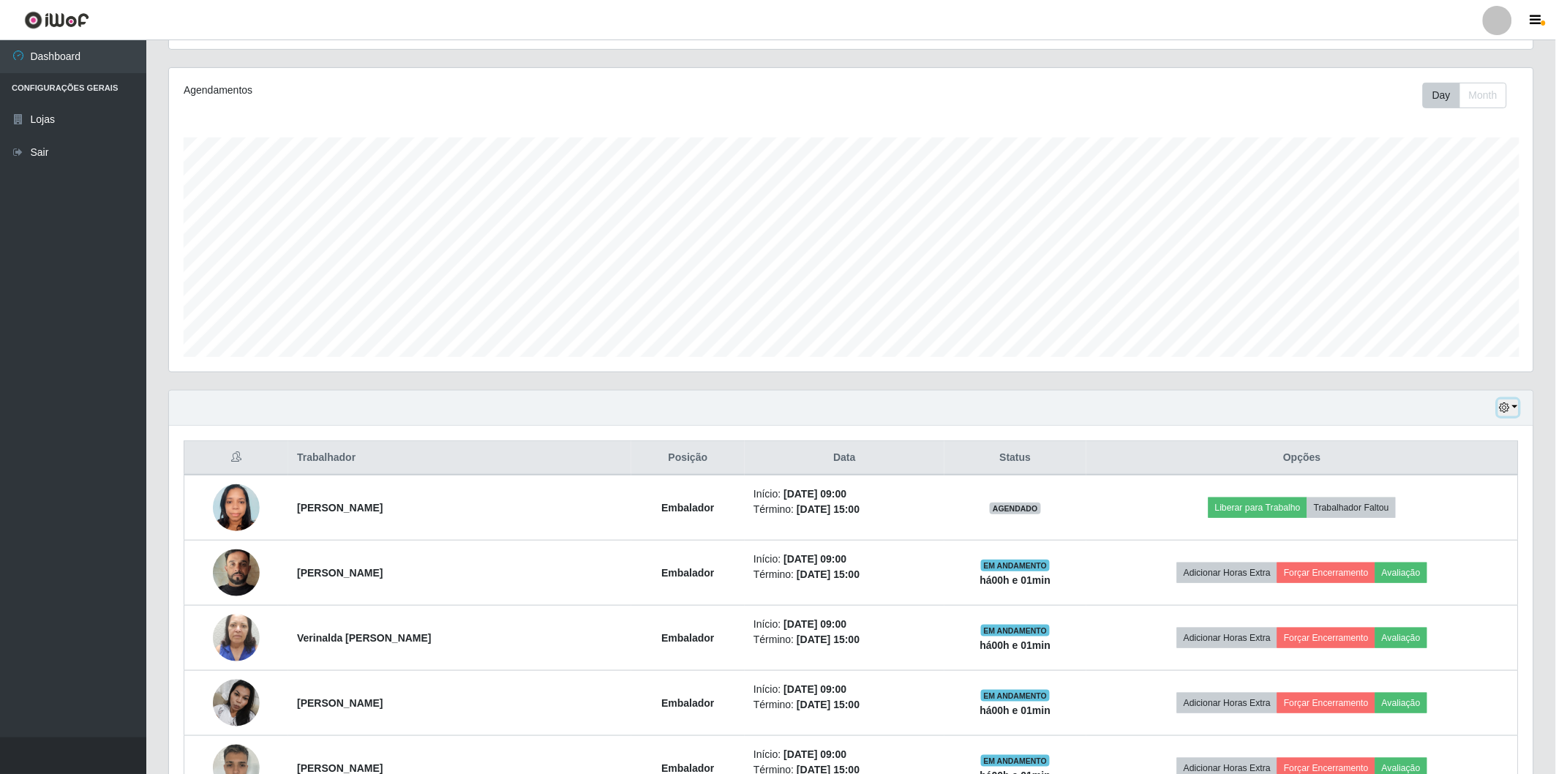
click at [1505, 405] on icon "button" at bounding box center [1504, 407] width 10 height 10
click at [1476, 429] on button "Hoje" at bounding box center [1460, 433] width 116 height 31
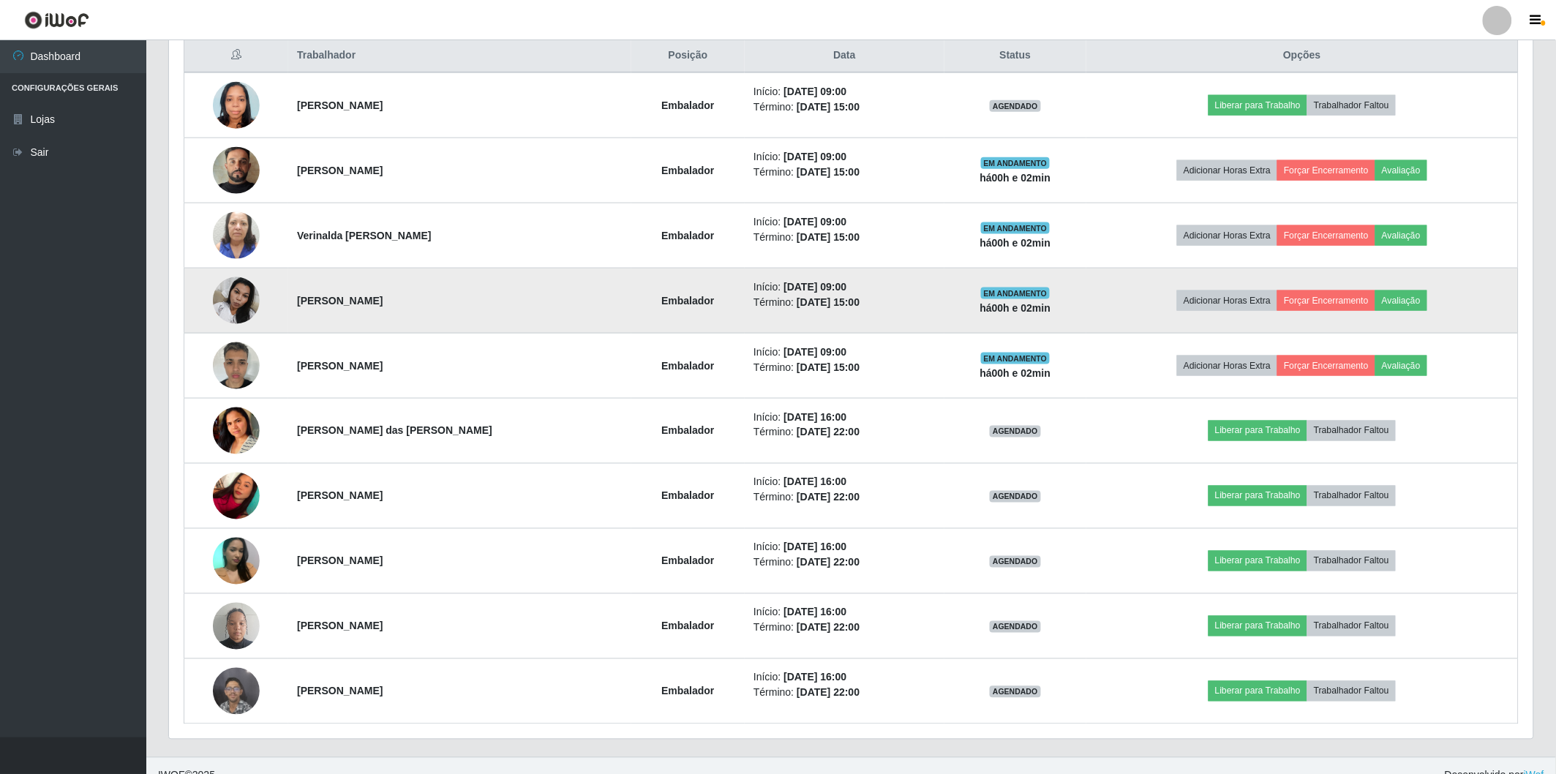
scroll to position [406, 0]
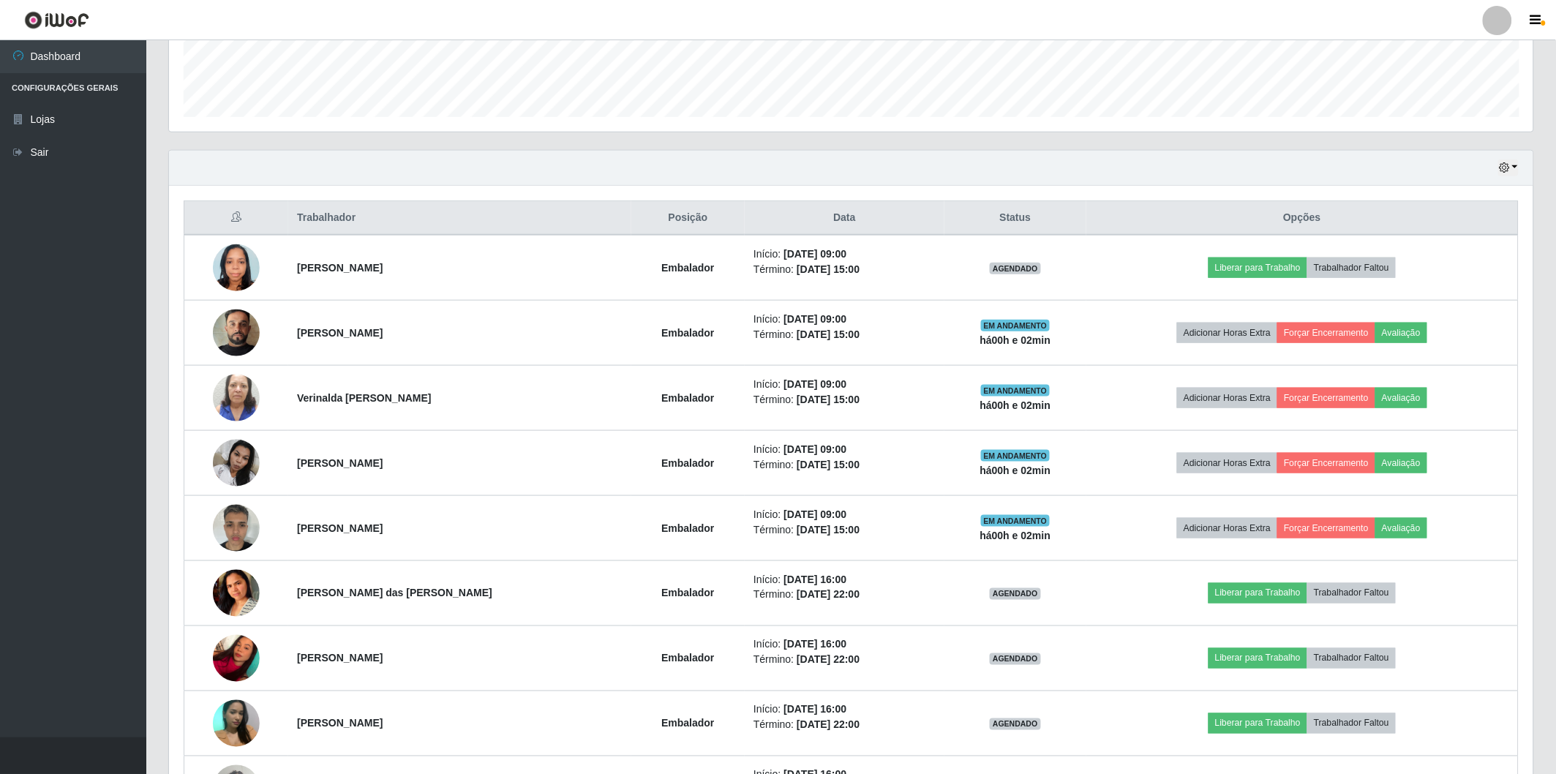
click at [1519, 161] on div "Hoje 1 dia 3 dias 1 Semana Não encerrados" at bounding box center [851, 168] width 1364 height 35
click at [1505, 164] on icon "button" at bounding box center [1504, 167] width 10 height 10
click at [1328, 178] on div "Hoje 1 dia 3 dias 1 Semana Não encerrados" at bounding box center [851, 168] width 1364 height 35
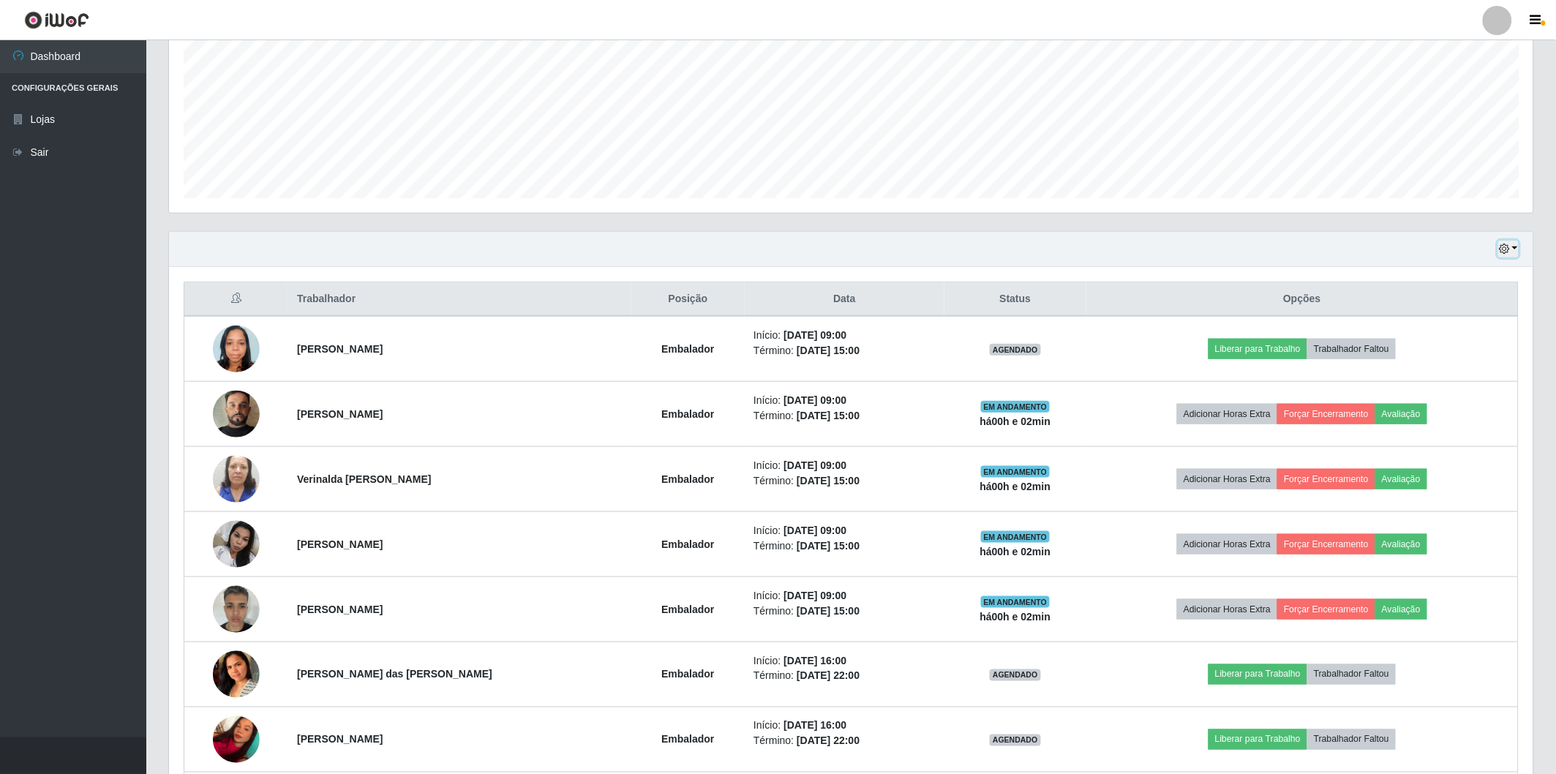
click at [1514, 251] on button "button" at bounding box center [1508, 249] width 20 height 17
click at [1458, 394] on button "Não encerrados" at bounding box center [1460, 398] width 116 height 30
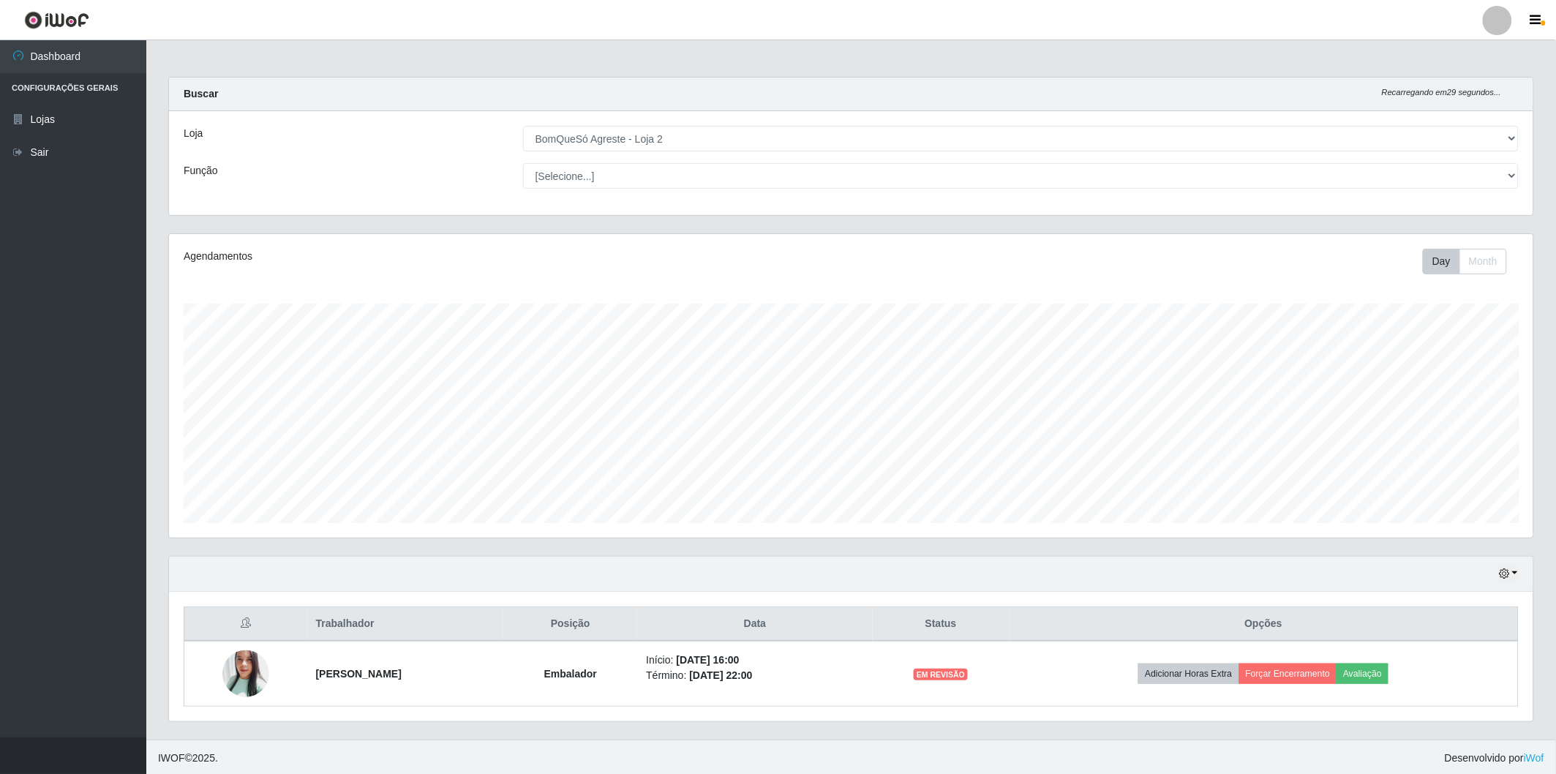
scroll to position [1, 0]
click at [1502, 579] on button "button" at bounding box center [1508, 572] width 20 height 17
click at [1427, 427] on button "Hoje" at bounding box center [1460, 425] width 116 height 31
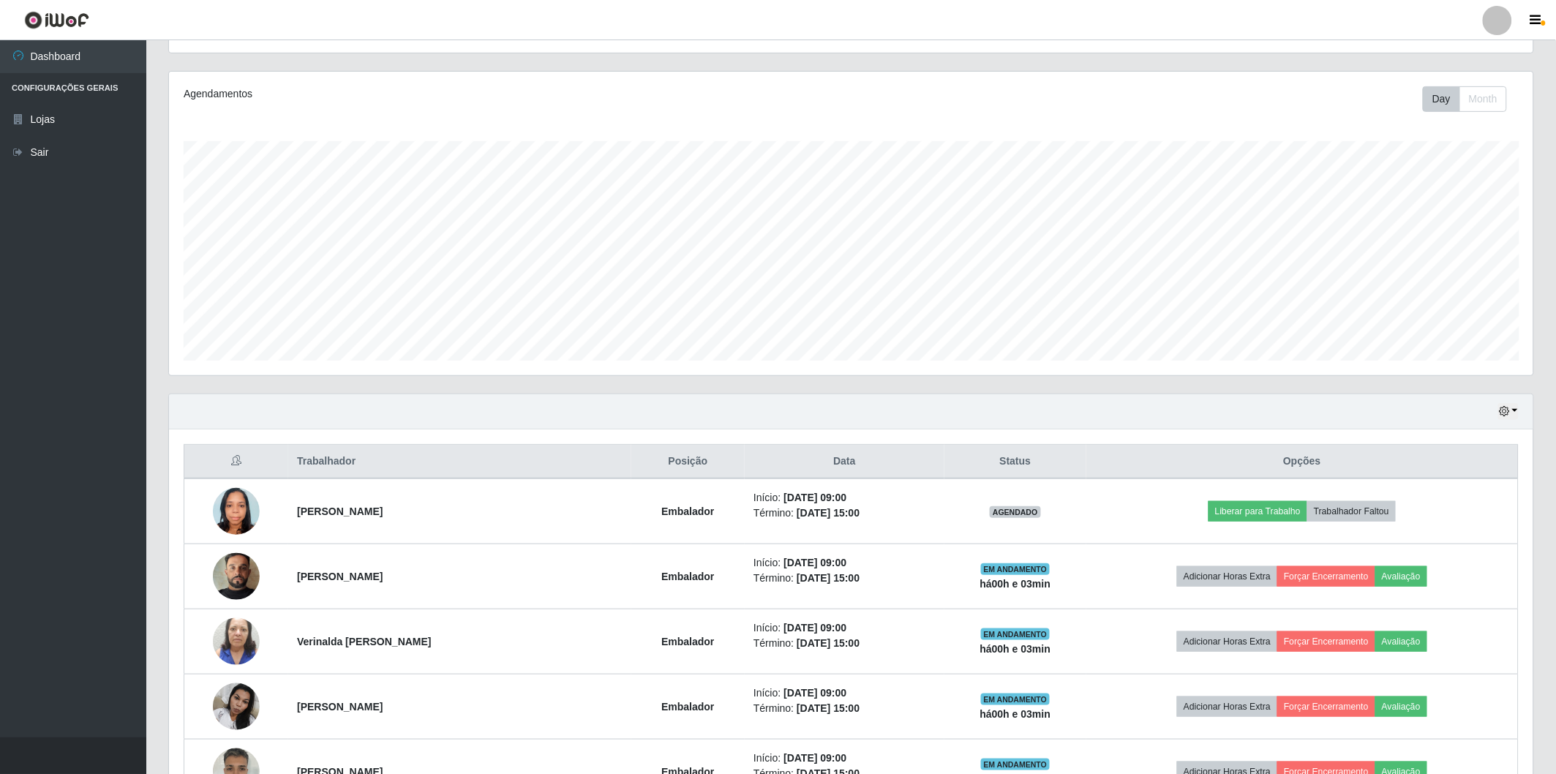
scroll to position [244, 0]
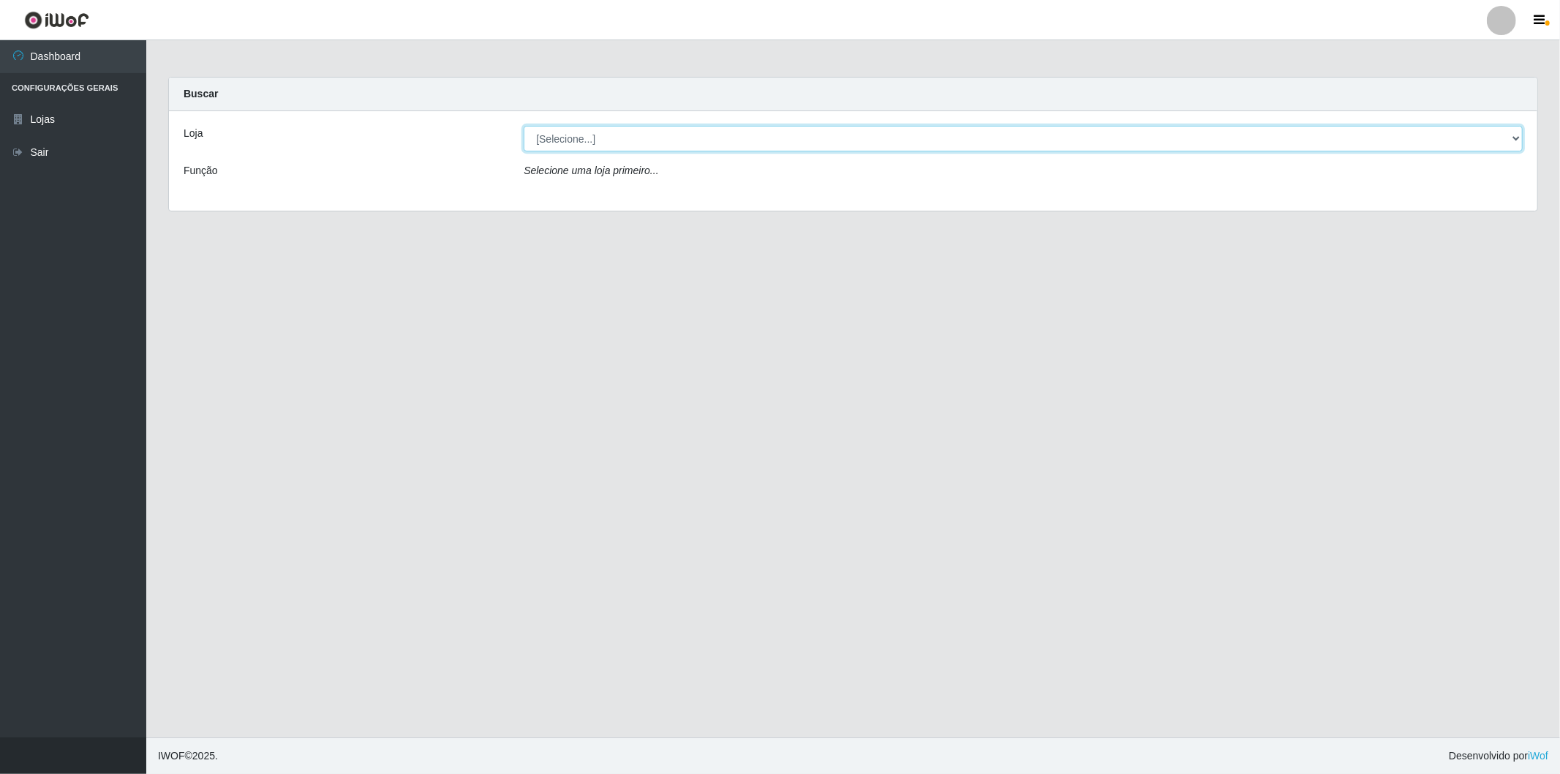
click at [693, 140] on select "[Selecione...] BomQueSó Agreste - Loja 2" at bounding box center [1023, 139] width 999 height 26
select select "214"
click at [524, 126] on select "[Selecione...] BomQueSó Agreste - Loja 2" at bounding box center [1023, 139] width 999 height 26
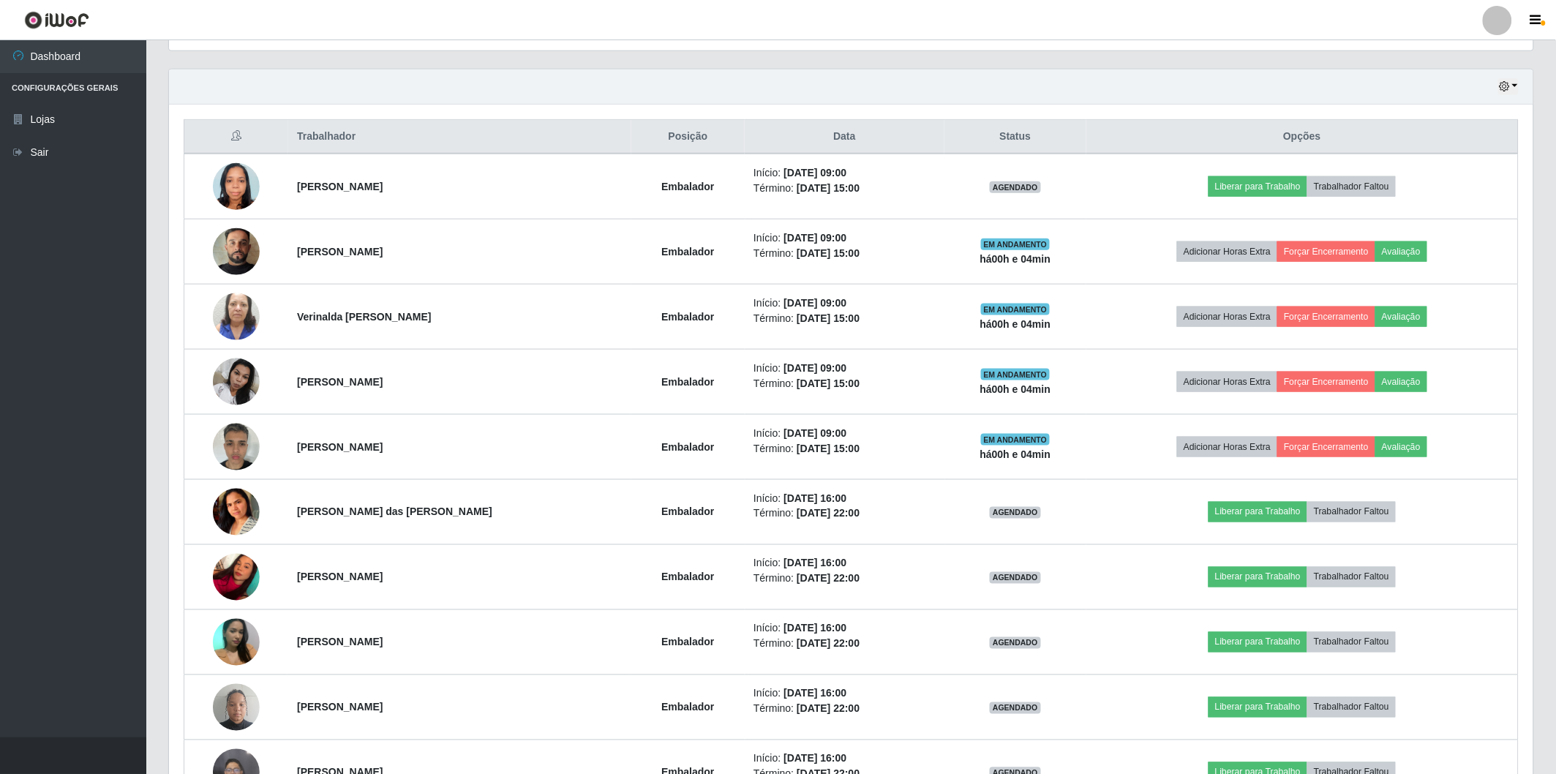
scroll to position [406, 0]
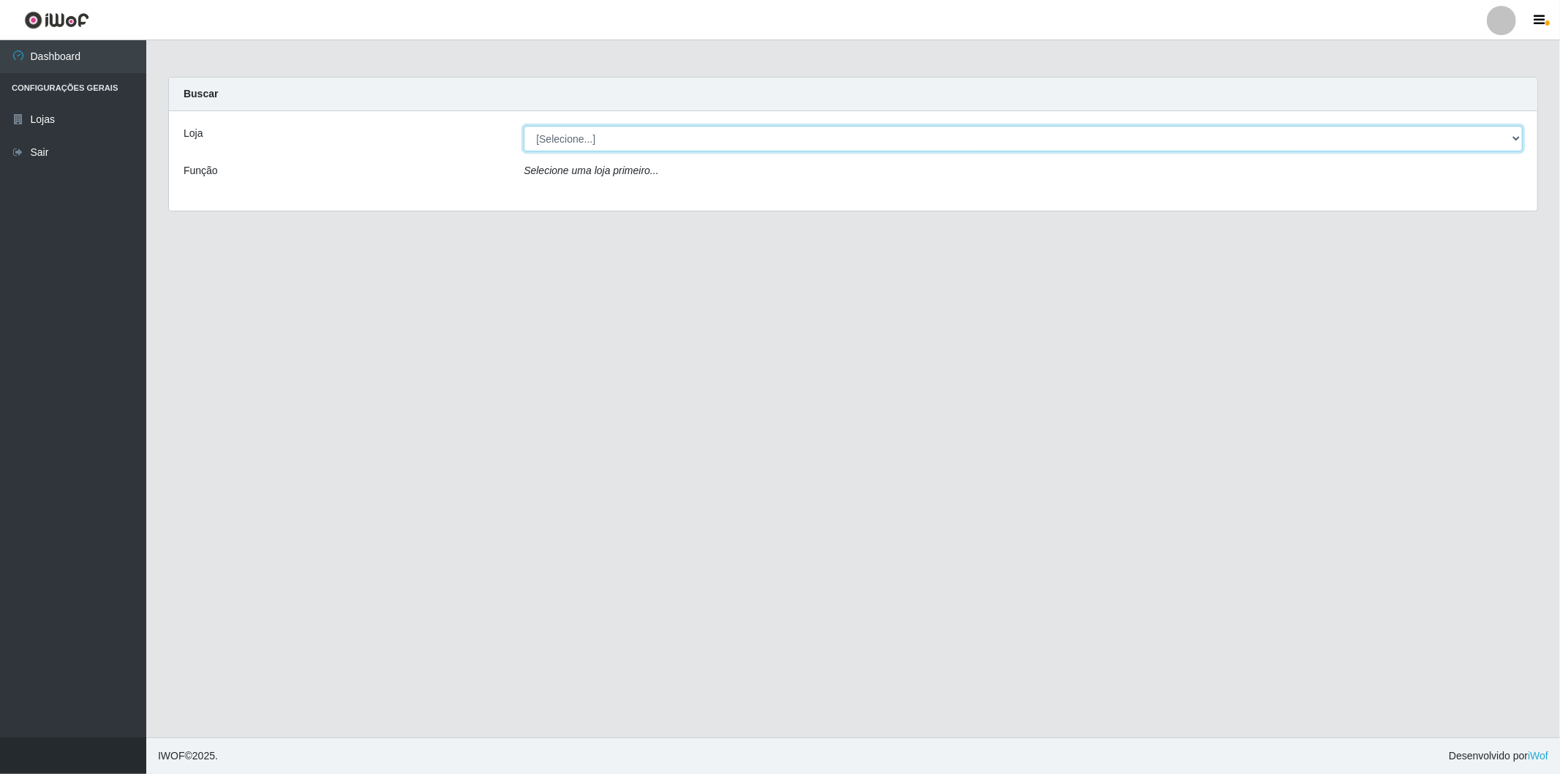
click at [821, 142] on select "[Selecione...] BomQueSó Agreste - Loja 2" at bounding box center [1023, 139] width 999 height 26
select select "214"
click at [524, 126] on select "[Selecione...] BomQueSó Agreste - Loja 2" at bounding box center [1023, 139] width 999 height 26
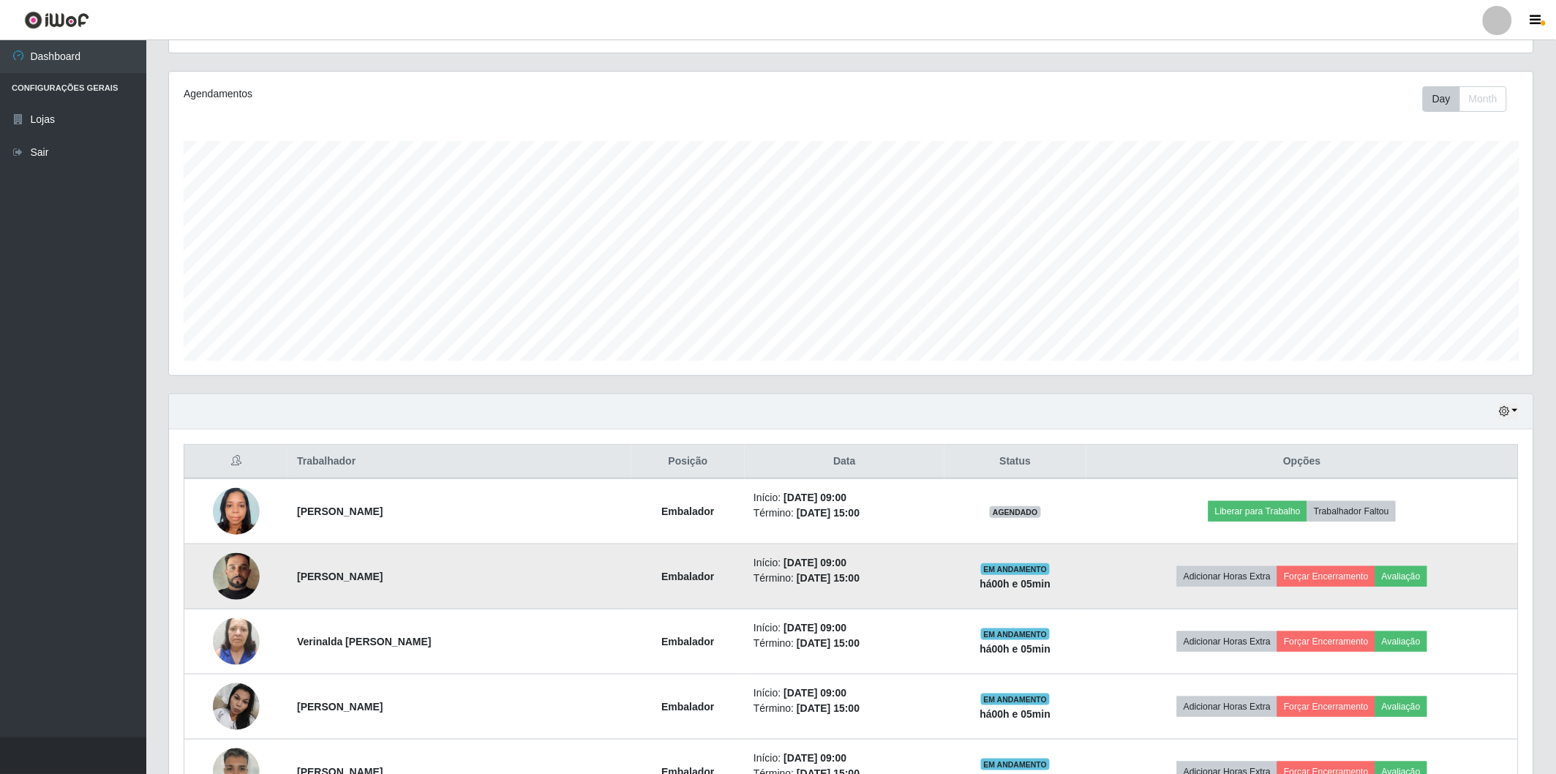
scroll to position [244, 0]
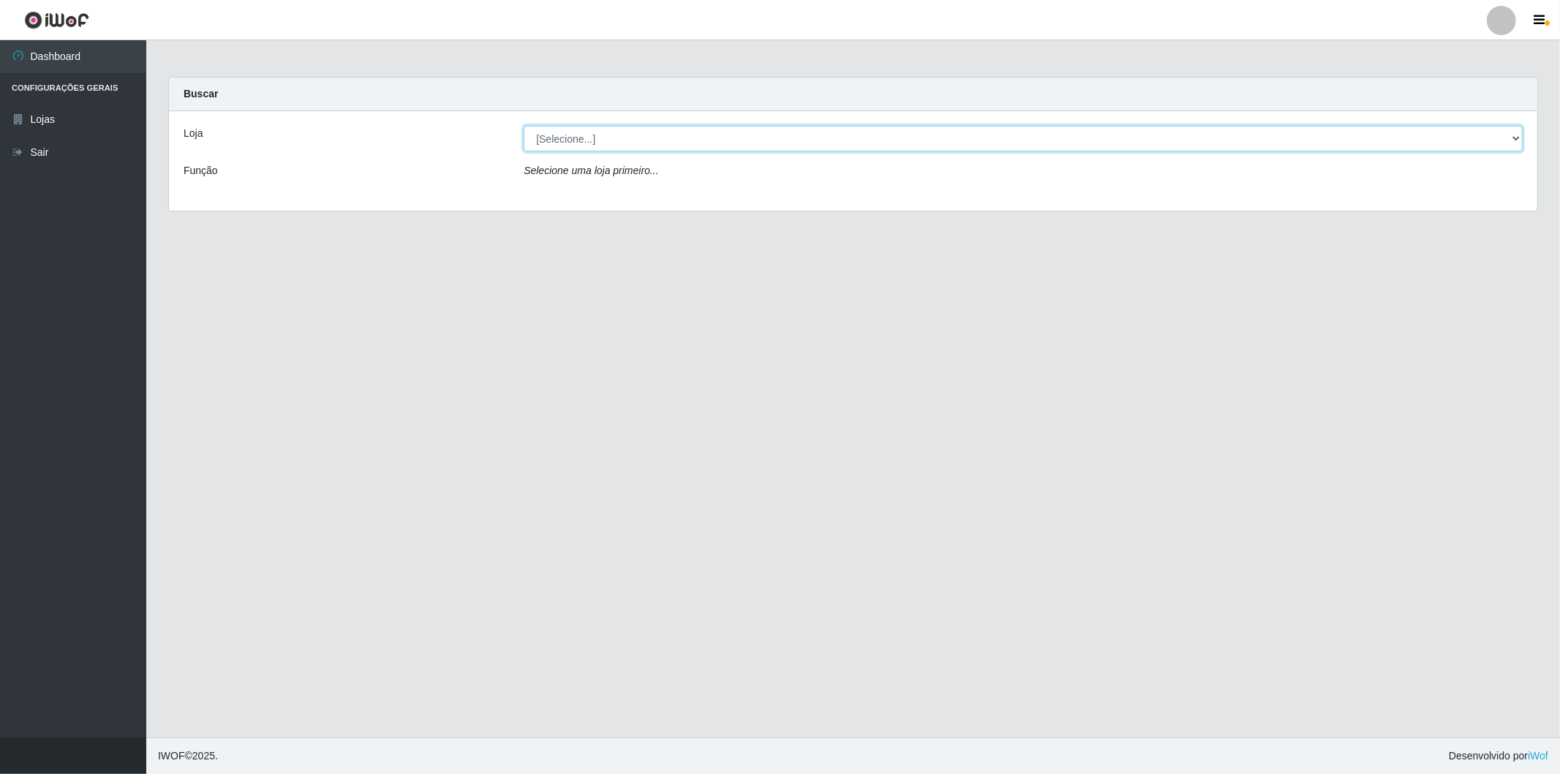
click at [556, 141] on select "[Selecione...] BomQueSó Agreste - Loja 2" at bounding box center [1023, 139] width 999 height 26
select select "214"
click at [524, 126] on select "[Selecione...] BomQueSó Agreste - Loja 2" at bounding box center [1023, 139] width 999 height 26
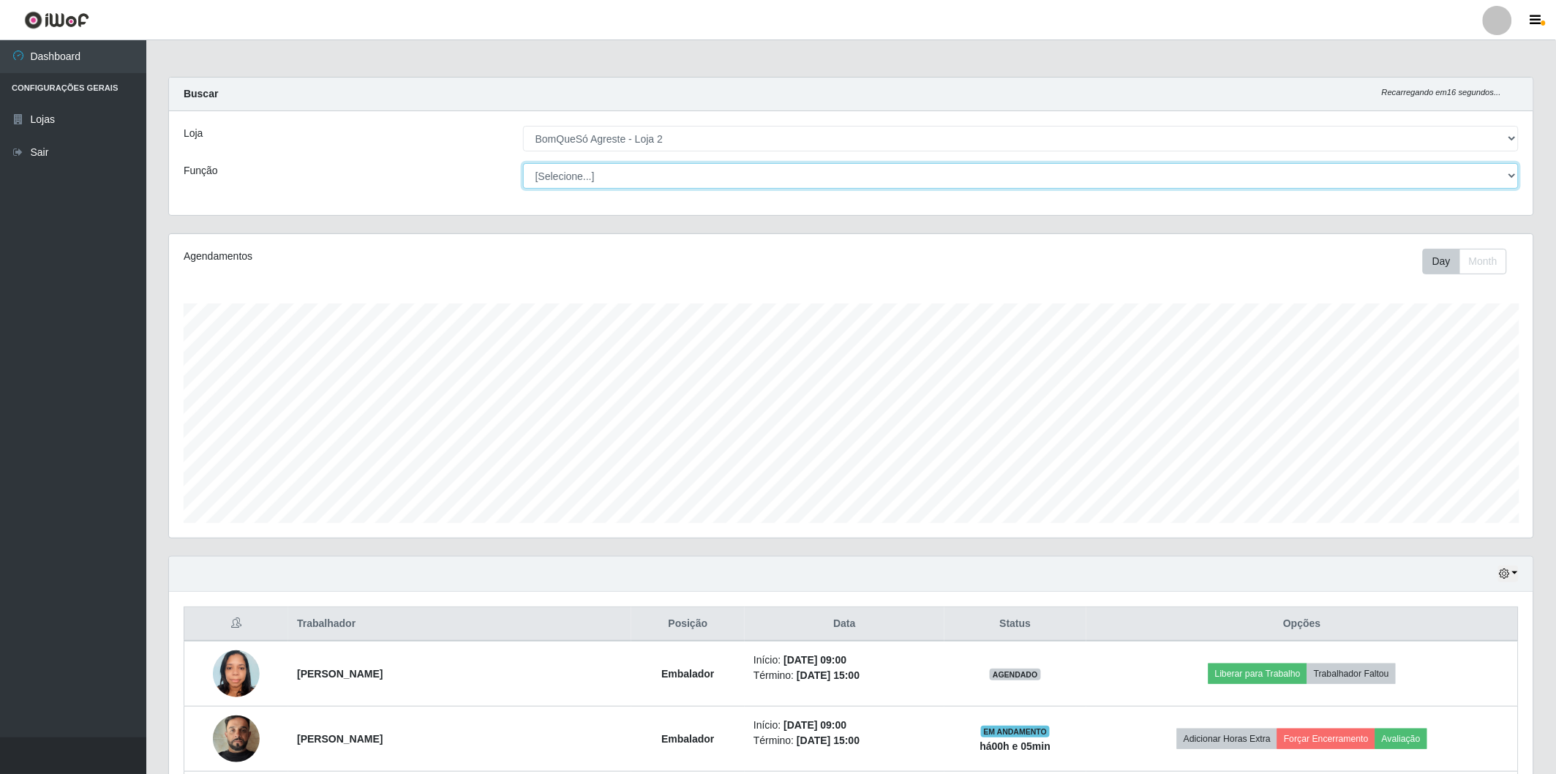
click at [622, 179] on select "[Selecione...] ASG ASG + ASG ++ Balconista Balconista + Balconista ++ Embalador…" at bounding box center [1021, 176] width 996 height 26
select select "1"
click at [524, 163] on select "[Selecione...] ASG ASG + ASG ++ Balconista Balconista + Balconista ++ Embalador…" at bounding box center [1021, 176] width 996 height 26
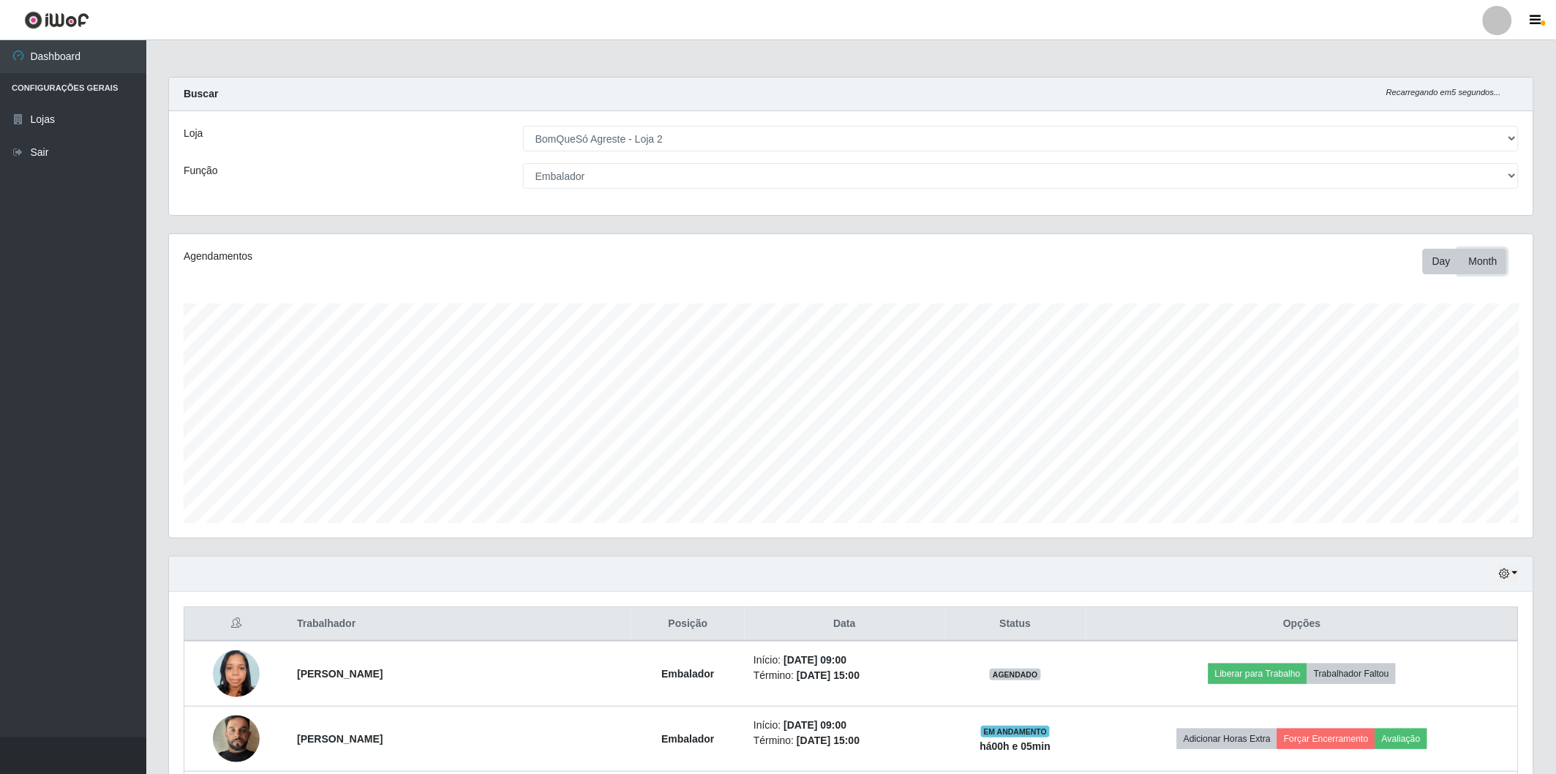
click at [1463, 261] on button "Month" at bounding box center [1483, 262] width 48 height 26
click at [1451, 263] on button "Day" at bounding box center [1441, 262] width 37 height 26
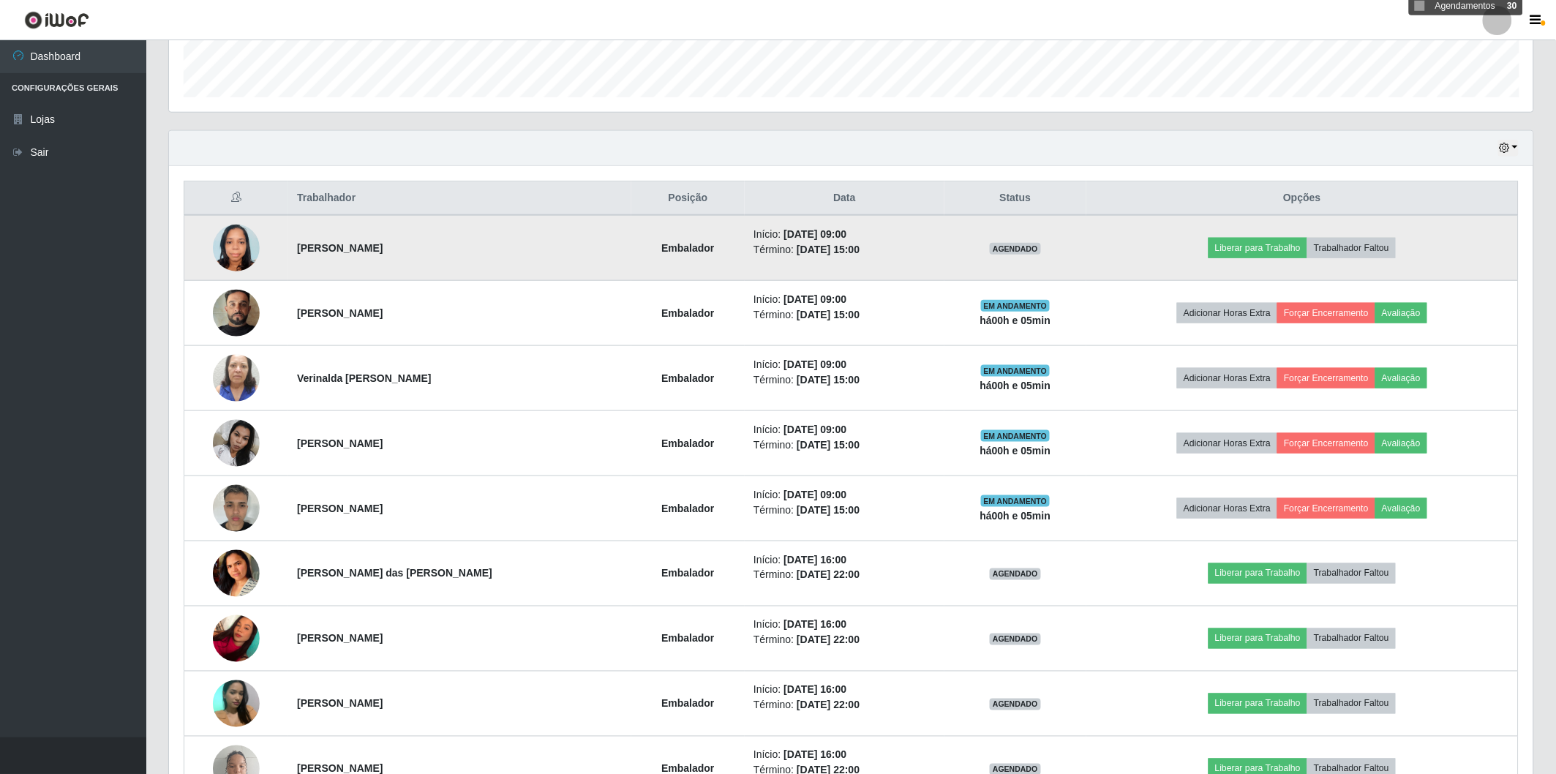
scroll to position [100, 0]
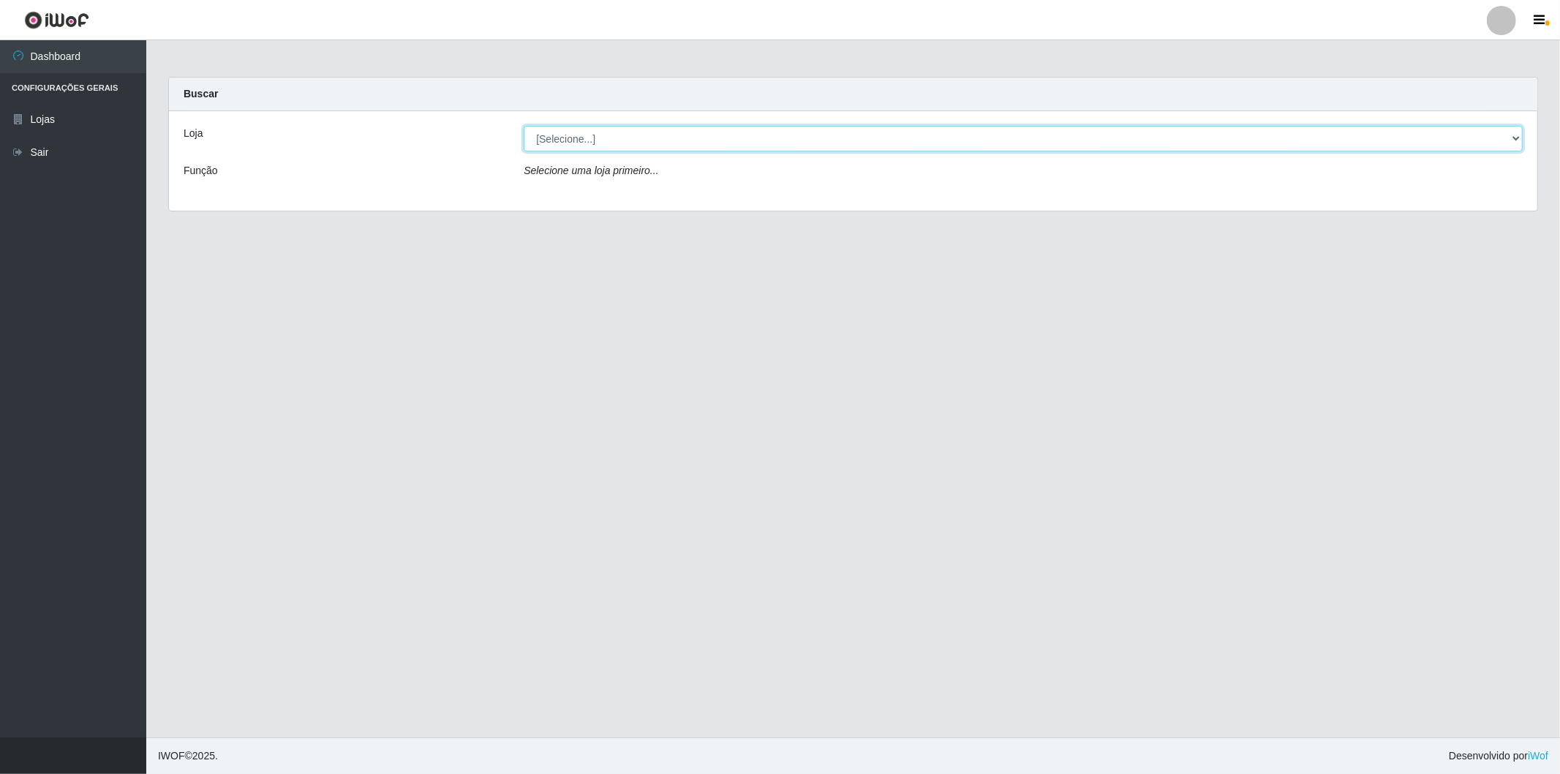
click at [662, 136] on select "[Selecione...] BomQueSó Agreste - Loja 2" at bounding box center [1023, 139] width 999 height 26
select select "214"
click at [524, 126] on select "[Selecione...] BomQueSó Agreste - Loja 2" at bounding box center [1023, 139] width 999 height 26
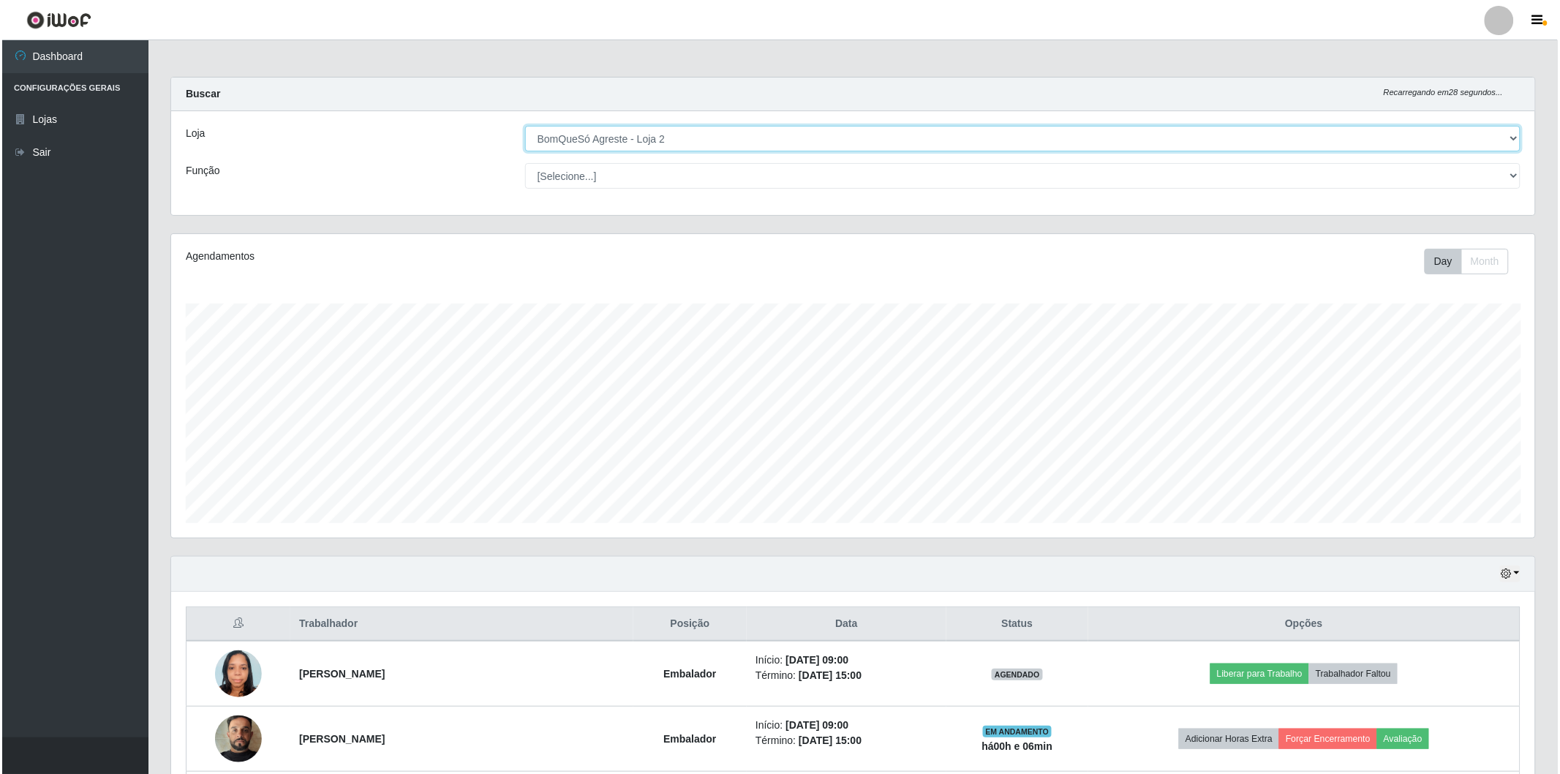
scroll to position [303, 1364]
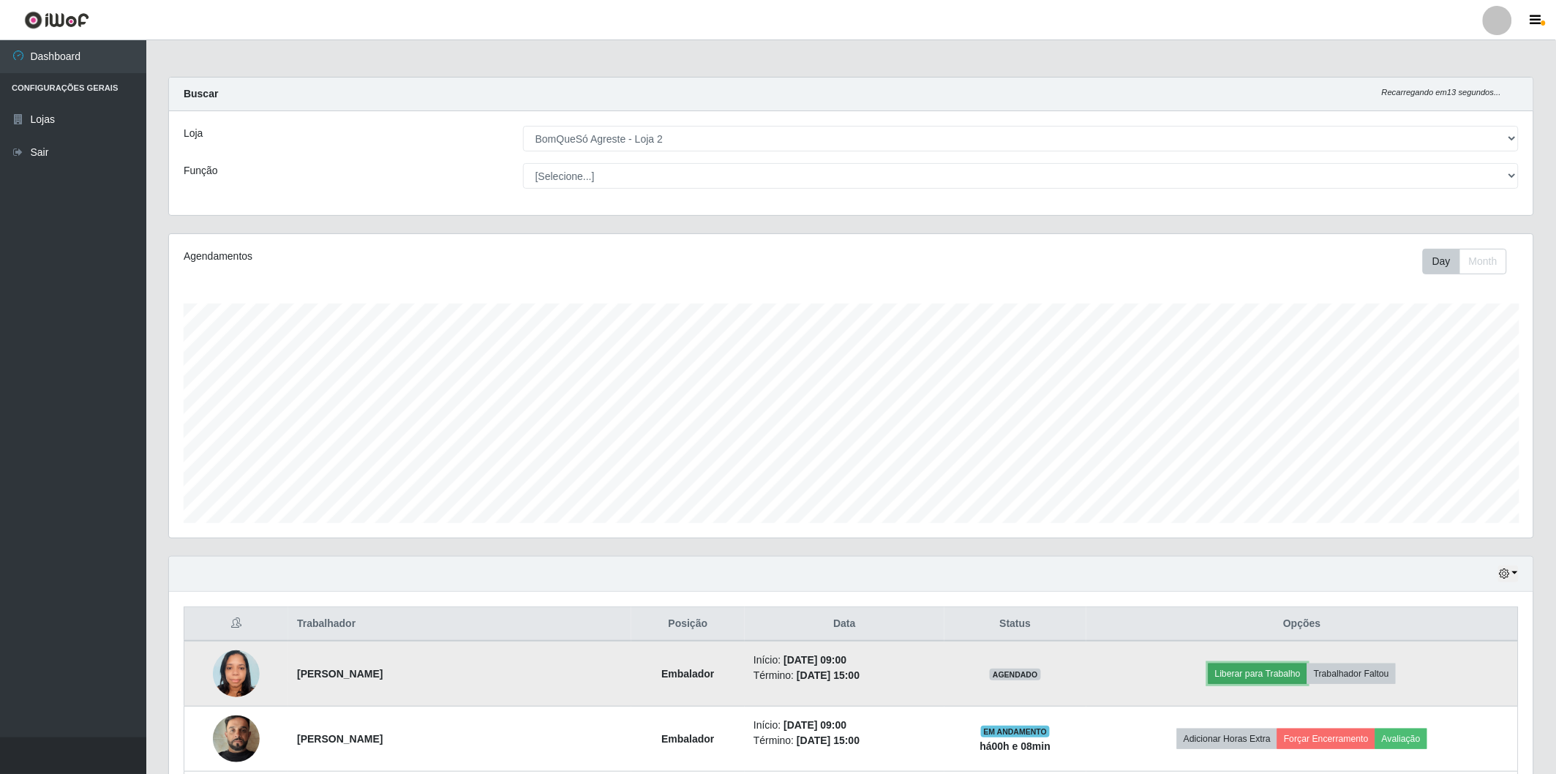
click at [1279, 682] on button "Liberar para Trabalho" at bounding box center [1257, 673] width 99 height 20
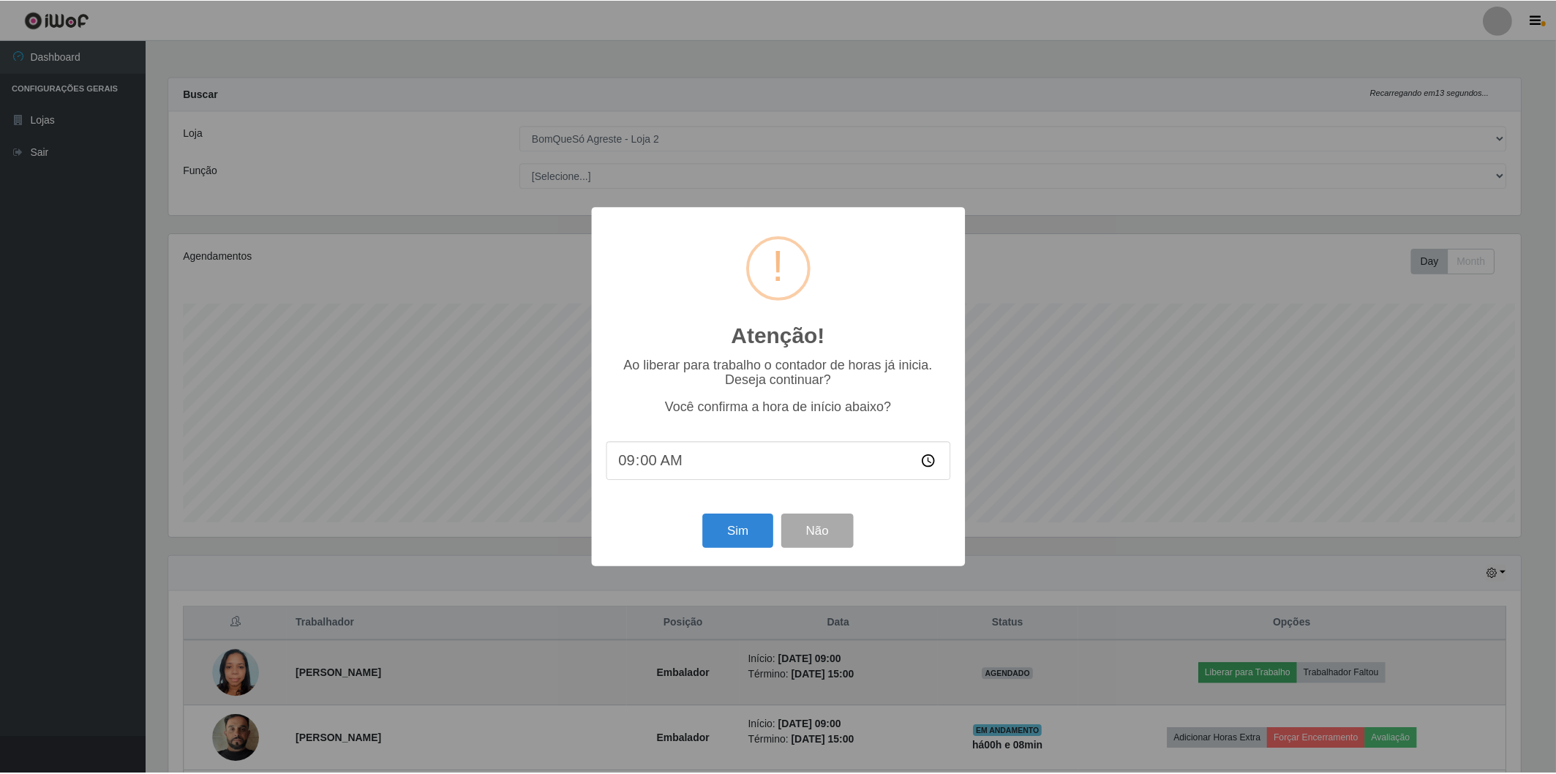
scroll to position [303, 1355]
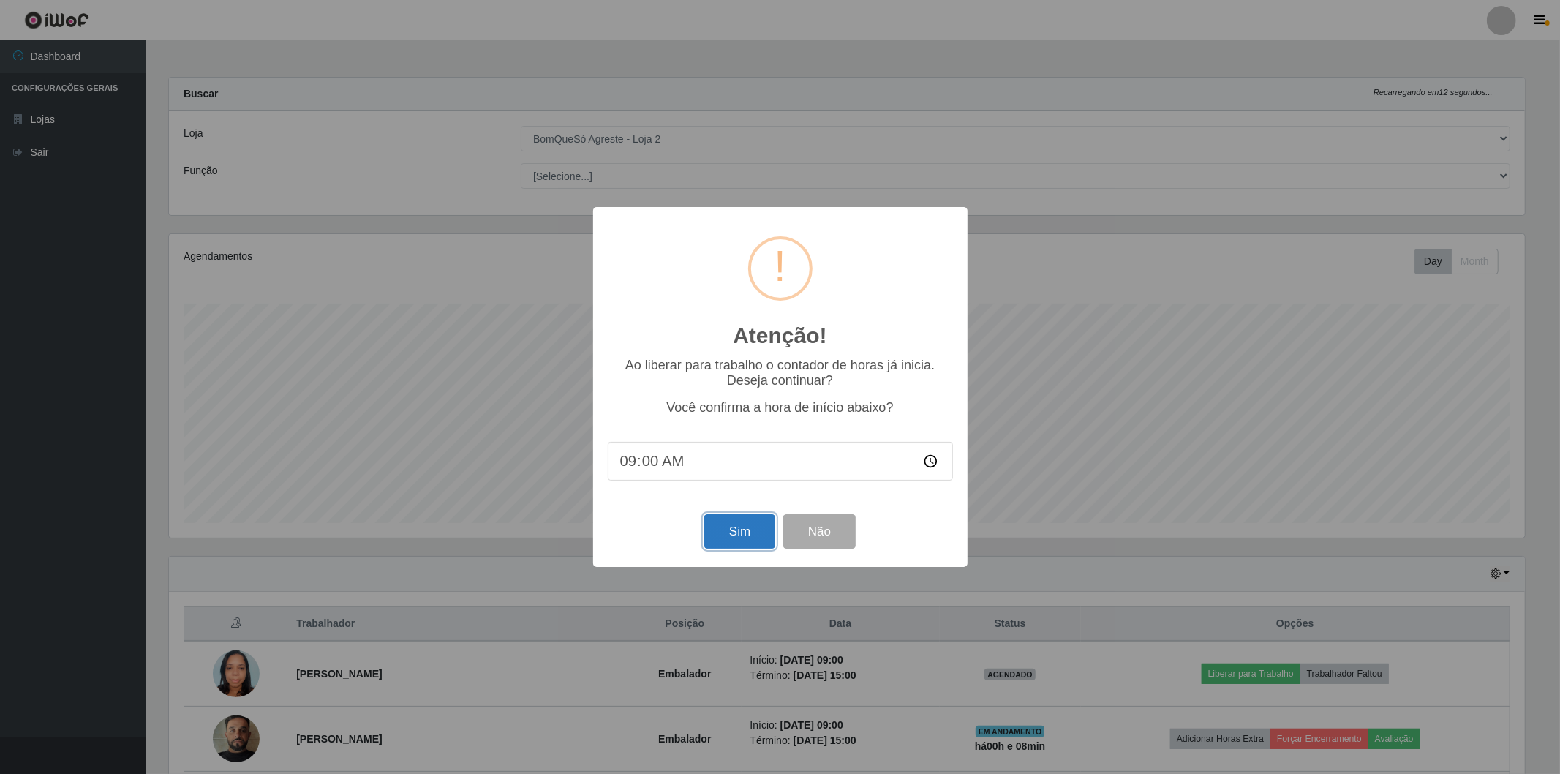
click at [754, 529] on button "Sim" at bounding box center [739, 531] width 71 height 34
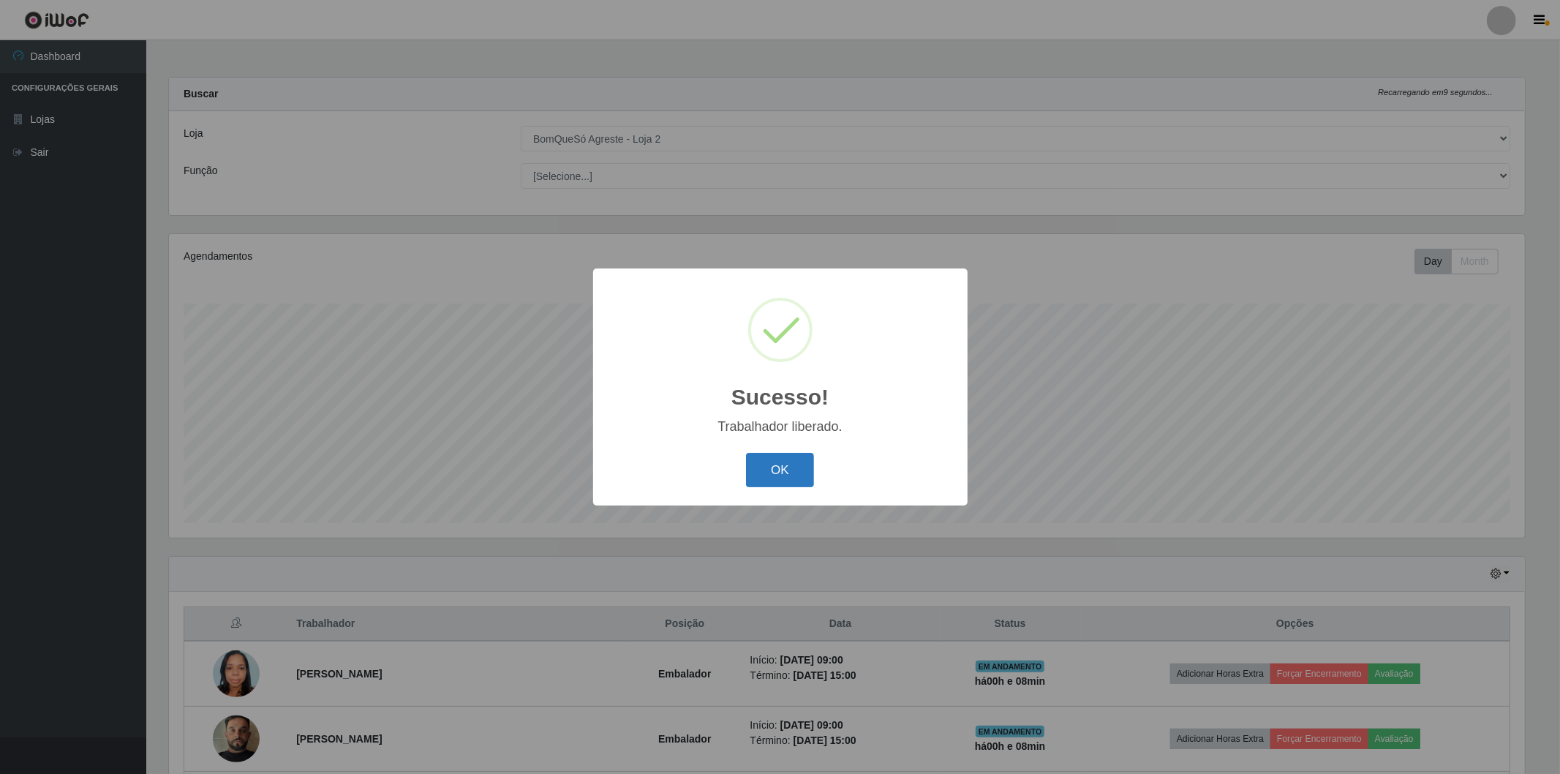
click at [790, 456] on button "OK" at bounding box center [780, 470] width 68 height 34
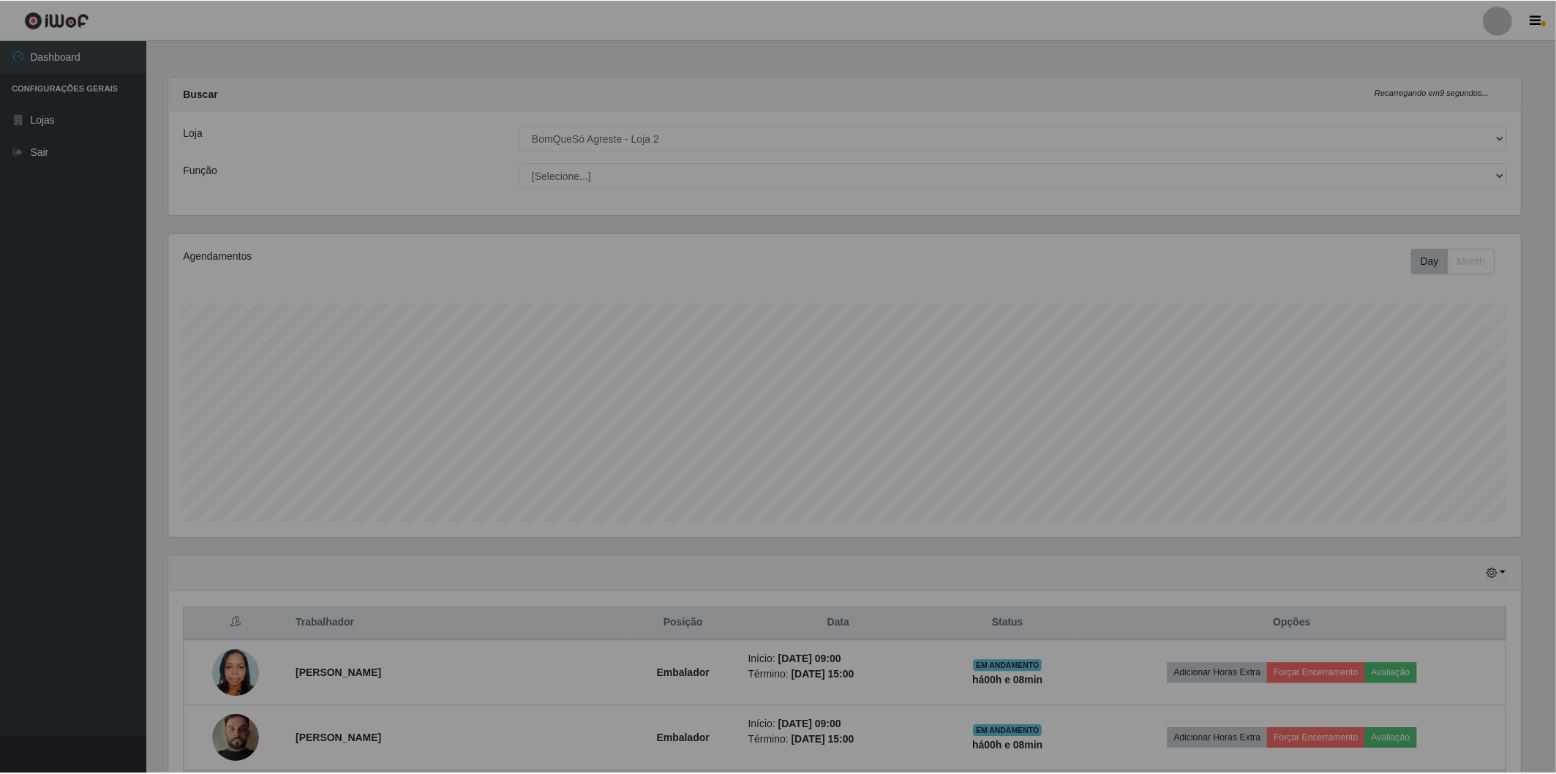
scroll to position [303, 1364]
